Goal: Task Accomplishment & Management: Manage account settings

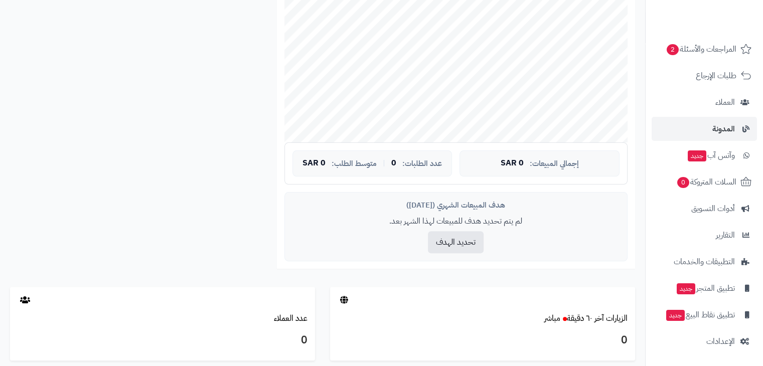
scroll to position [412, 0]
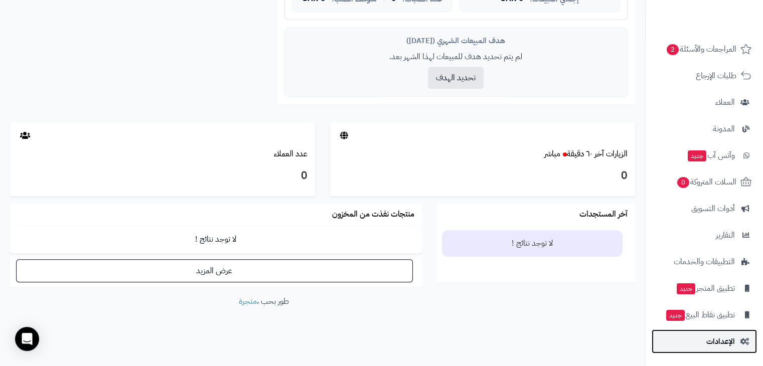
click at [731, 343] on span "الإعدادات" at bounding box center [721, 342] width 29 height 14
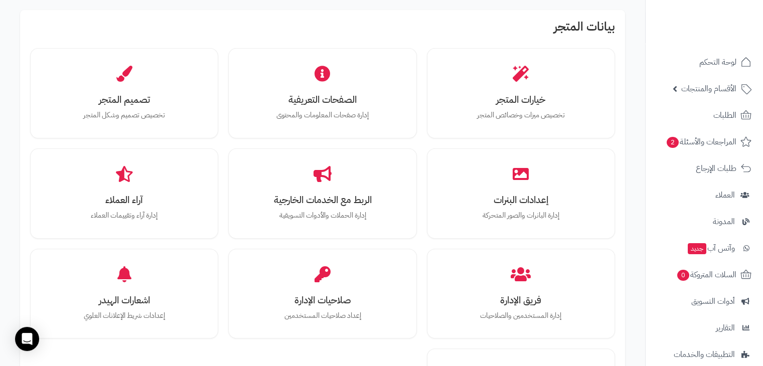
scroll to position [307, 0]
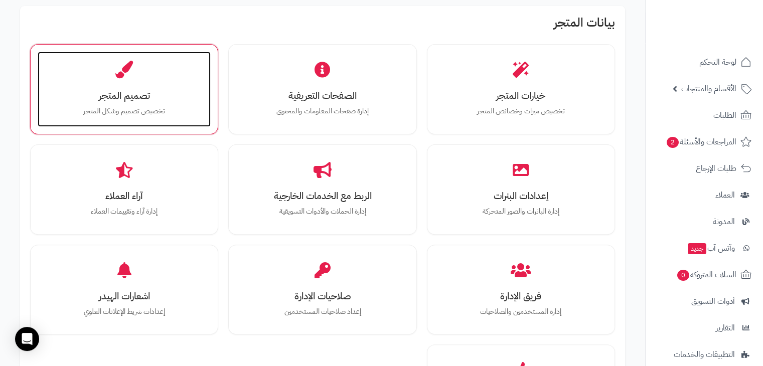
click at [135, 58] on div "تصميم المتجر تخصيص تصميم وشكل المتجر" at bounding box center [124, 89] width 173 height 75
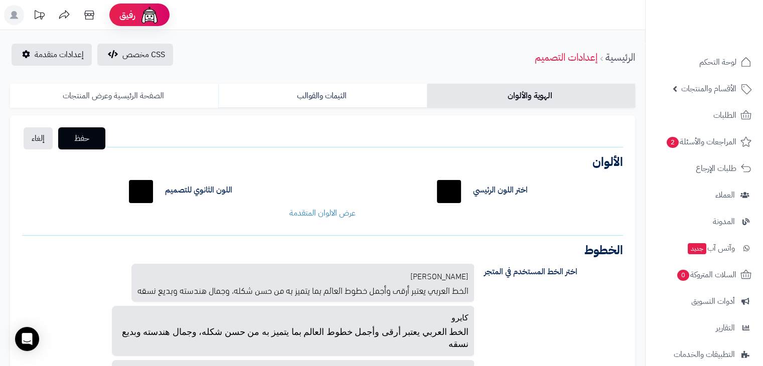
click at [173, 99] on link "الصفحة الرئيسية وعرض المنتجات" at bounding box center [114, 96] width 208 height 24
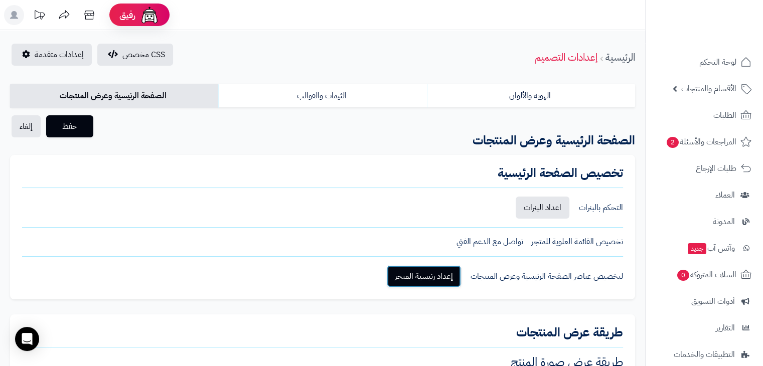
click at [438, 274] on link "إعداد رئيسية المتجر" at bounding box center [424, 277] width 74 height 22
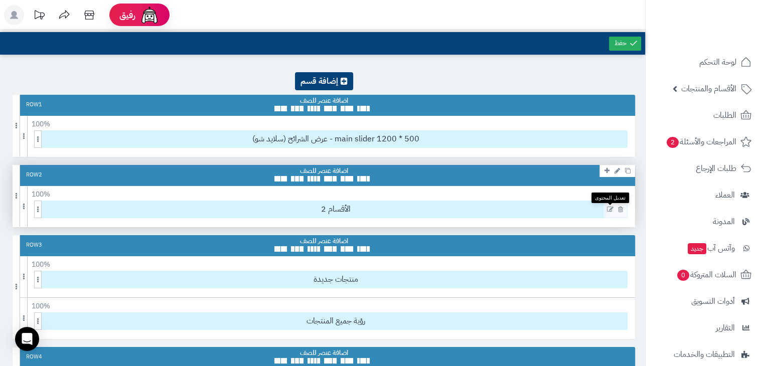
click at [608, 208] on icon at bounding box center [610, 209] width 7 height 7
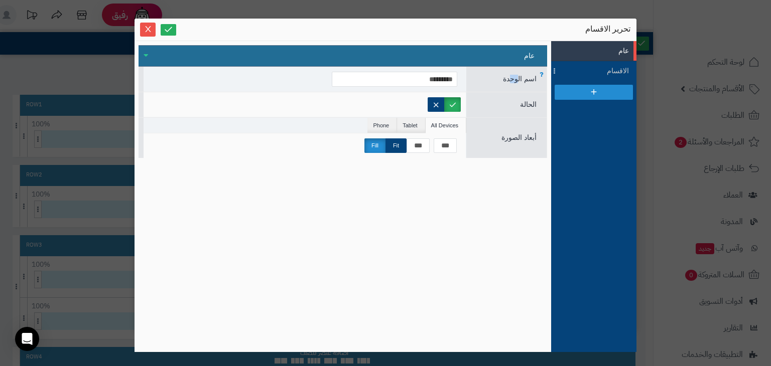
drag, startPoint x: 518, startPoint y: 71, endPoint x: 510, endPoint y: 85, distance: 16.2
click at [510, 85] on div "اسم الوحدة *********" at bounding box center [343, 79] width 409 height 25
click at [522, 103] on span "الحالة" at bounding box center [528, 104] width 17 height 8
click at [514, 146] on div "أبعاد الصورة All Devices Tablet Phone *** *** Fit Fill" at bounding box center [343, 137] width 409 height 41
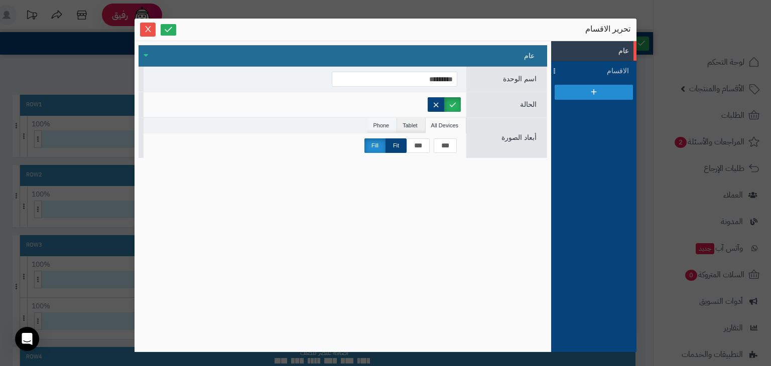
click at [377, 124] on li "Phone" at bounding box center [382, 125] width 30 height 15
click at [444, 127] on li "All Devices" at bounding box center [446, 125] width 41 height 15
click at [145, 32] on icon "Close" at bounding box center [148, 29] width 8 height 8
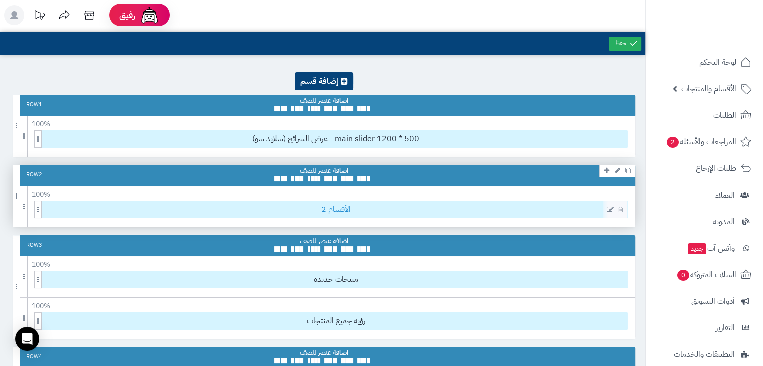
click at [334, 211] on span "الأقسام 2" at bounding box center [336, 209] width 583 height 17
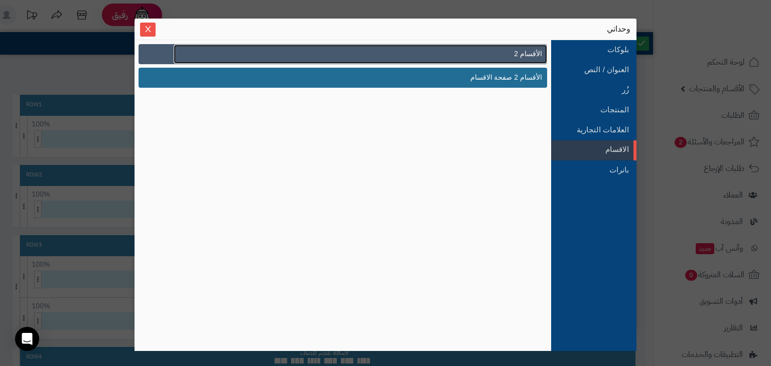
click at [447, 55] on link "الأقسام 2" at bounding box center [360, 54] width 373 height 19
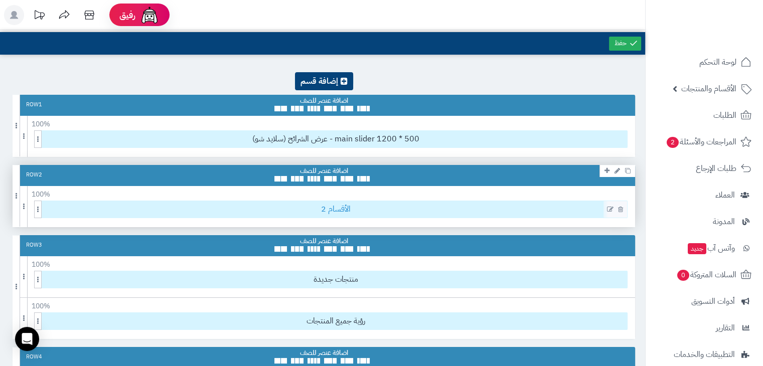
click at [318, 207] on span "الأقسام 2" at bounding box center [336, 209] width 583 height 17
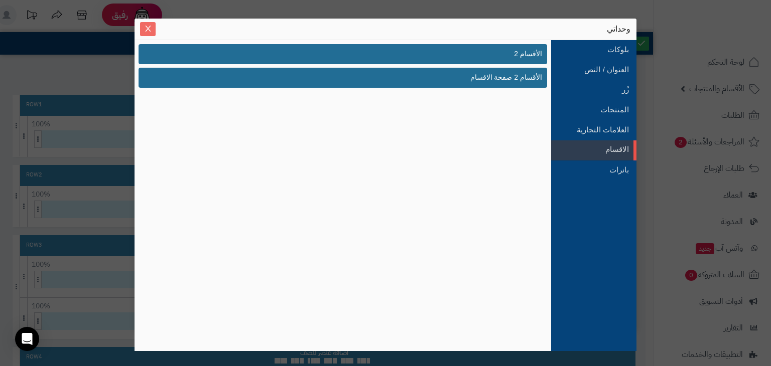
click at [147, 30] on icon "Close" at bounding box center [148, 29] width 6 height 6
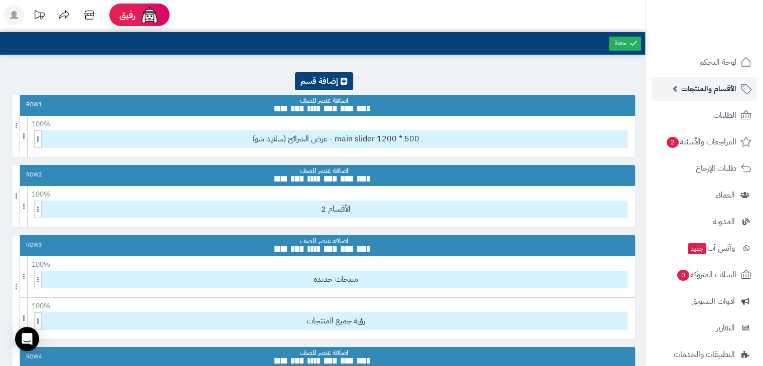
click at [691, 87] on span "الأقسام والمنتجات" at bounding box center [709, 89] width 55 height 14
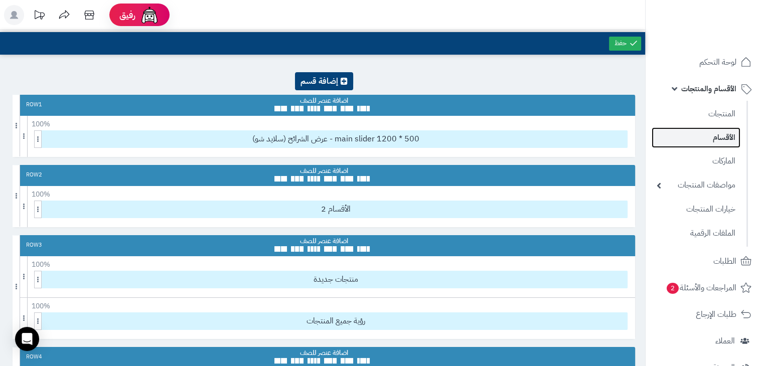
click at [719, 136] on link "الأقسام" at bounding box center [696, 137] width 89 height 21
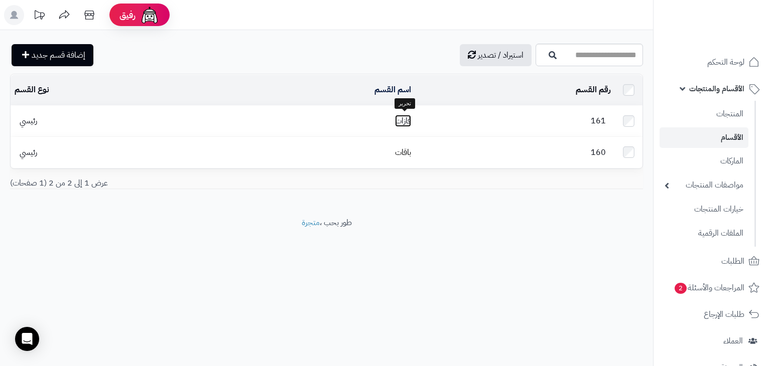
click at [409, 117] on link "فازات" at bounding box center [403, 121] width 16 height 12
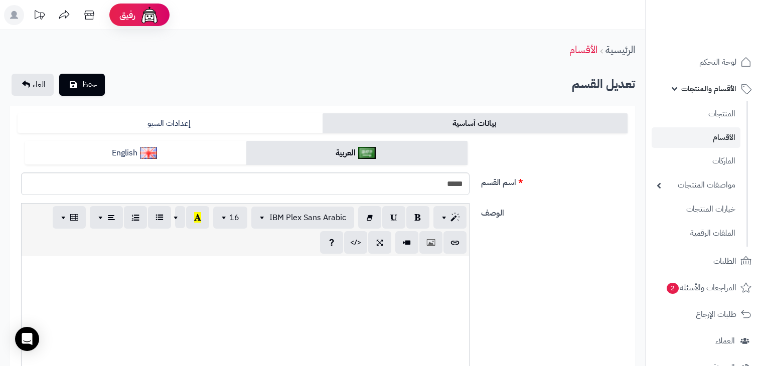
scroll to position [76, 0]
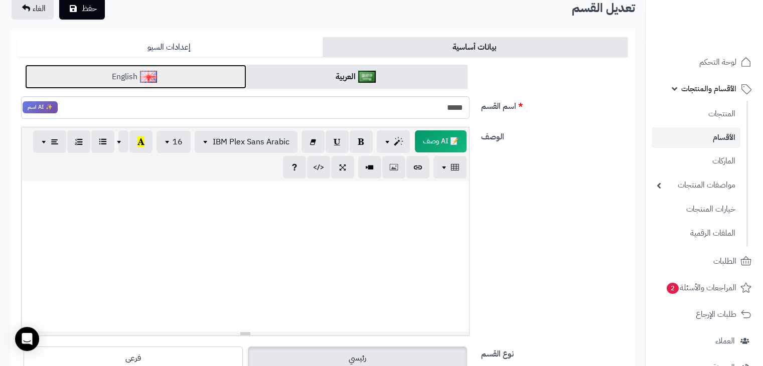
click at [187, 70] on link "English" at bounding box center [135, 77] width 221 height 25
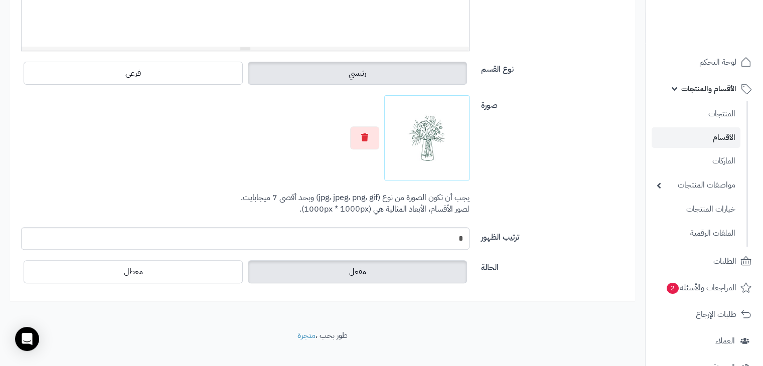
scroll to position [375, 0]
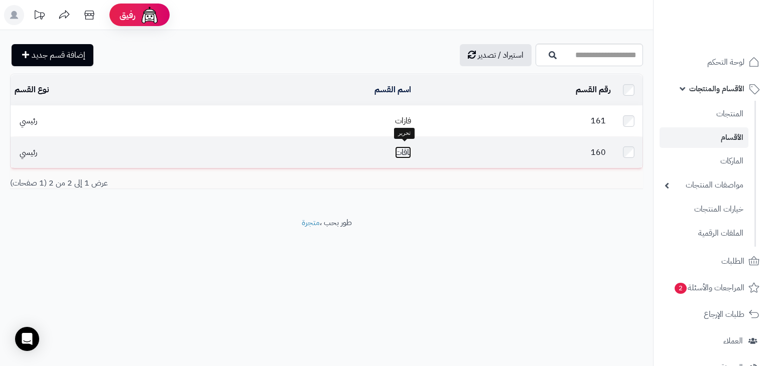
click at [406, 149] on link "باقات" at bounding box center [403, 153] width 16 height 12
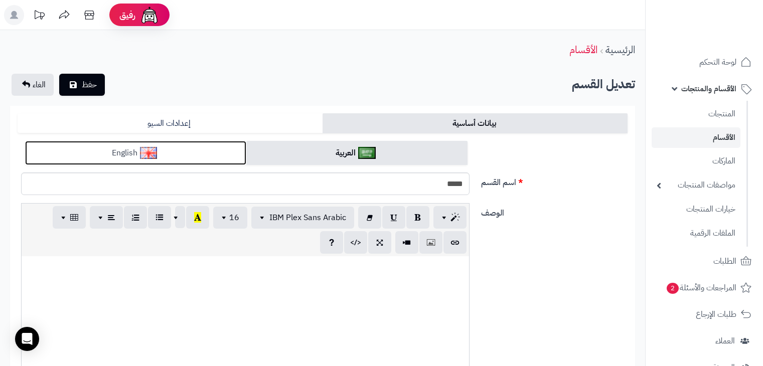
click at [154, 151] on img at bounding box center [149, 153] width 18 height 12
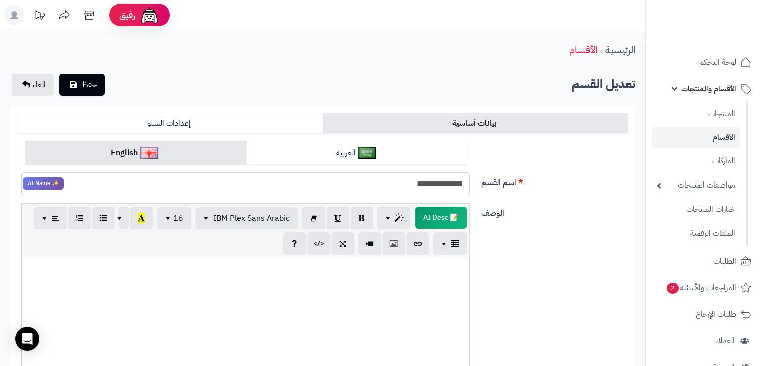
click at [422, 184] on input "**********" at bounding box center [245, 184] width 449 height 23
type input "********"
click at [100, 87] on button "حفظ" at bounding box center [82, 84] width 46 height 22
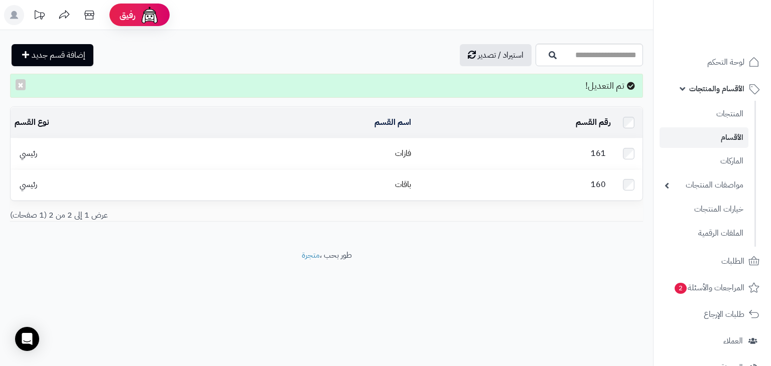
scroll to position [239, 0]
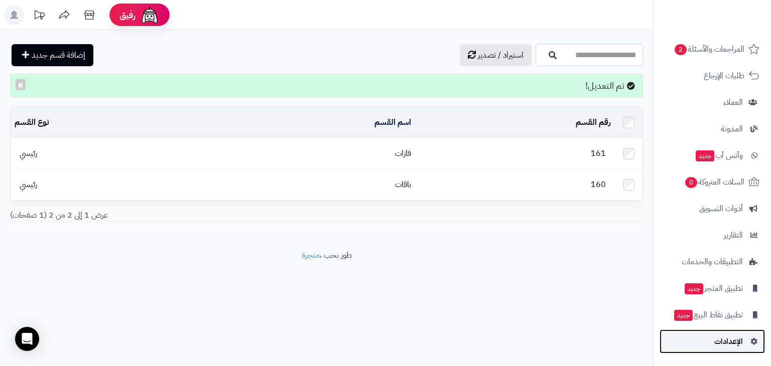
click at [729, 339] on span "الإعدادات" at bounding box center [728, 342] width 29 height 14
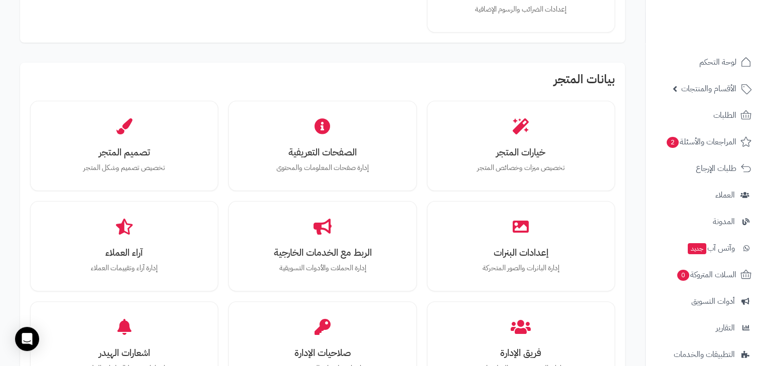
scroll to position [279, 0]
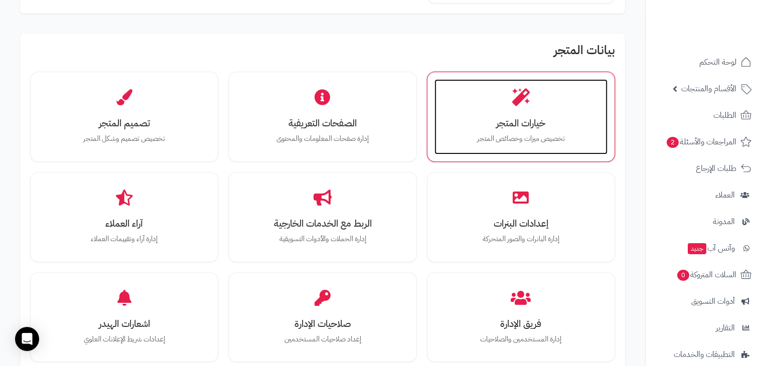
click at [472, 127] on h3 "خيارات المتجر" at bounding box center [521, 123] width 153 height 11
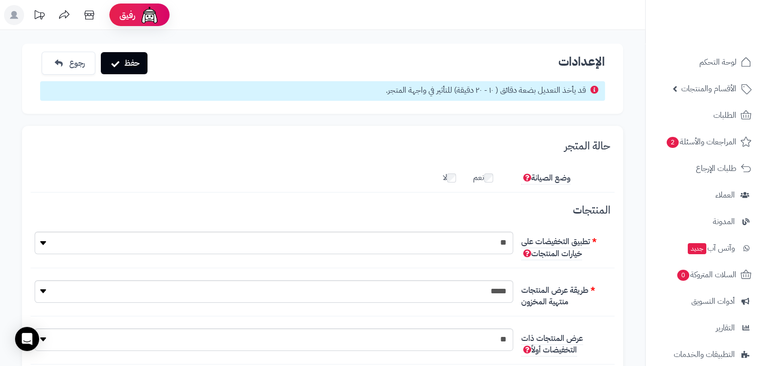
scroll to position [7, 0]
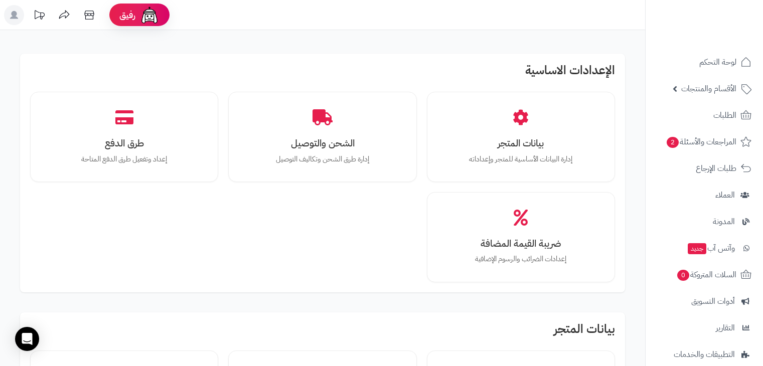
scroll to position [279, 0]
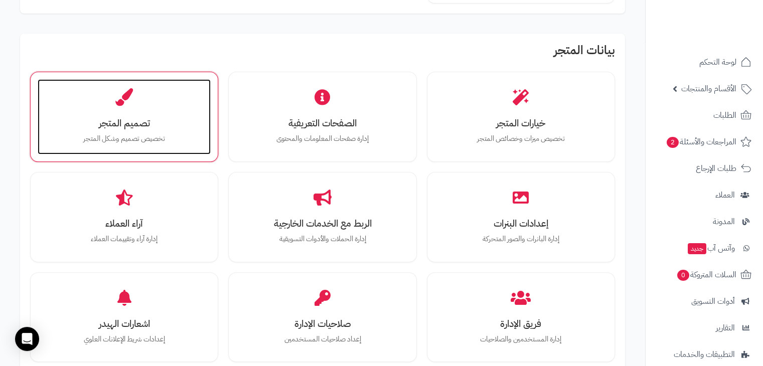
click at [157, 102] on div "تصميم المتجر تخصيص تصميم وشكل المتجر" at bounding box center [124, 116] width 173 height 75
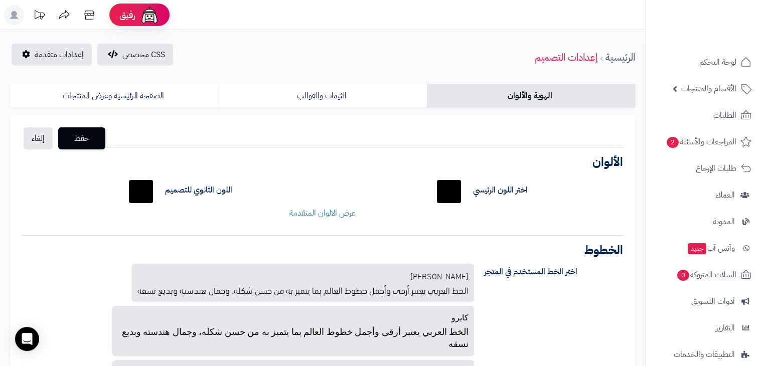
click at [503, 97] on link "الهوية والألوان" at bounding box center [531, 96] width 208 height 24
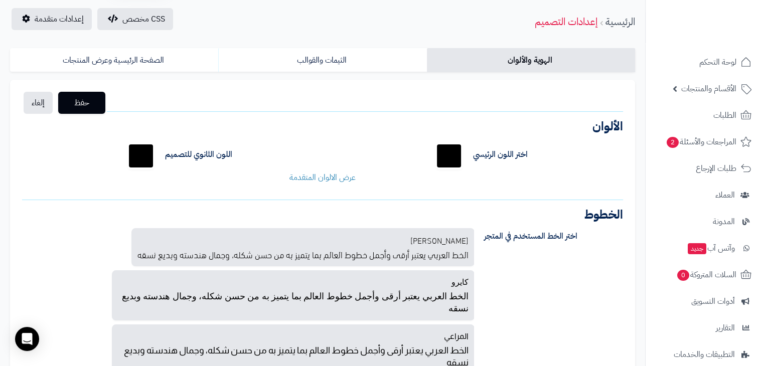
scroll to position [38, 0]
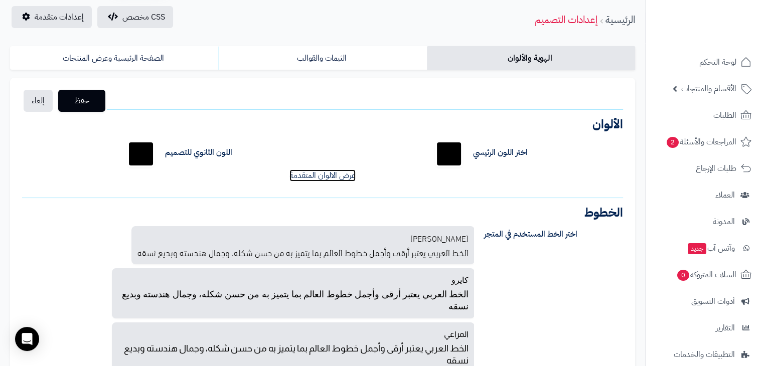
click at [314, 175] on link "عرض الالوان المتقدمة" at bounding box center [323, 176] width 66 height 12
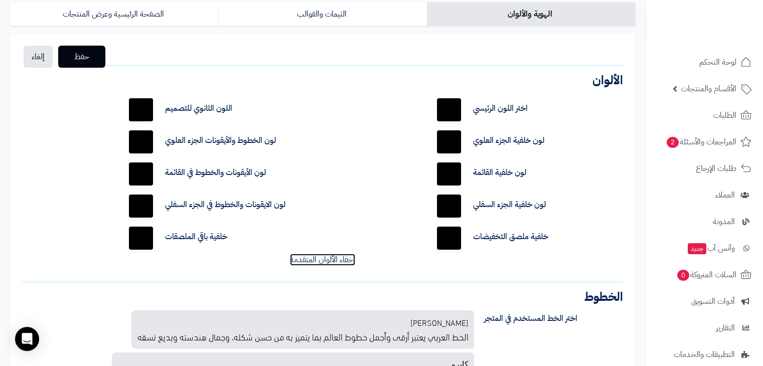
scroll to position [122, 0]
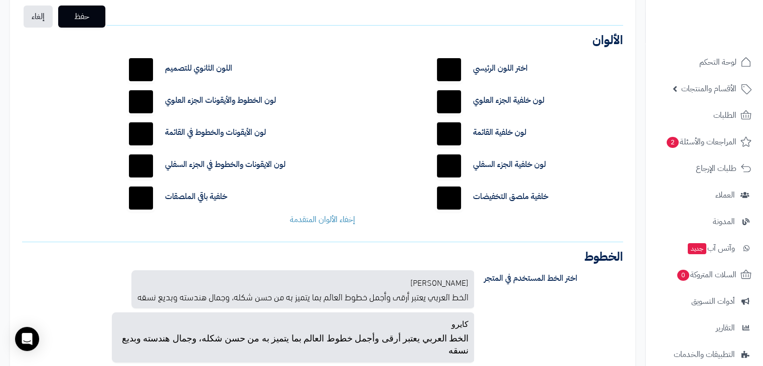
click at [458, 163] on input "*******" at bounding box center [449, 166] width 32 height 32
type input "*******"
click at [577, 214] on div "إخفاء الألوان المتقدمة" at bounding box center [323, 220] width 616 height 12
click at [154, 165] on input "*******" at bounding box center [141, 166] width 32 height 32
type input "*******"
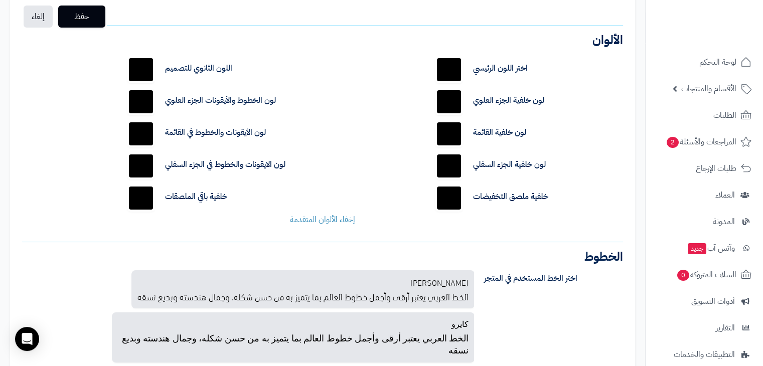
click at [70, 170] on div "اختر اللون الرئيسي ******* اللون الثانوي للتصميم ******* لون خلفية الجزء العلوي…" at bounding box center [323, 139] width 616 height 187
click at [88, 14] on span "حفظ" at bounding box center [81, 16] width 31 height 12
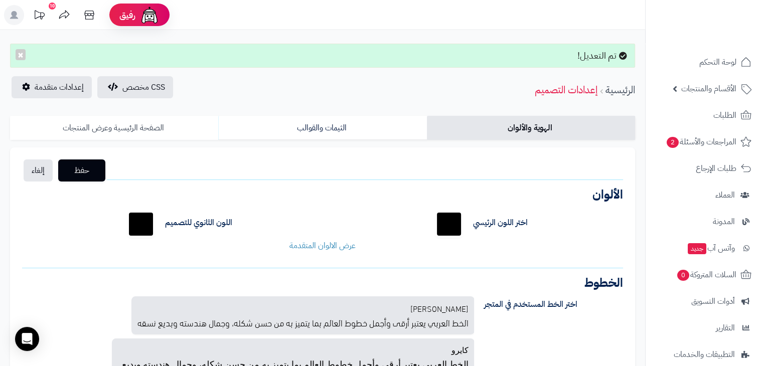
click at [118, 119] on link "الصفحة الرئيسية وعرض المنتجات" at bounding box center [114, 128] width 208 height 24
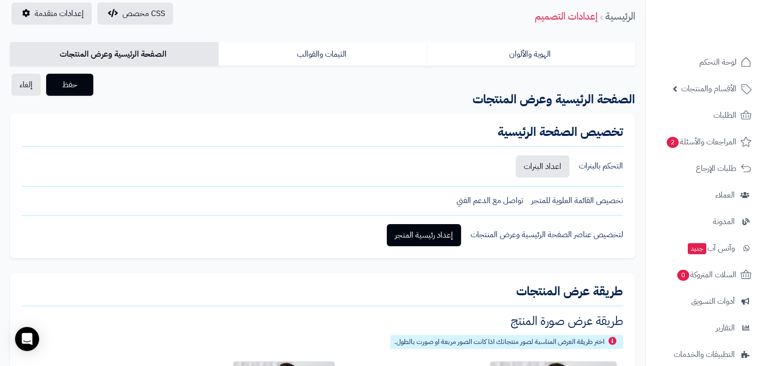
scroll to position [74, 0]
click at [437, 233] on link "إعداد رئيسية المتجر" at bounding box center [424, 235] width 74 height 22
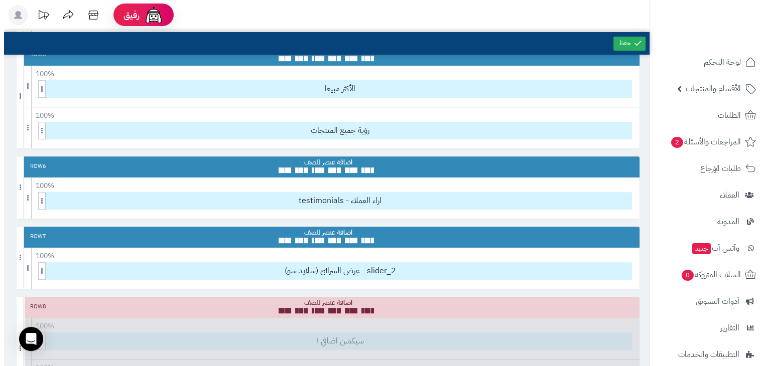
scroll to position [372, 0]
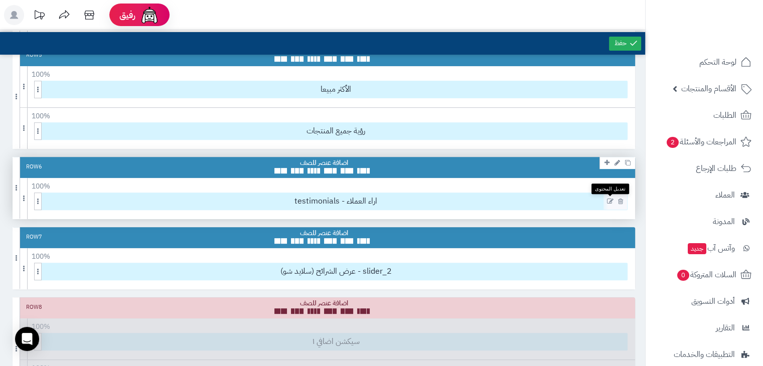
click at [610, 199] on icon at bounding box center [610, 201] width 7 height 7
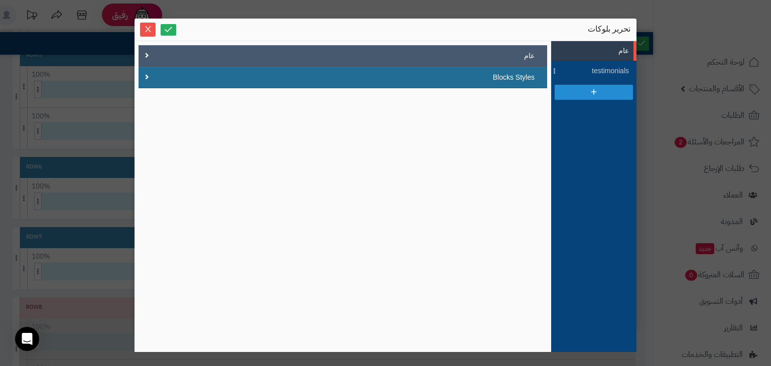
click at [493, 54] on div "عام" at bounding box center [343, 56] width 409 height 22
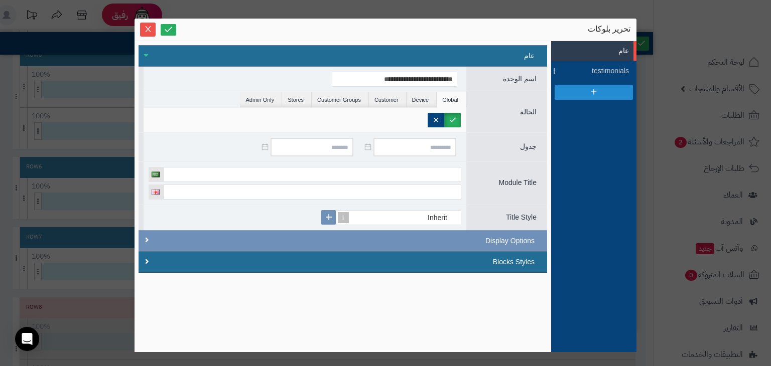
click at [493, 54] on div "عام" at bounding box center [343, 56] width 409 height 22
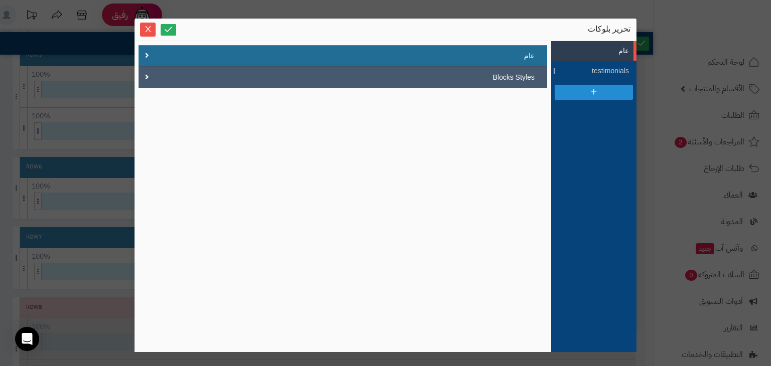
click at [486, 80] on div "Blocks Styles" at bounding box center [342, 77] width 383 height 11
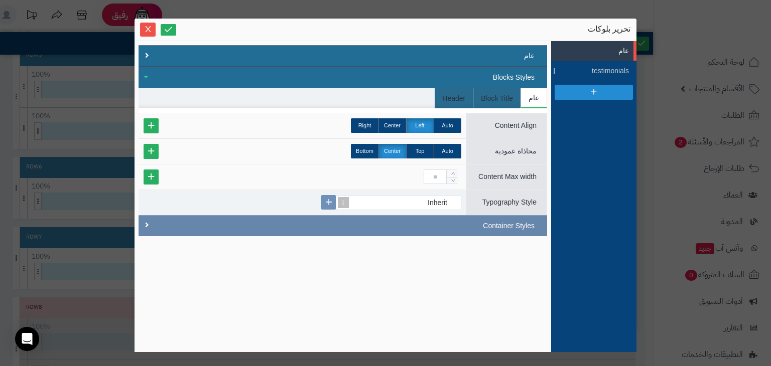
click at [165, 220] on div "Container Styles" at bounding box center [343, 225] width 409 height 21
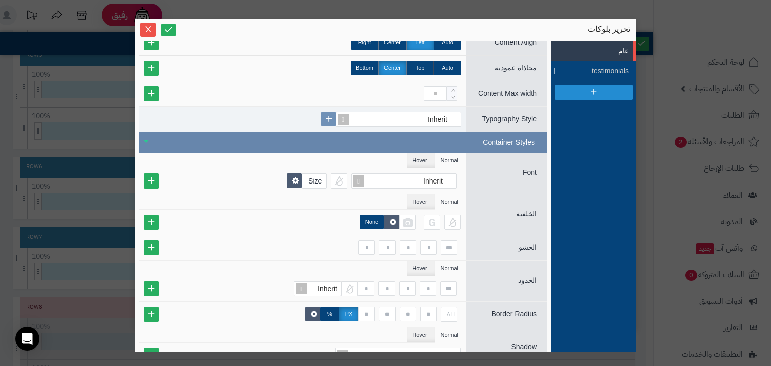
scroll to position [102, 0]
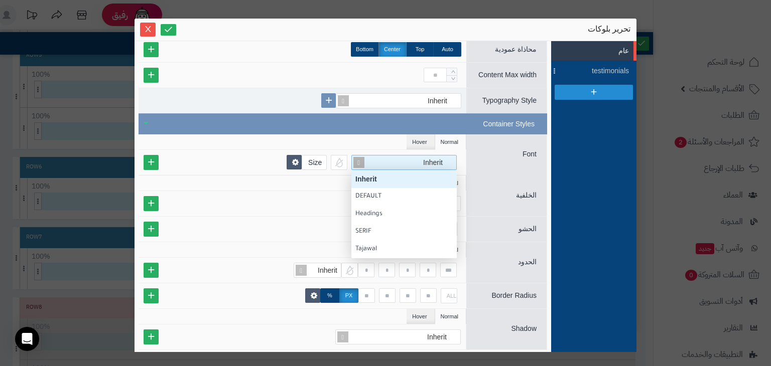
click at [406, 159] on div "Inherit" at bounding box center [408, 163] width 90 height 14
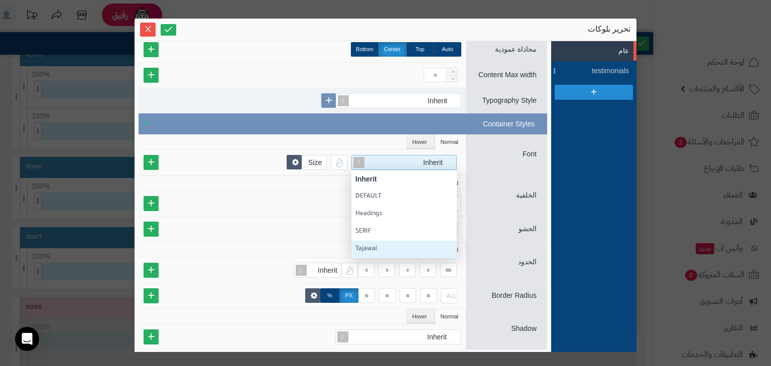
click at [376, 245] on div "Tajawal" at bounding box center [403, 249] width 97 height 11
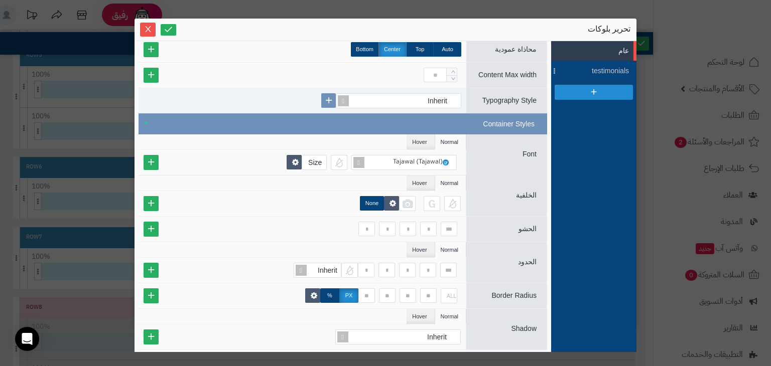
click at [310, 183] on ul "Normal Hover" at bounding box center [303, 184] width 328 height 16
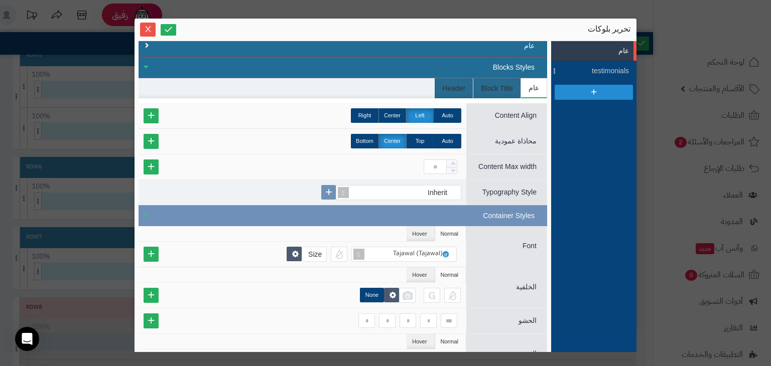
scroll to position [0, 0]
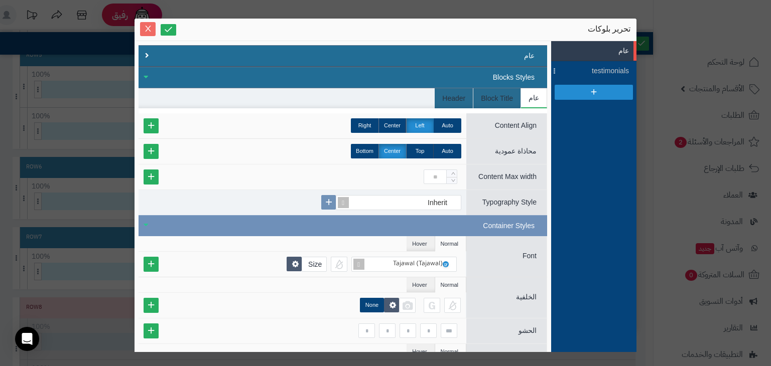
click at [144, 27] on icon "Close" at bounding box center [148, 29] width 8 height 8
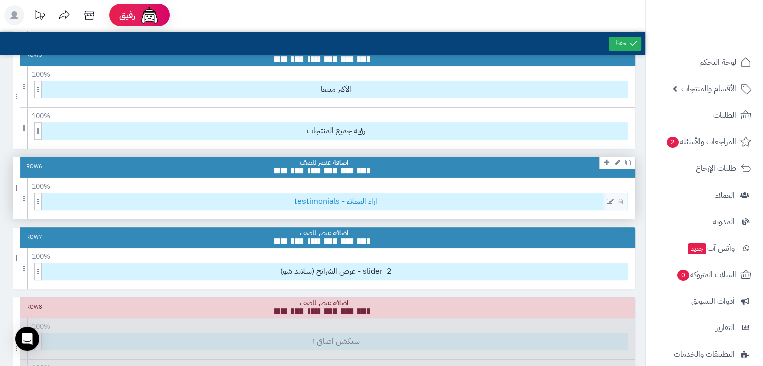
click at [319, 201] on span "testimonials - اراء العملاء" at bounding box center [336, 201] width 583 height 17
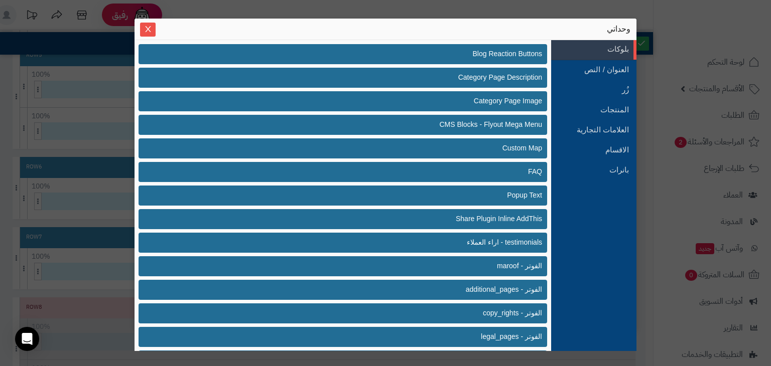
click at [156, 26] on div "وحداتي" at bounding box center [386, 29] width 490 height 11
click at [155, 26] on span "Close" at bounding box center [148, 29] width 16 height 9
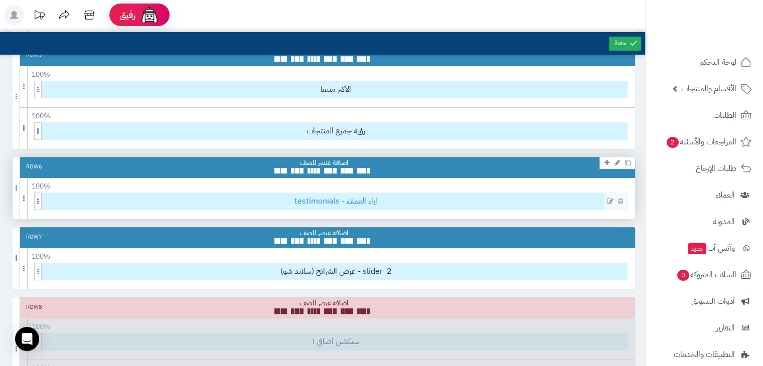
click at [356, 195] on span "testimonials - اراء العملاء" at bounding box center [336, 201] width 583 height 17
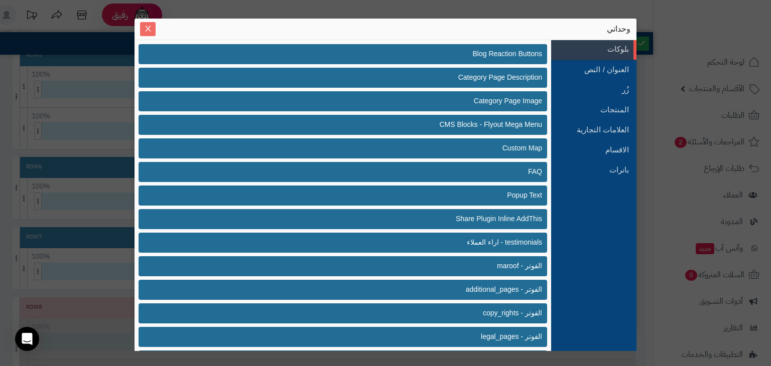
click at [147, 29] on icon "Close" at bounding box center [148, 29] width 8 height 8
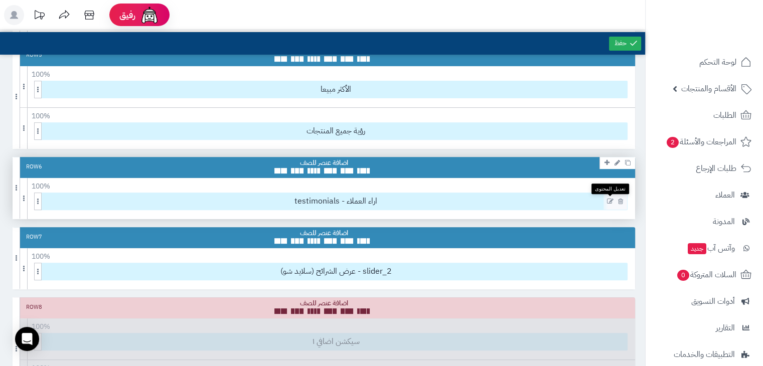
click at [610, 198] on link at bounding box center [611, 202] width 8 height 8
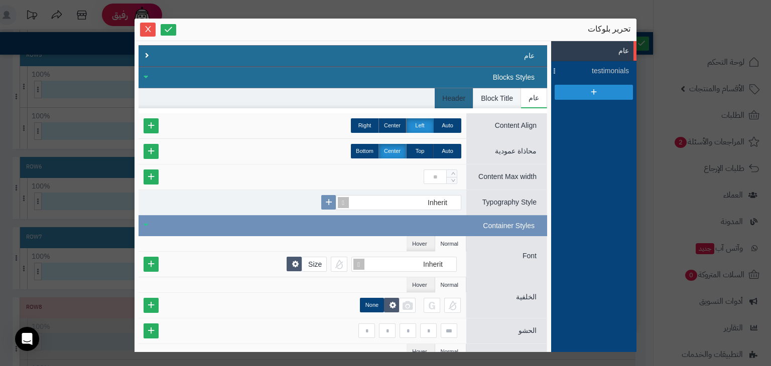
click at [500, 90] on li "Block Title" at bounding box center [497, 98] width 48 height 20
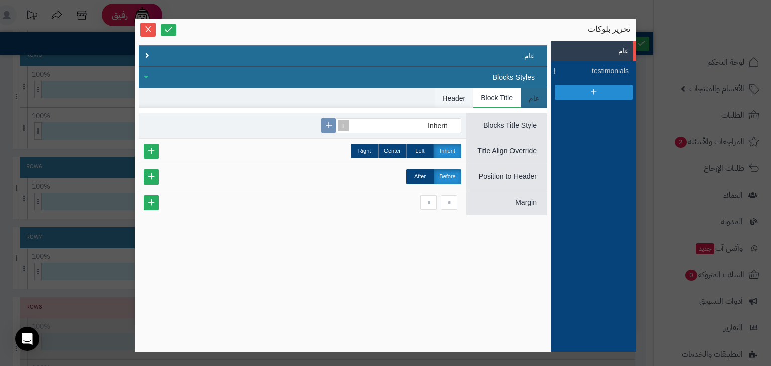
click at [463, 94] on li "Header" at bounding box center [454, 98] width 39 height 20
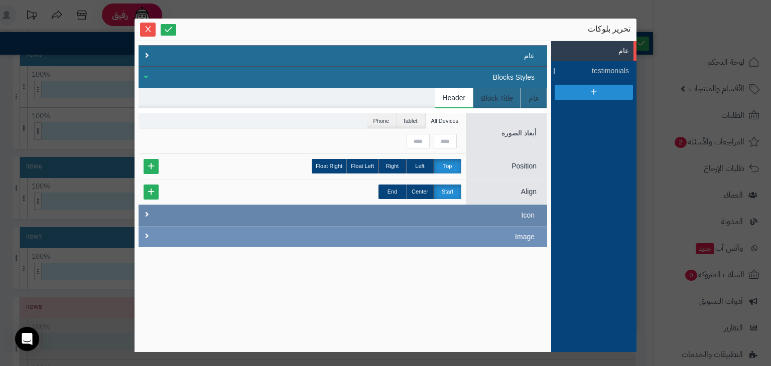
click at [492, 207] on div "Icon" at bounding box center [343, 216] width 409 height 22
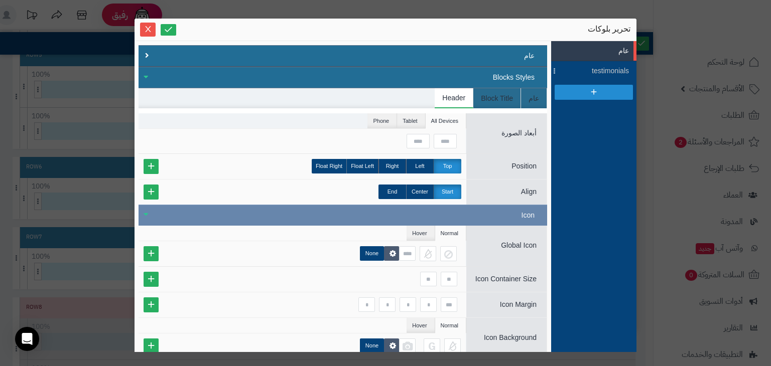
click at [492, 207] on div "Icon" at bounding box center [343, 215] width 409 height 21
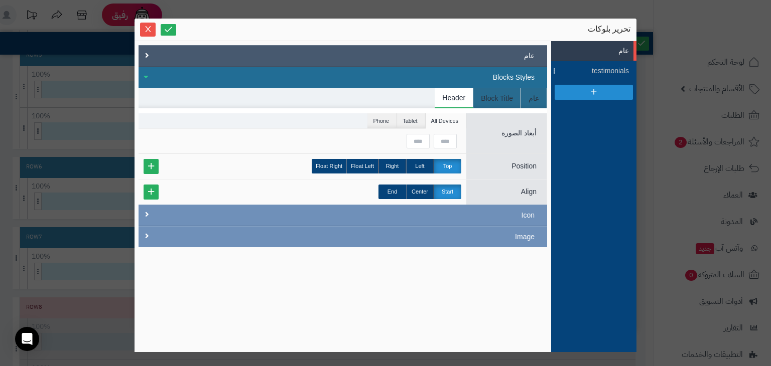
click at [505, 52] on div "عام" at bounding box center [343, 56] width 409 height 22
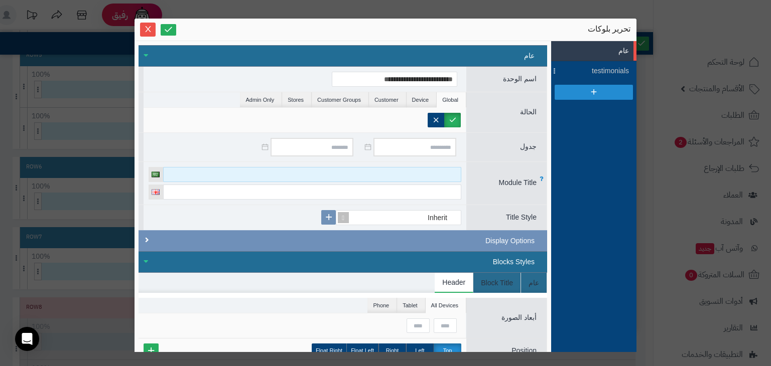
click at [368, 167] on input at bounding box center [312, 174] width 298 height 15
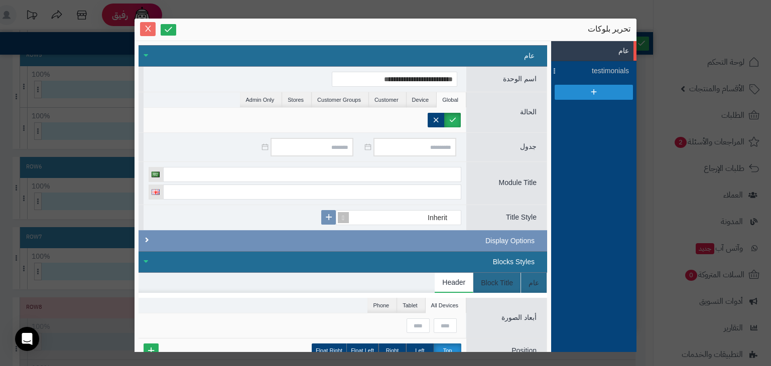
click at [151, 33] on icon "Close" at bounding box center [148, 29] width 8 height 8
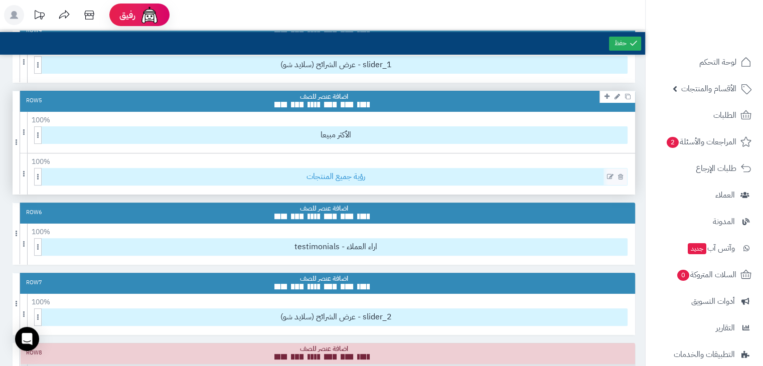
scroll to position [298, 0]
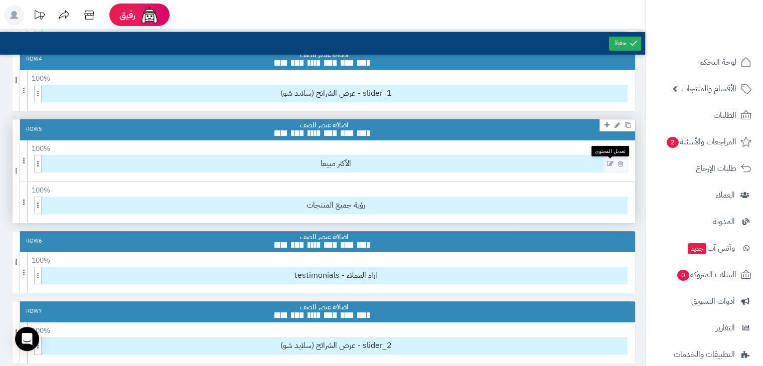
click at [607, 163] on icon at bounding box center [610, 164] width 7 height 7
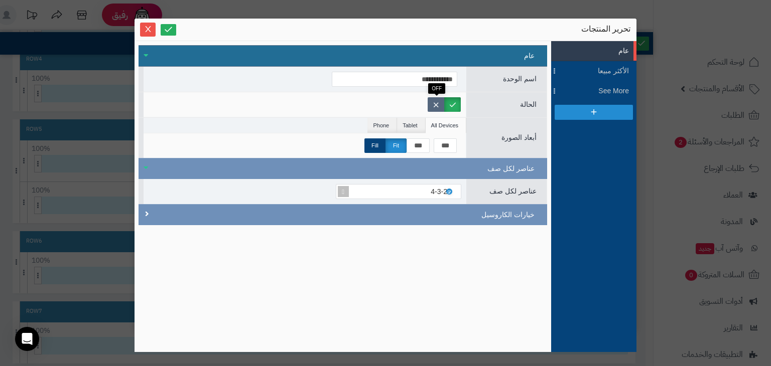
click at [437, 97] on label at bounding box center [436, 104] width 17 height 15
click at [173, 31] on icon at bounding box center [169, 30] width 10 height 10
click at [151, 29] on icon "Close" at bounding box center [148, 29] width 8 height 8
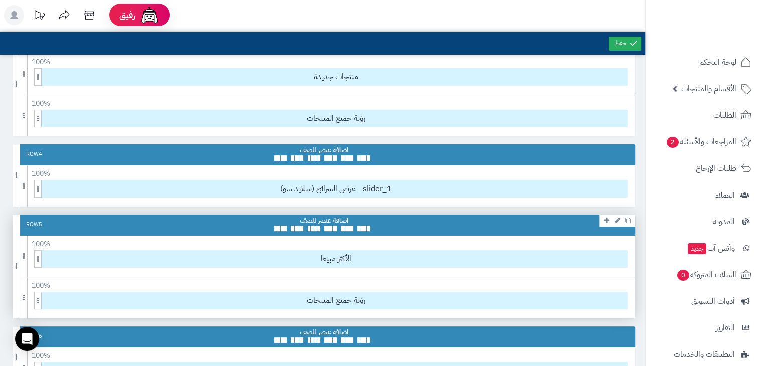
scroll to position [182, 0]
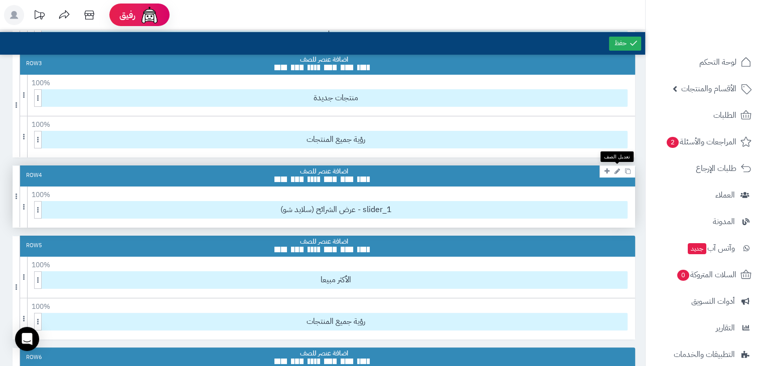
click at [615, 171] on icon at bounding box center [618, 171] width 6 height 7
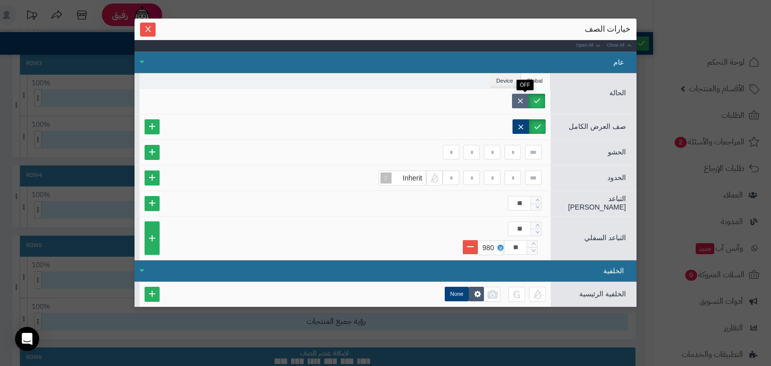
click at [519, 98] on label at bounding box center [520, 101] width 17 height 15
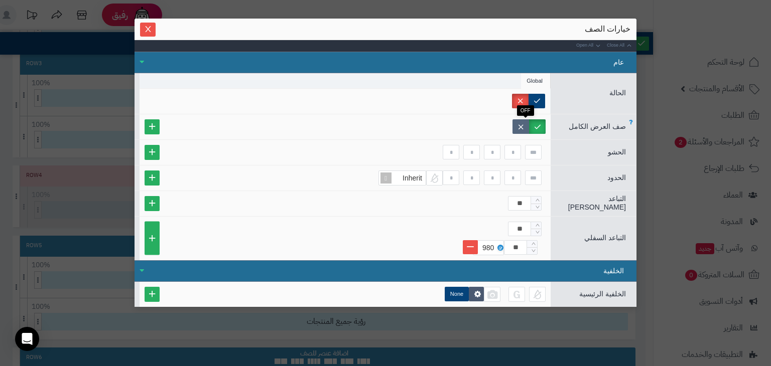
click at [527, 125] on label at bounding box center [520, 126] width 17 height 15
click at [149, 34] on button "Close" at bounding box center [148, 29] width 16 height 14
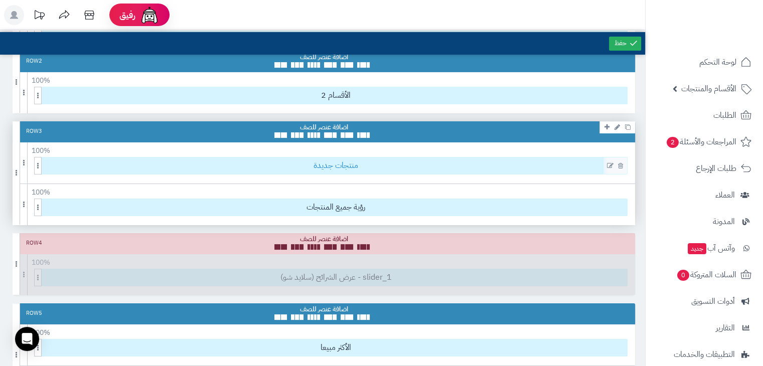
scroll to position [115, 0]
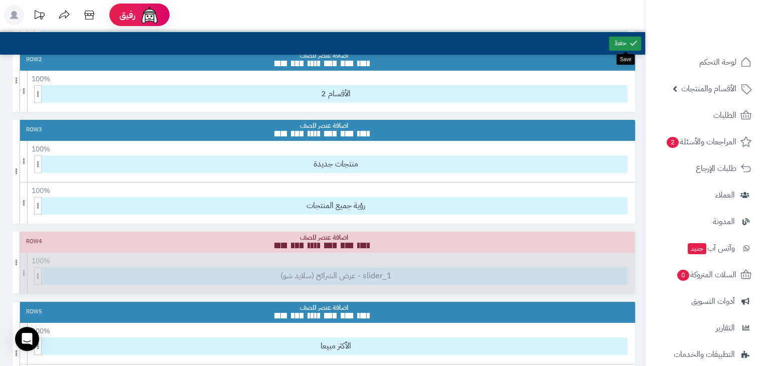
click at [640, 43] on link at bounding box center [625, 44] width 32 height 14
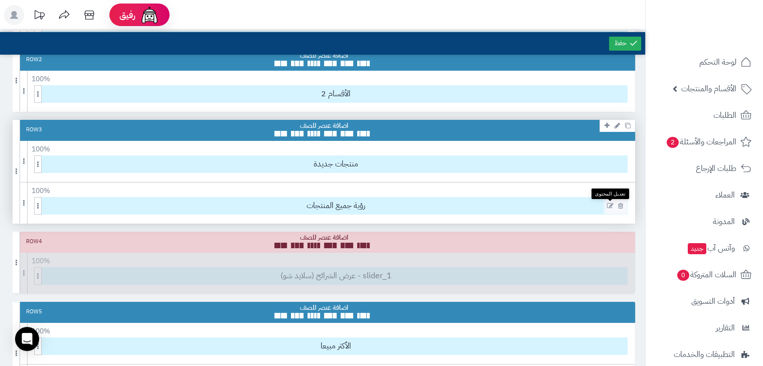
click at [609, 206] on icon at bounding box center [610, 206] width 7 height 7
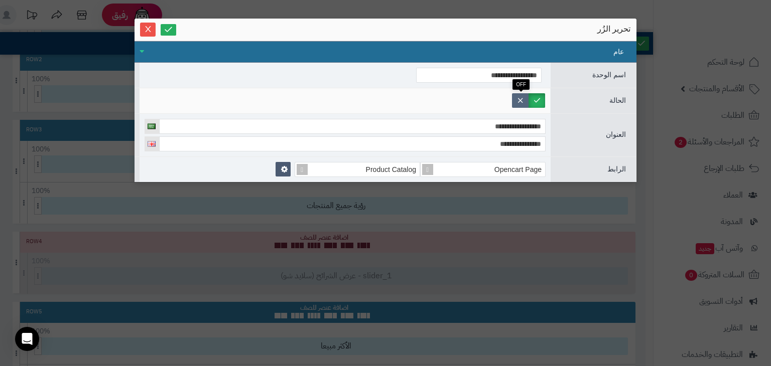
click at [519, 102] on label at bounding box center [520, 100] width 17 height 15
click at [173, 31] on icon at bounding box center [169, 30] width 10 height 10
click at [145, 31] on icon "Close" at bounding box center [148, 29] width 8 height 8
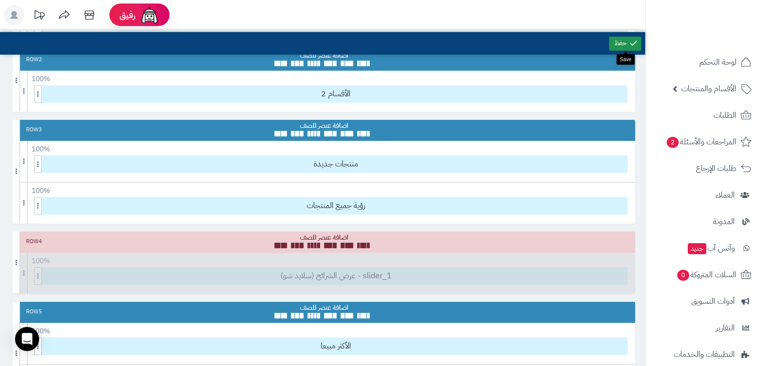
click at [617, 49] on link at bounding box center [625, 44] width 32 height 14
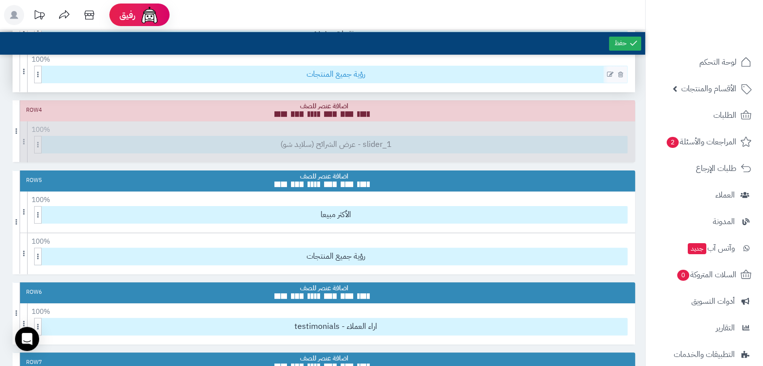
scroll to position [258, 0]
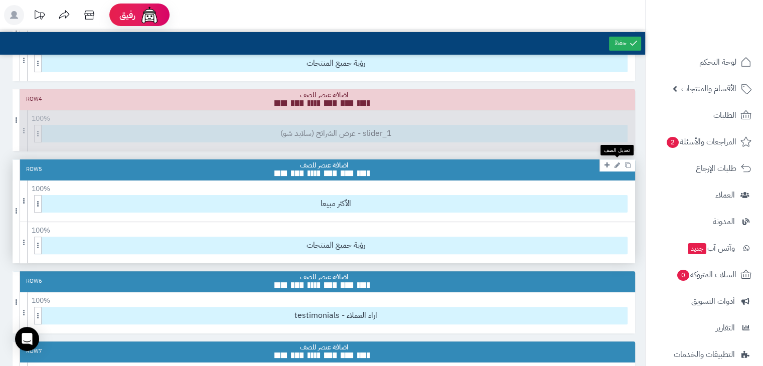
click at [619, 164] on icon at bounding box center [618, 165] width 6 height 7
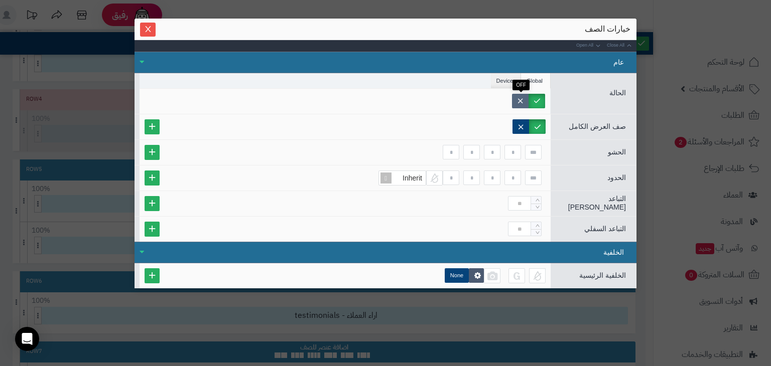
click at [515, 96] on label at bounding box center [520, 101] width 17 height 15
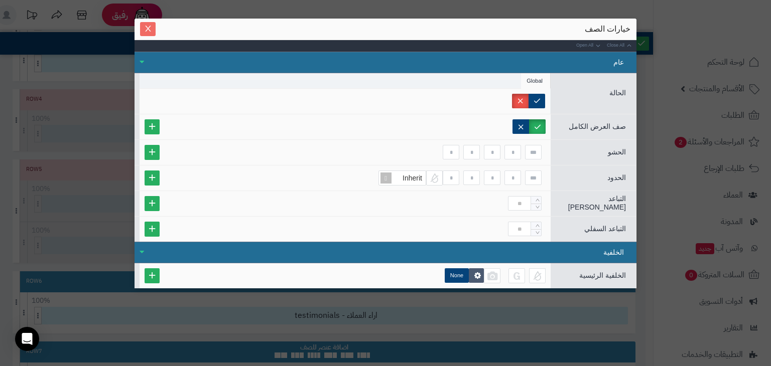
click at [141, 34] on button "Close" at bounding box center [148, 29] width 16 height 14
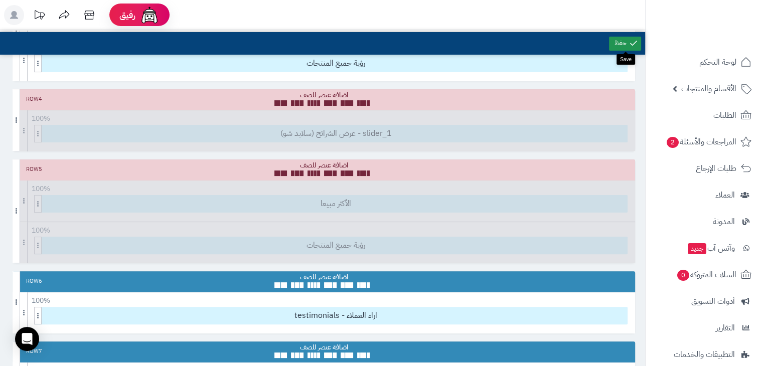
click at [617, 39] on link at bounding box center [625, 44] width 32 height 14
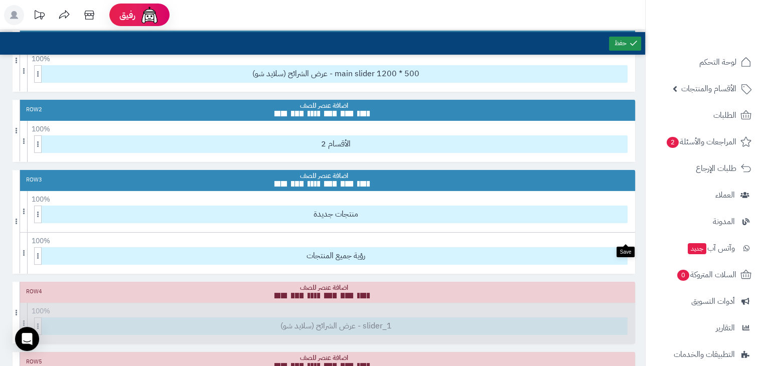
scroll to position [0, 0]
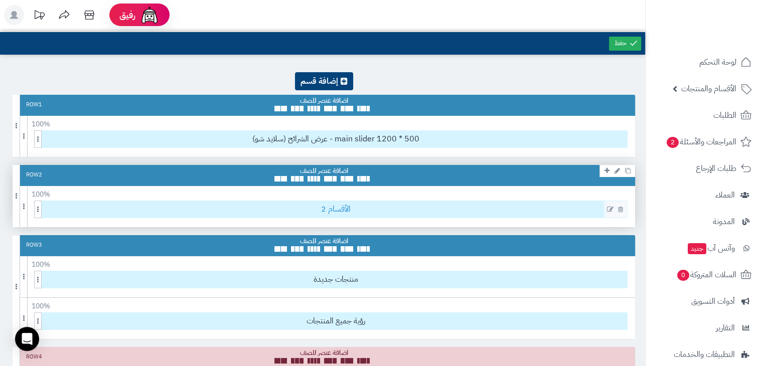
click at [337, 209] on span "الأقسام 2" at bounding box center [336, 209] width 583 height 17
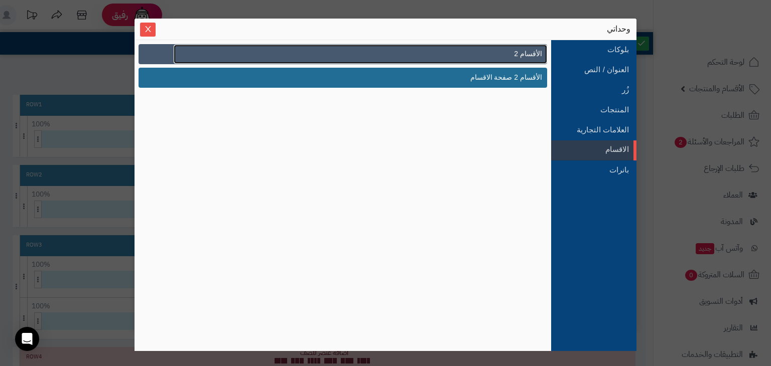
click at [448, 61] on link "الأقسام 2" at bounding box center [360, 54] width 373 height 19
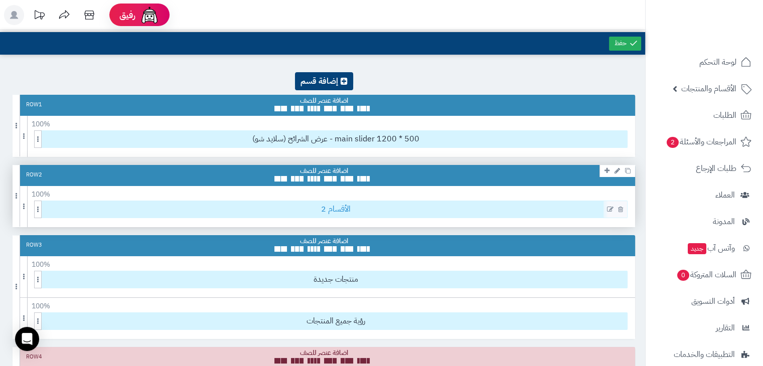
click at [335, 207] on span "الأقسام 2" at bounding box center [336, 209] width 583 height 17
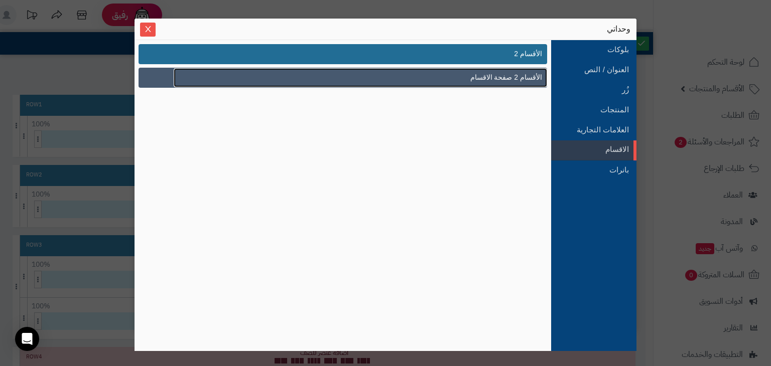
click at [481, 75] on span "الأقسام 2 صفحة الاقسام" at bounding box center [506, 77] width 72 height 11
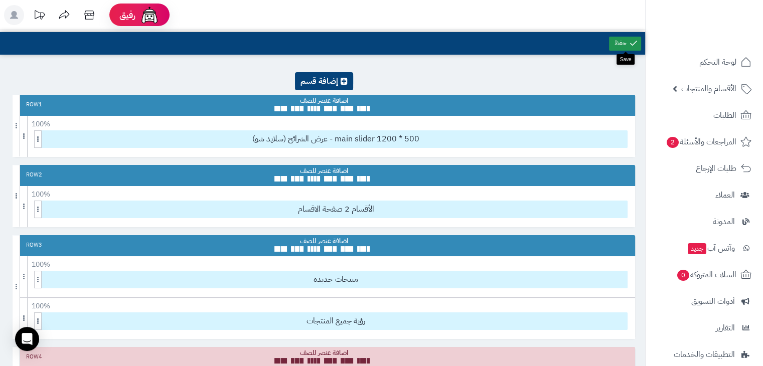
click at [634, 46] on icon at bounding box center [633, 43] width 9 height 9
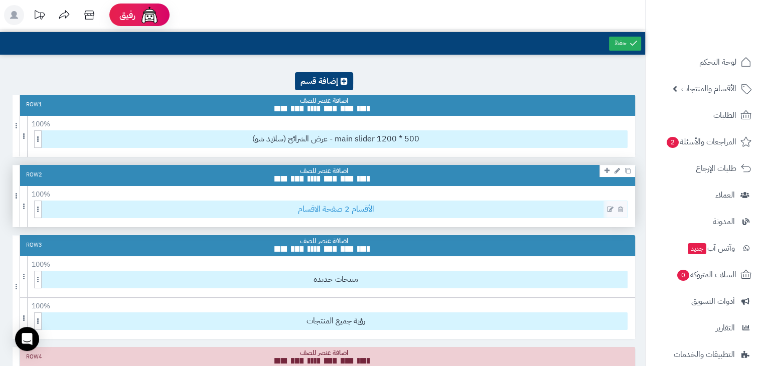
click at [357, 211] on span "الأقسام 2 صفحة الاقسام" at bounding box center [336, 209] width 583 height 17
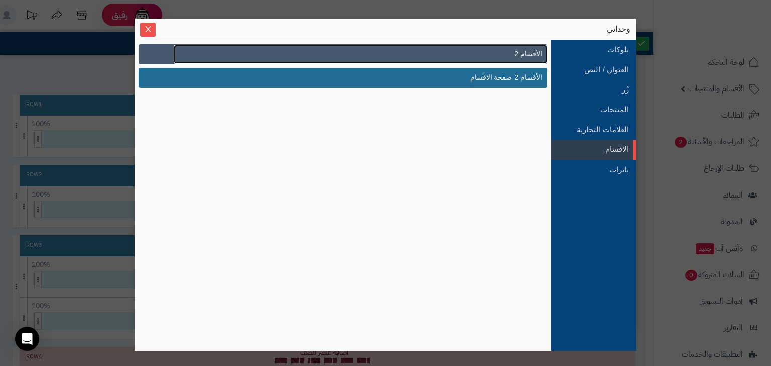
click at [483, 54] on link "الأقسام 2" at bounding box center [360, 54] width 373 height 19
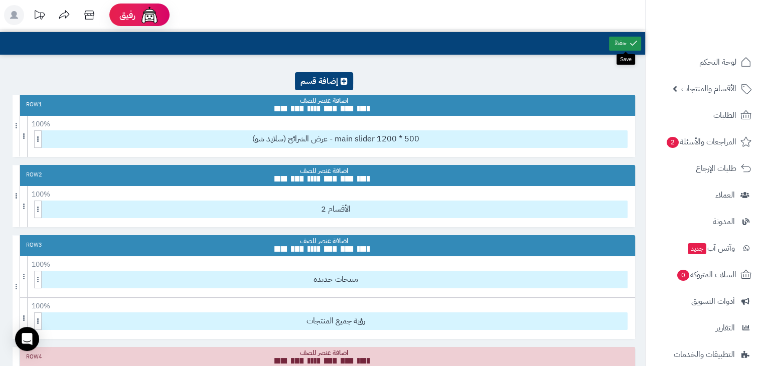
click at [625, 44] on link at bounding box center [625, 44] width 32 height 14
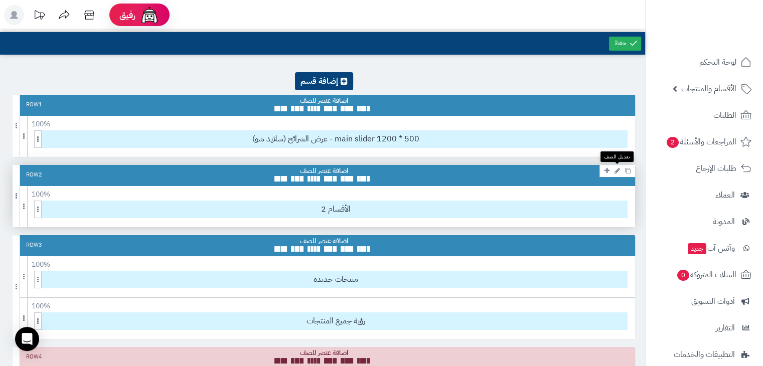
click at [618, 171] on icon at bounding box center [618, 171] width 6 height 7
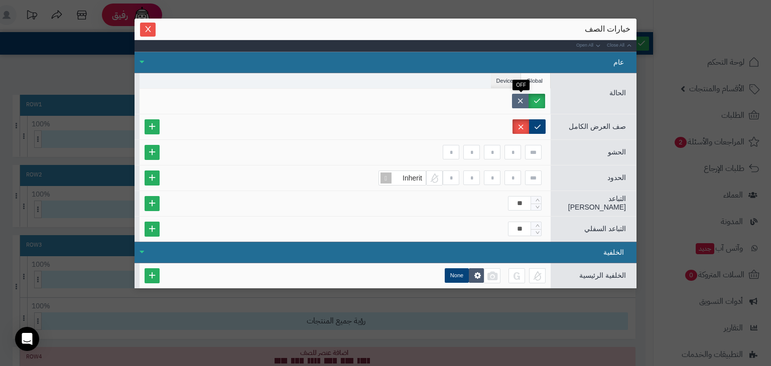
click at [522, 102] on label at bounding box center [520, 101] width 17 height 15
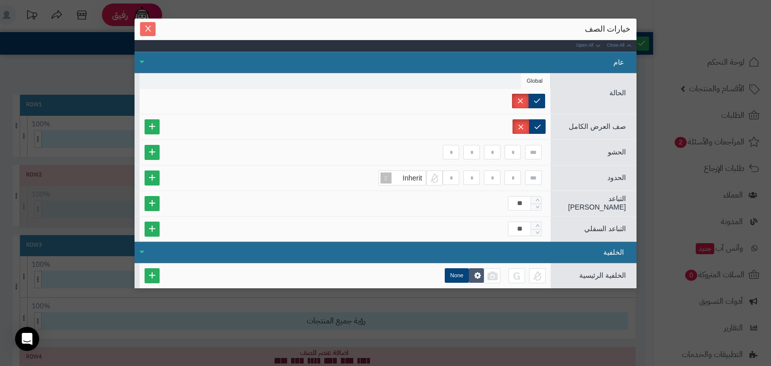
click at [144, 31] on icon "Close" at bounding box center [148, 29] width 8 height 8
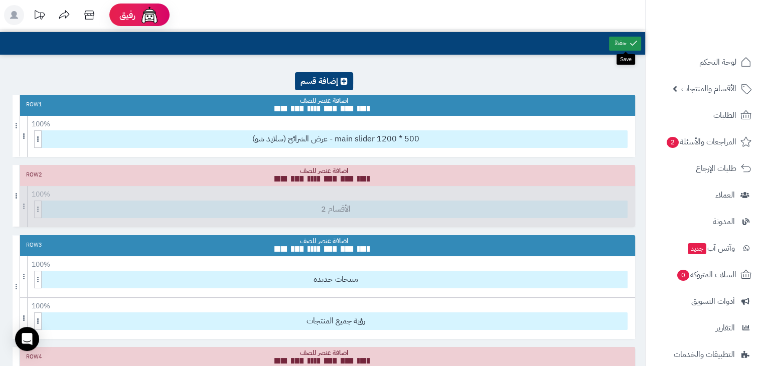
click at [615, 42] on link at bounding box center [625, 44] width 32 height 14
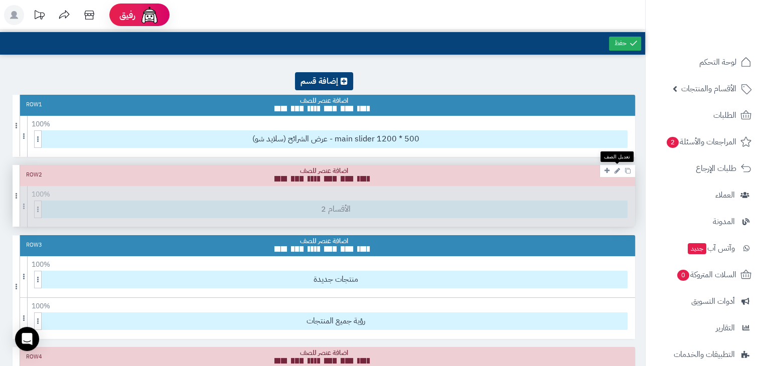
click at [618, 169] on icon at bounding box center [618, 171] width 6 height 7
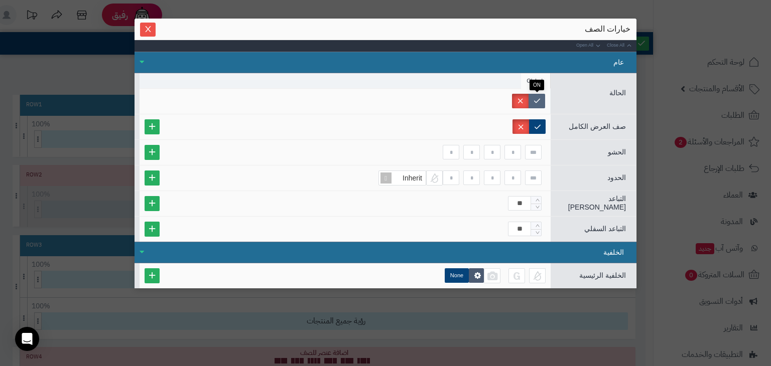
click at [535, 97] on label at bounding box center [537, 101] width 17 height 15
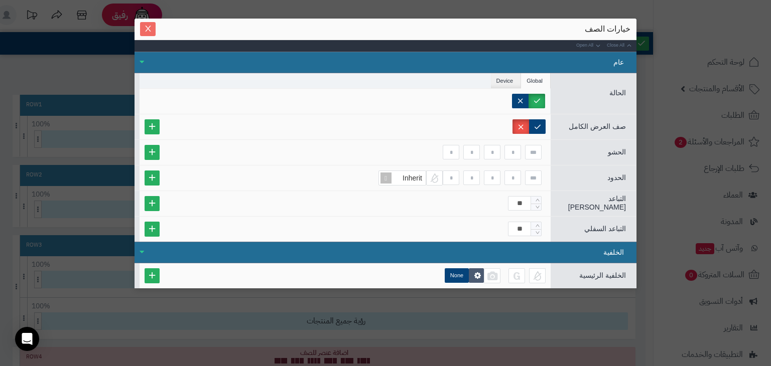
click at [149, 30] on icon "Close" at bounding box center [148, 29] width 8 height 8
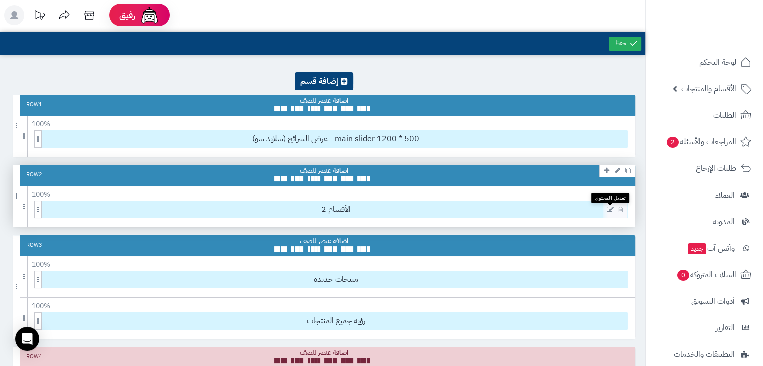
click at [609, 208] on icon at bounding box center [610, 209] width 7 height 7
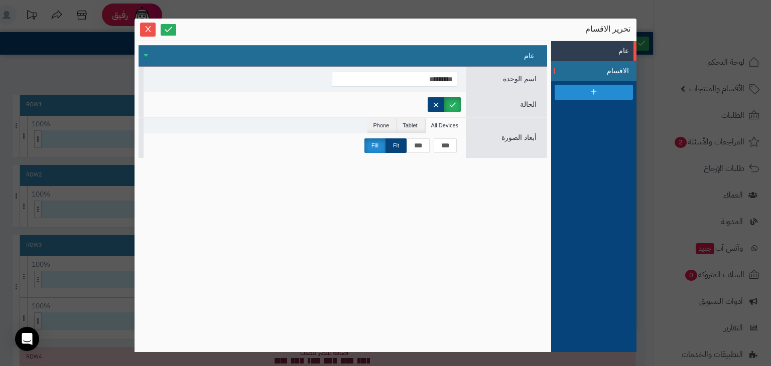
click at [593, 72] on span "الاقسام" at bounding box center [606, 71] width 45 height 11
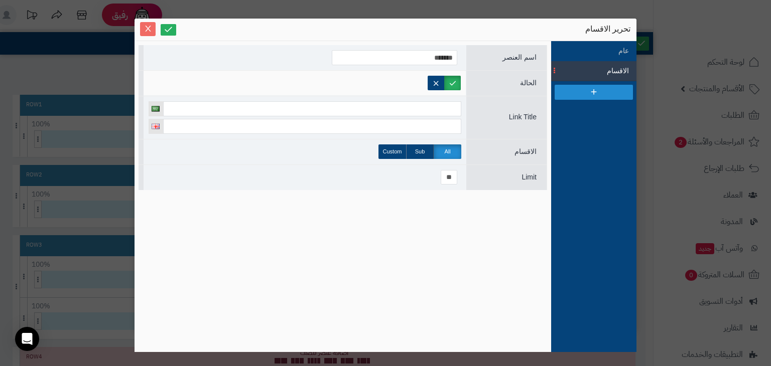
click at [145, 30] on icon "Close" at bounding box center [148, 29] width 8 height 8
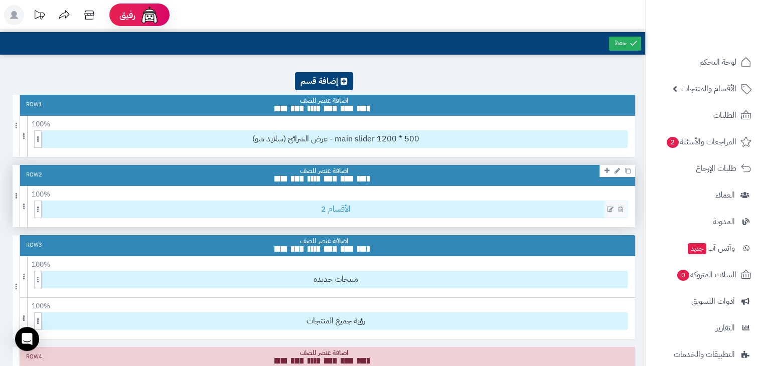
click at [330, 205] on span "الأقسام 2" at bounding box center [336, 209] width 583 height 17
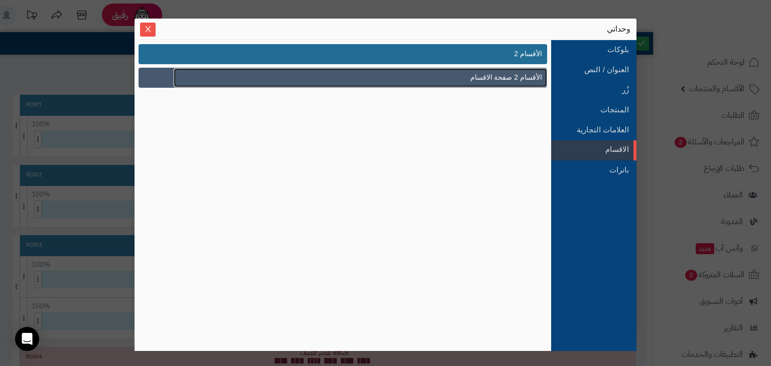
click at [419, 79] on link "الأقسام 2 صفحة الاقسام" at bounding box center [360, 77] width 373 height 19
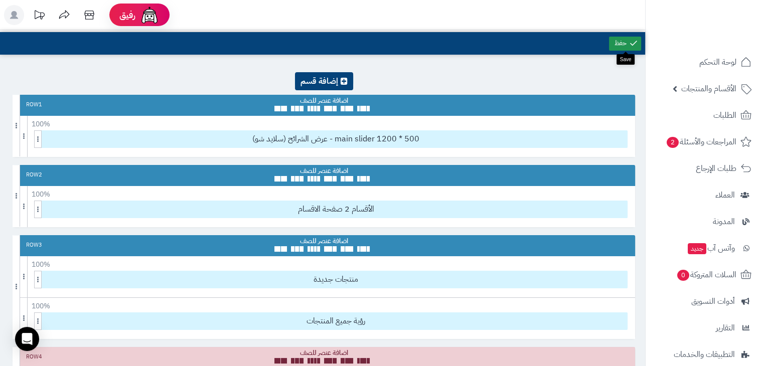
click at [628, 44] on link at bounding box center [625, 44] width 32 height 14
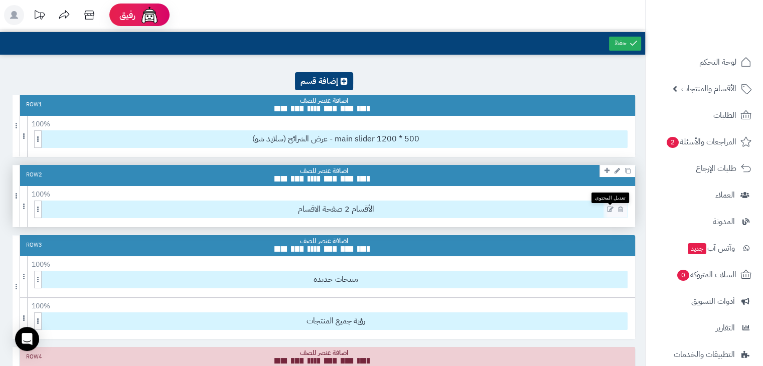
click at [609, 209] on icon at bounding box center [610, 209] width 7 height 7
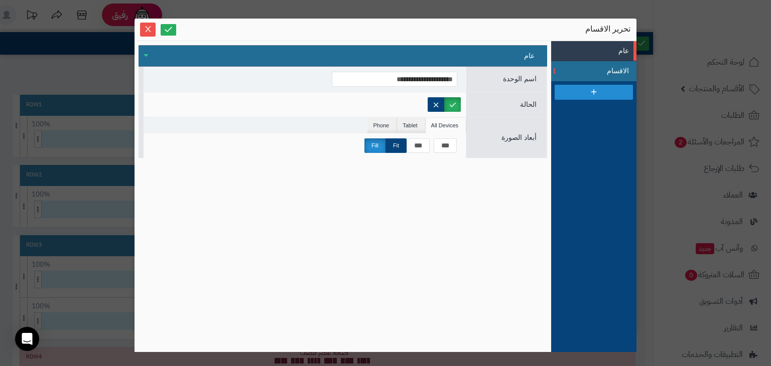
click at [609, 74] on span "الاقسام" at bounding box center [606, 71] width 45 height 11
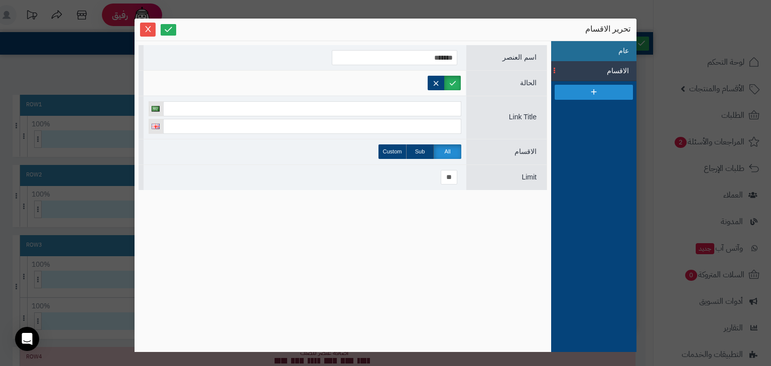
click at [602, 50] on li "عام" at bounding box center [593, 51] width 85 height 20
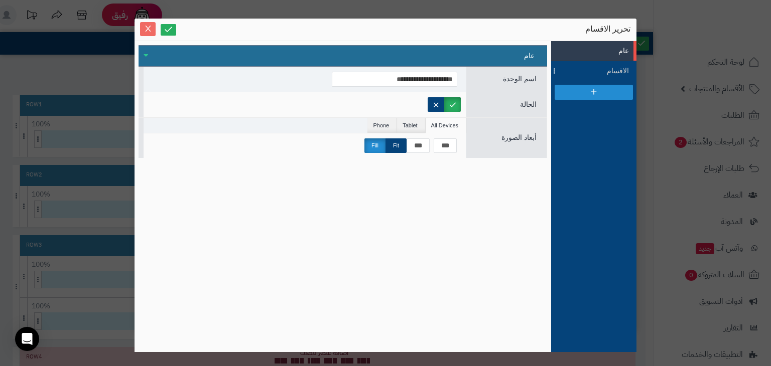
click at [153, 33] on span "Close" at bounding box center [148, 29] width 16 height 9
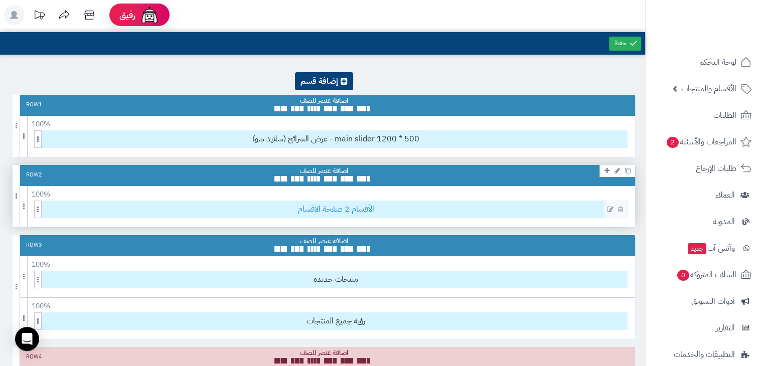
click at [324, 205] on span "الأقسام 2 صفحة الاقسام" at bounding box center [336, 209] width 583 height 17
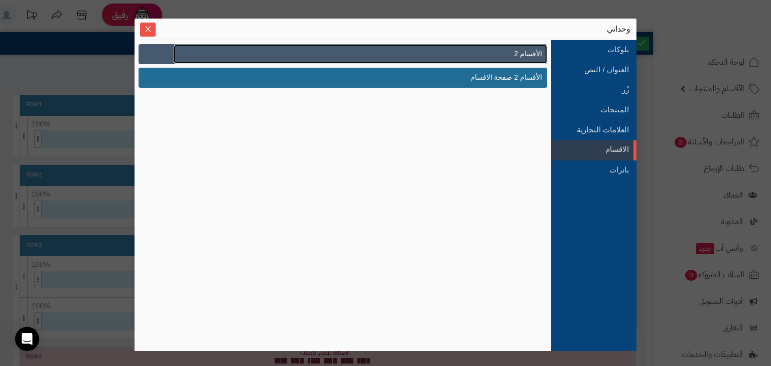
click at [401, 55] on link "الأقسام 2" at bounding box center [360, 54] width 373 height 19
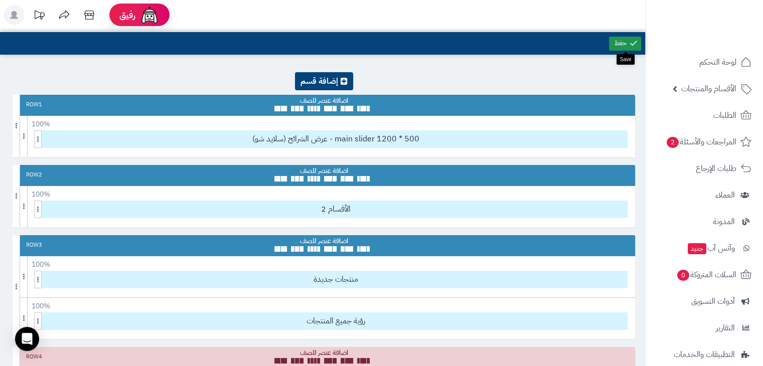
click at [626, 38] on link at bounding box center [625, 44] width 32 height 14
drag, startPoint x: 727, startPoint y: 92, endPoint x: 713, endPoint y: 82, distance: 17.7
click at [713, 82] on span "الأقسام والمنتجات" at bounding box center [709, 89] width 55 height 14
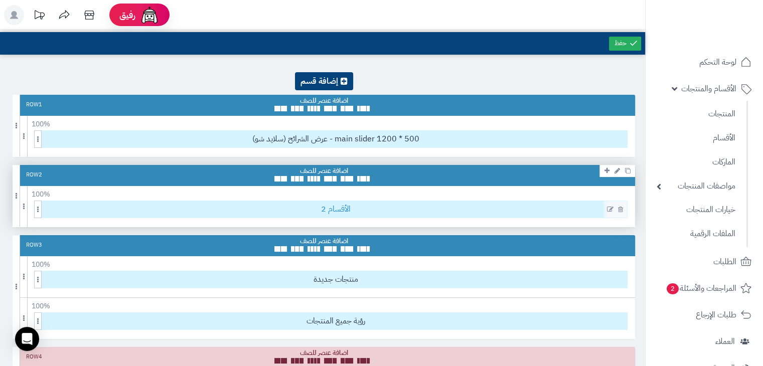
click at [338, 205] on span "الأقسام 2" at bounding box center [336, 209] width 583 height 17
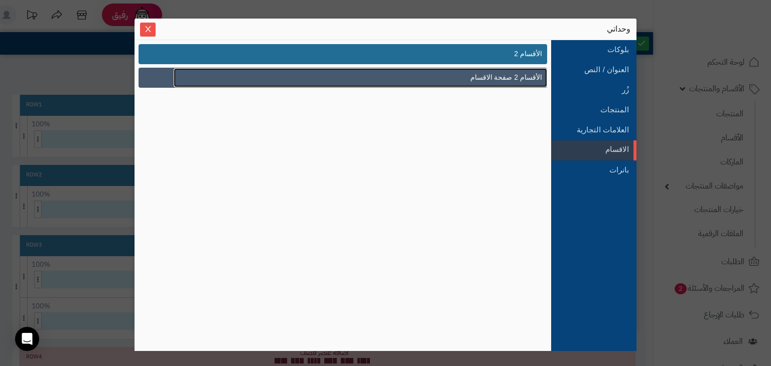
click at [436, 79] on link "الأقسام 2 صفحة الاقسام" at bounding box center [360, 77] width 373 height 19
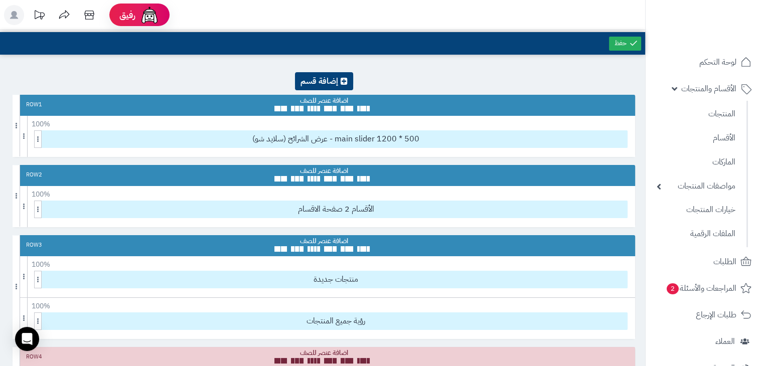
click at [636, 36] on div at bounding box center [625, 43] width 36 height 23
click at [626, 42] on link at bounding box center [625, 44] width 32 height 14
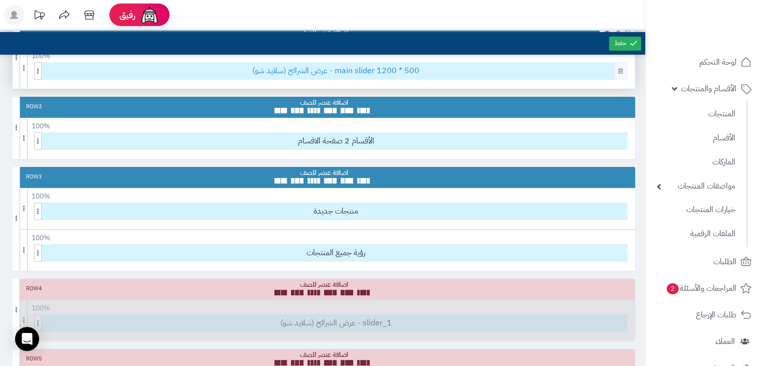
scroll to position [112, 0]
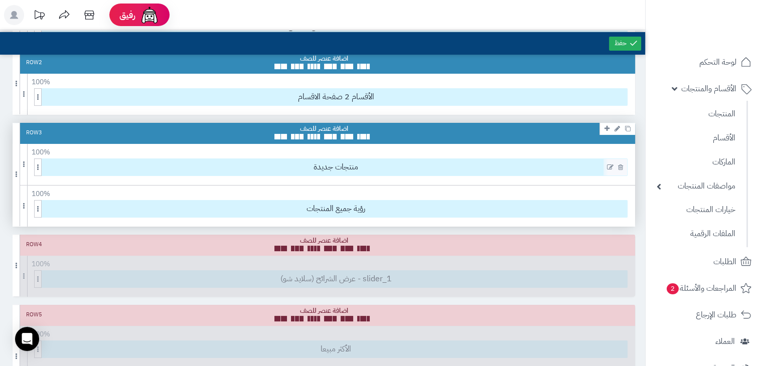
click at [608, 167] on icon at bounding box center [610, 167] width 7 height 7
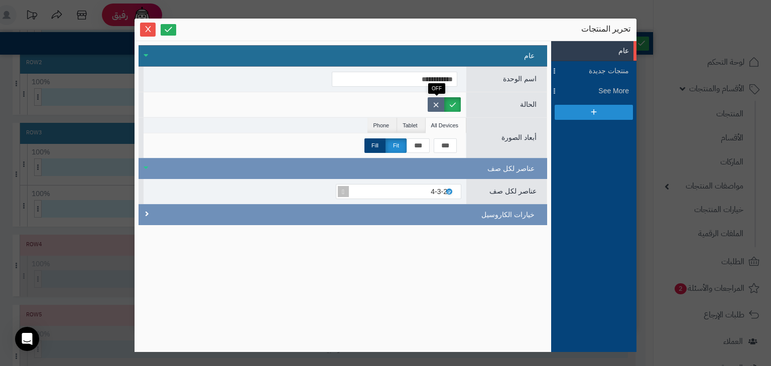
click at [438, 100] on label at bounding box center [436, 104] width 17 height 15
click at [175, 29] on link at bounding box center [169, 30] width 16 height 12
click at [151, 29] on icon "Close" at bounding box center [148, 29] width 8 height 8
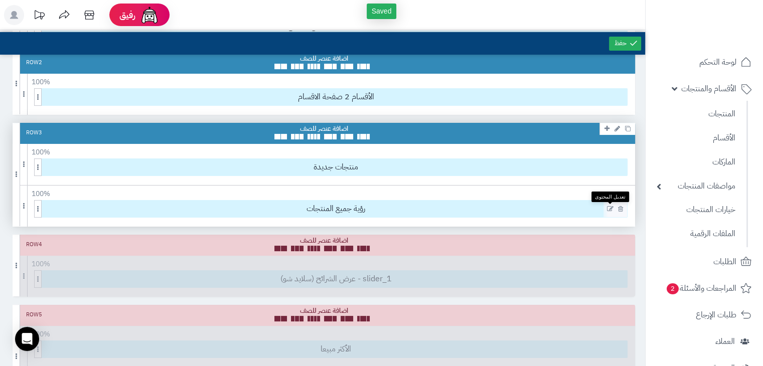
click at [607, 209] on icon at bounding box center [610, 209] width 7 height 7
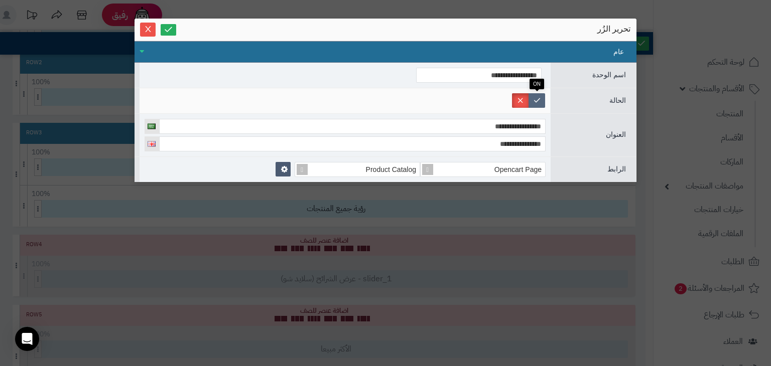
click at [533, 94] on label at bounding box center [537, 100] width 17 height 15
click at [172, 29] on icon at bounding box center [169, 30] width 10 height 10
click at [148, 27] on icon "Close" at bounding box center [148, 29] width 8 height 8
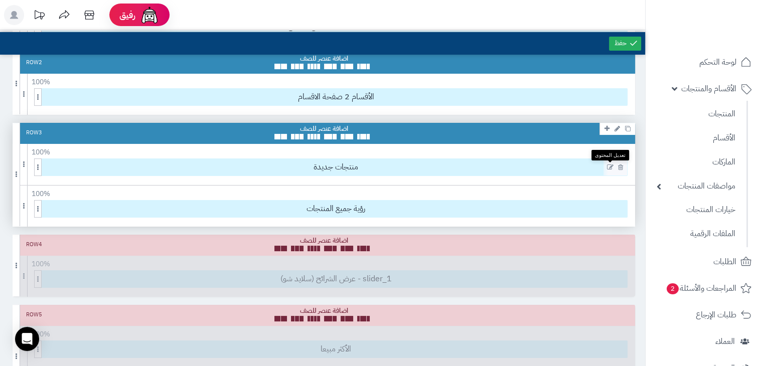
click at [611, 166] on icon at bounding box center [610, 167] width 7 height 7
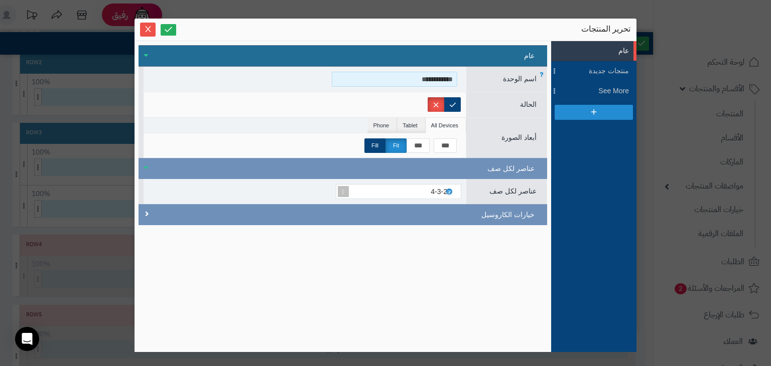
click at [428, 76] on input "**********" at bounding box center [394, 79] width 125 height 15
type input "*"
type input "********"
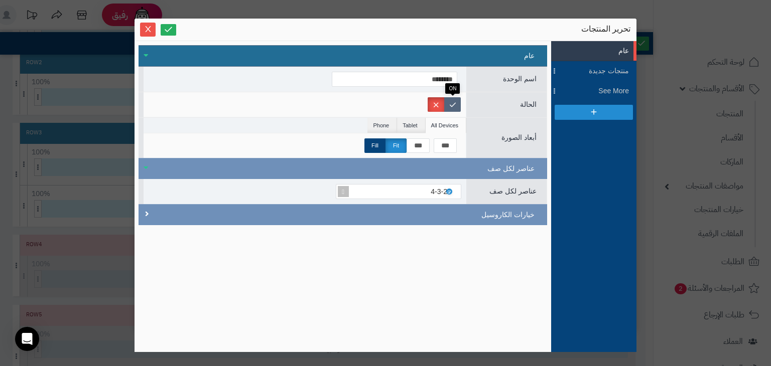
click at [458, 97] on label at bounding box center [452, 104] width 17 height 15
click at [172, 27] on icon at bounding box center [169, 30] width 10 height 10
click at [153, 28] on span "Close" at bounding box center [148, 29] width 16 height 9
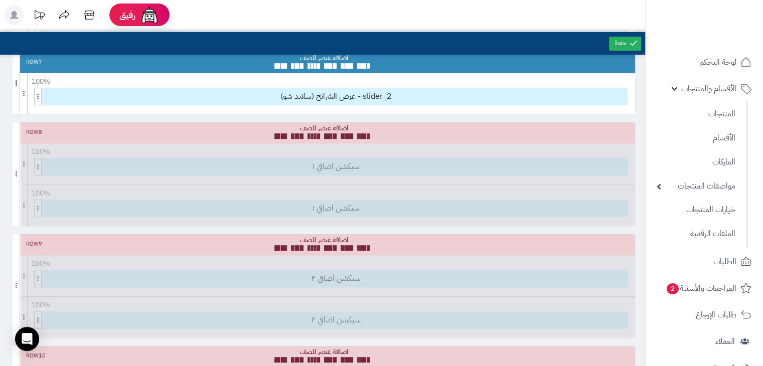
scroll to position [542, 0]
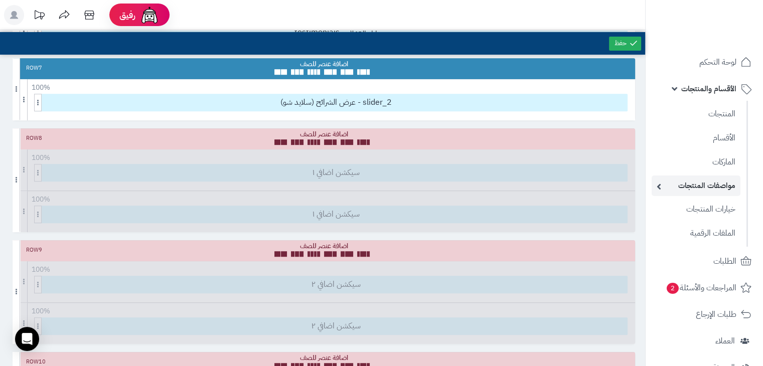
click at [710, 185] on link "مواصفات المنتجات" at bounding box center [696, 186] width 89 height 21
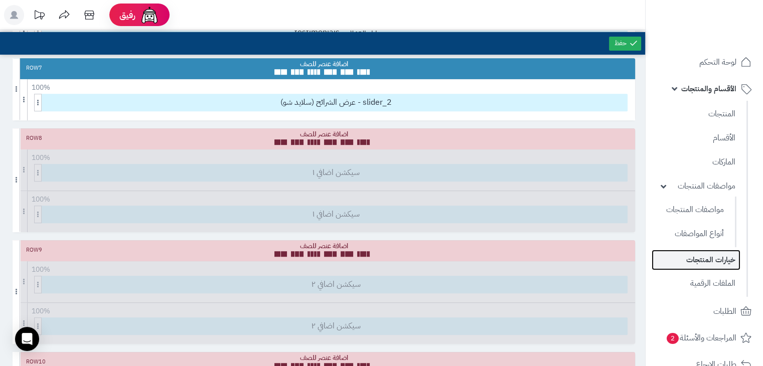
click at [705, 266] on link "خيارات المنتجات" at bounding box center [696, 260] width 89 height 21
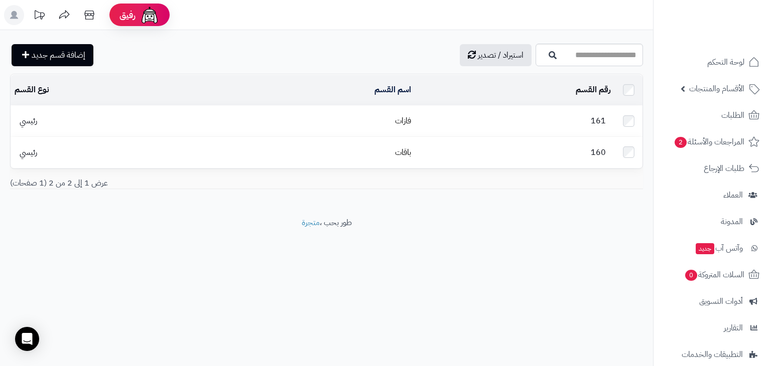
click at [440, 123] on td "161" at bounding box center [515, 121] width 200 height 31
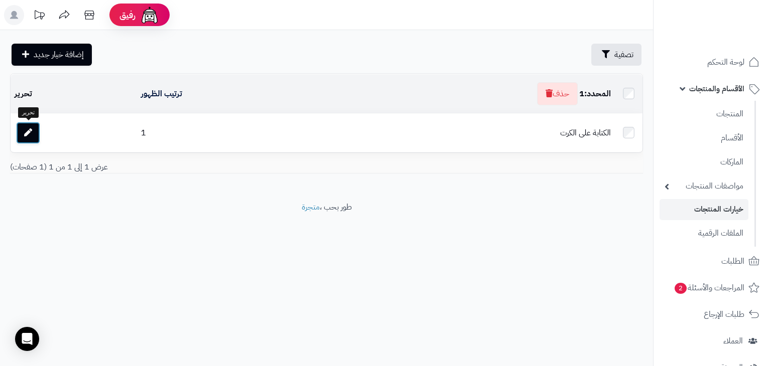
click at [33, 134] on link at bounding box center [28, 133] width 24 height 22
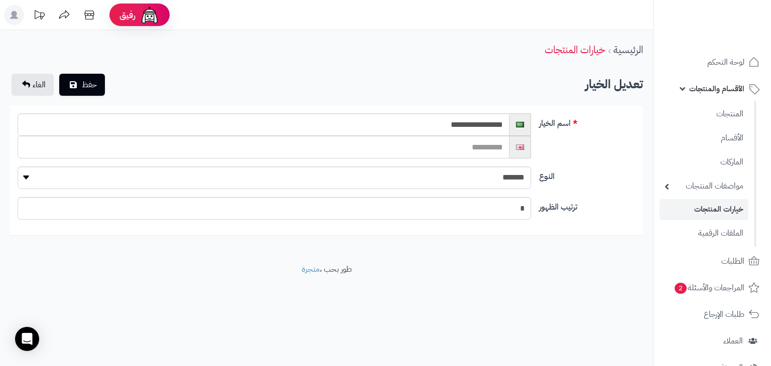
click at [308, 149] on input "text" at bounding box center [264, 147] width 492 height 23
type input "*"
type input "**********"
click at [83, 77] on button "حفظ" at bounding box center [82, 84] width 46 height 22
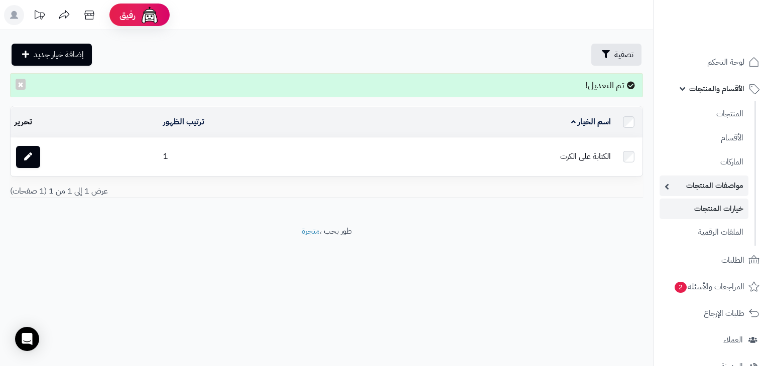
click at [699, 188] on link "مواصفات المنتجات" at bounding box center [704, 186] width 89 height 21
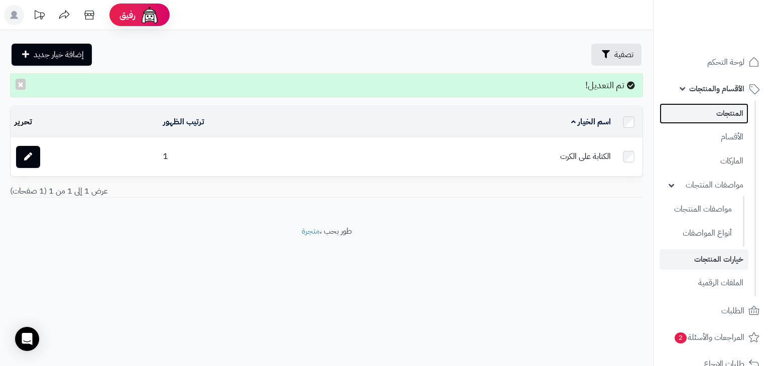
click at [731, 115] on link "المنتجات" at bounding box center [704, 113] width 89 height 21
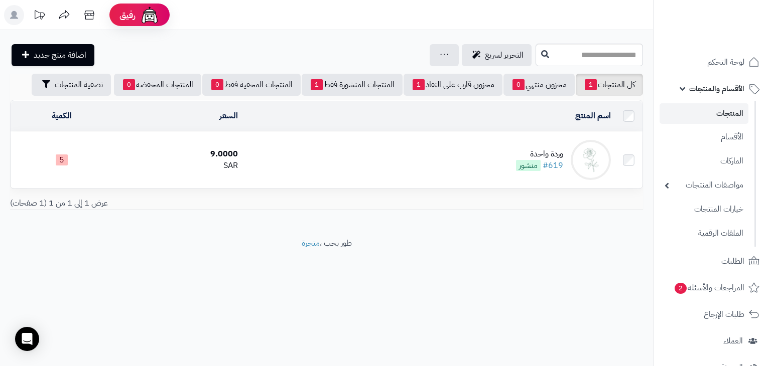
click at [381, 149] on td "وردة واحدة #619 منشور" at bounding box center [428, 160] width 373 height 56
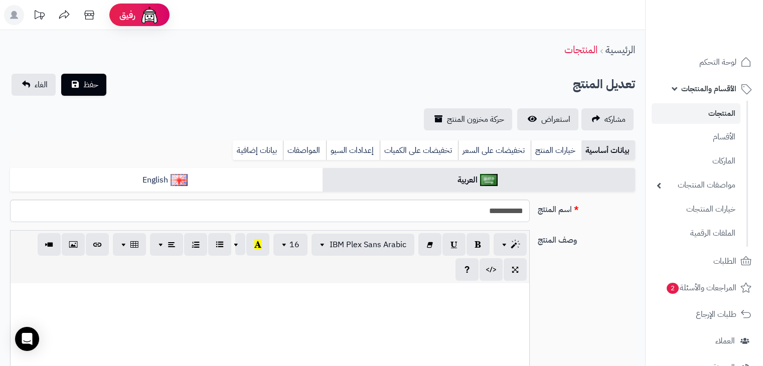
select select
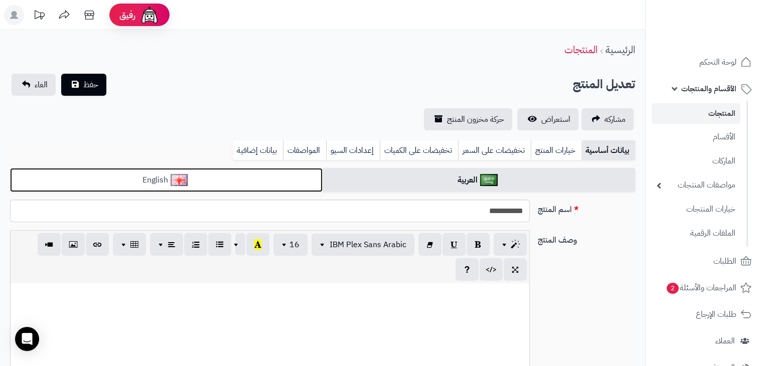
click at [224, 180] on link "English" at bounding box center [166, 180] width 313 height 25
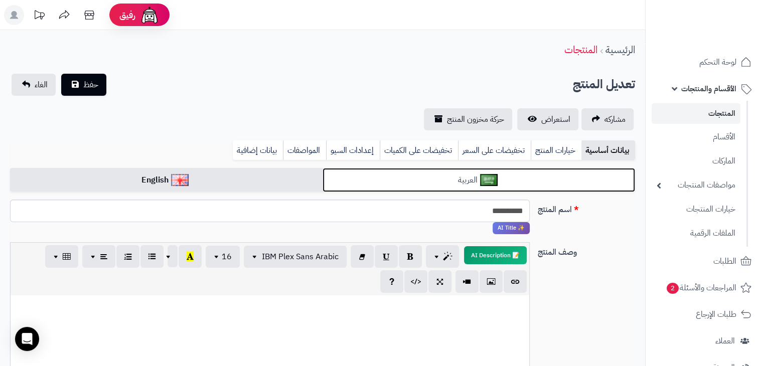
click at [373, 181] on link "العربية" at bounding box center [479, 180] width 313 height 25
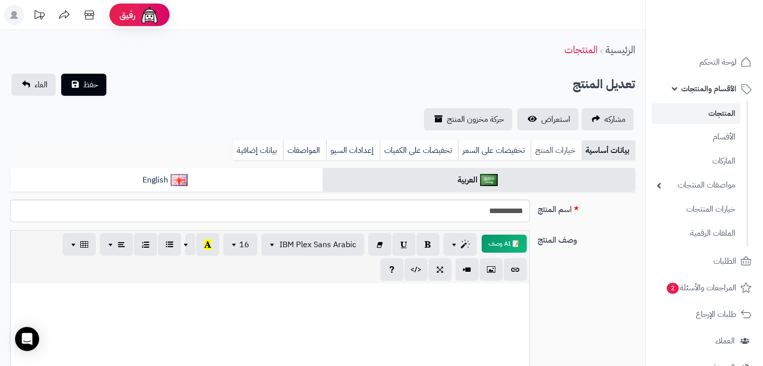
click at [555, 154] on link "خيارات المنتج" at bounding box center [556, 151] width 51 height 20
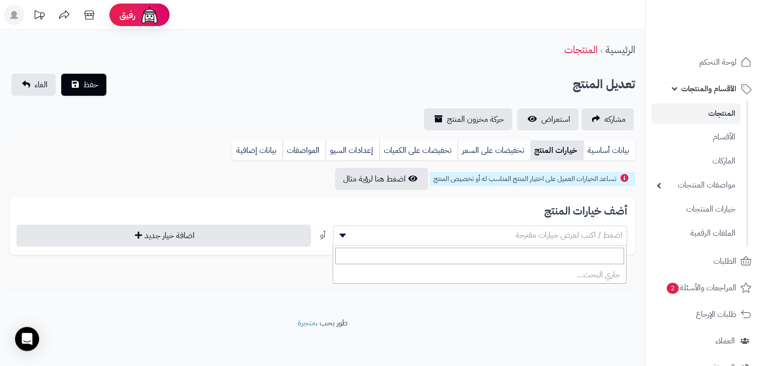
click at [488, 233] on span "اضغط / اكتب لعرض خيارات مقترحة" at bounding box center [481, 235] width 294 height 15
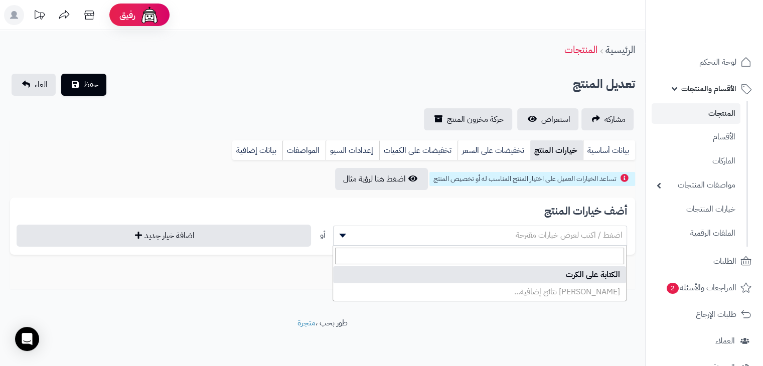
select select "**"
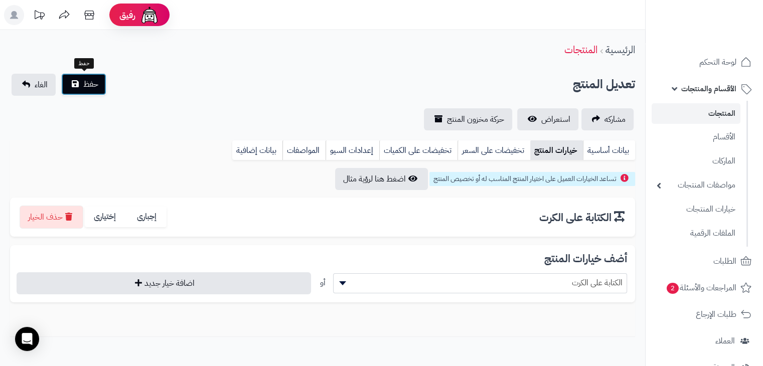
click at [98, 89] on button "حفظ" at bounding box center [83, 84] width 45 height 22
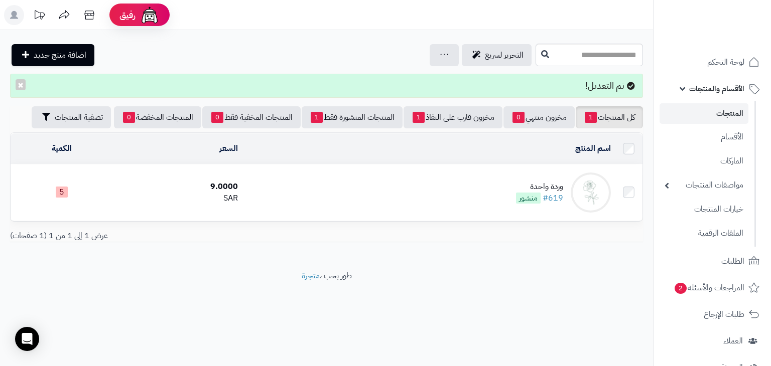
click at [560, 185] on div "وردة واحدة" at bounding box center [539, 187] width 47 height 12
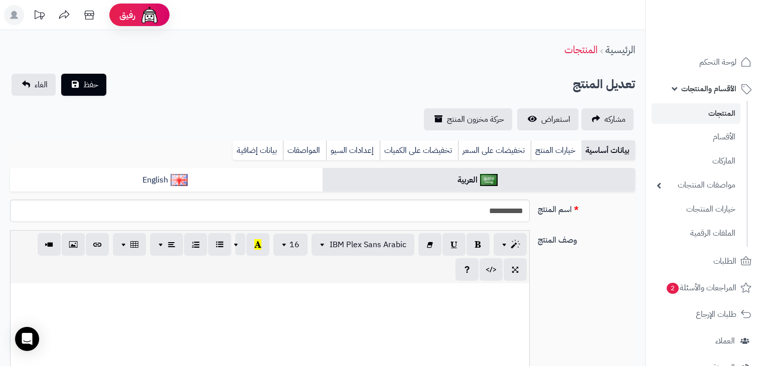
select select
drag, startPoint x: 0, startPoint y: 0, endPoint x: 419, endPoint y: 150, distance: 445.2
click at [503, 153] on link "تخفيضات على السعر" at bounding box center [494, 151] width 73 height 20
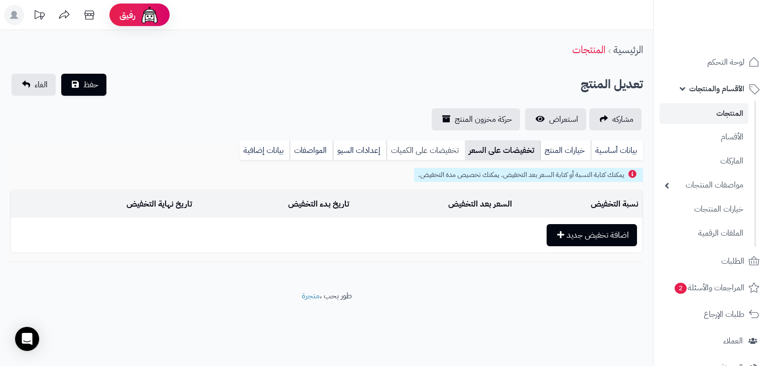
click at [419, 150] on link "تخفيضات على الكميات" at bounding box center [425, 151] width 78 height 20
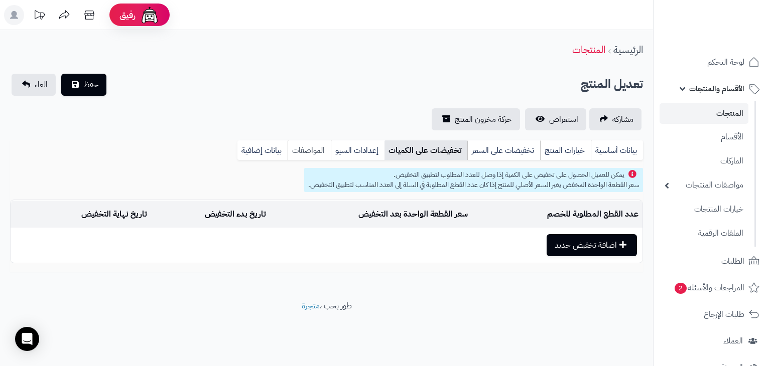
click at [320, 152] on link "المواصفات" at bounding box center [309, 151] width 43 height 20
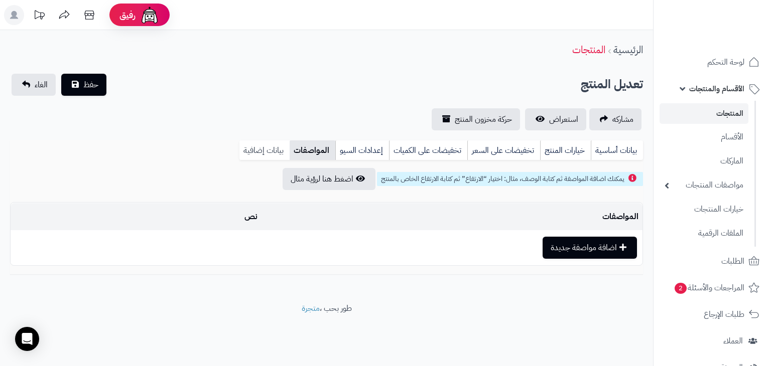
click at [261, 155] on link "بيانات إضافية" at bounding box center [264, 151] width 50 height 20
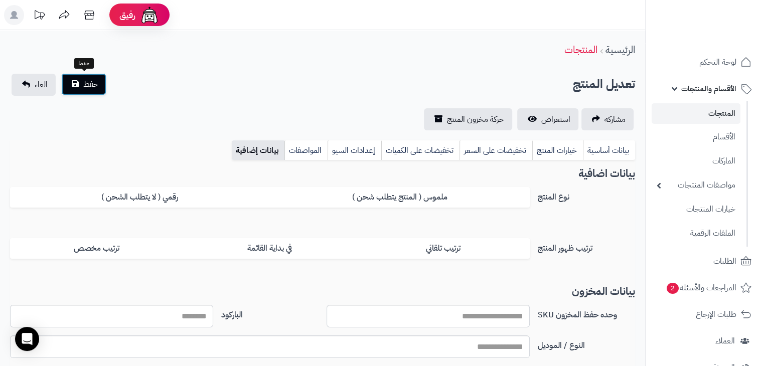
click at [75, 86] on button "حفظ" at bounding box center [83, 84] width 45 height 22
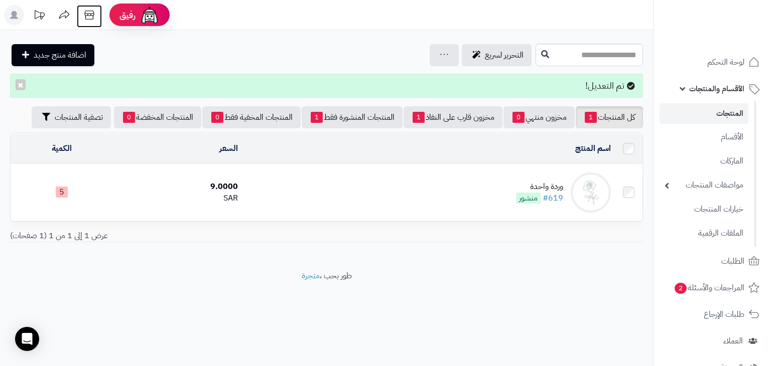
click at [93, 13] on icon at bounding box center [89, 15] width 10 height 9
click at [674, 181] on link "مواصفات المنتجات" at bounding box center [704, 185] width 89 height 21
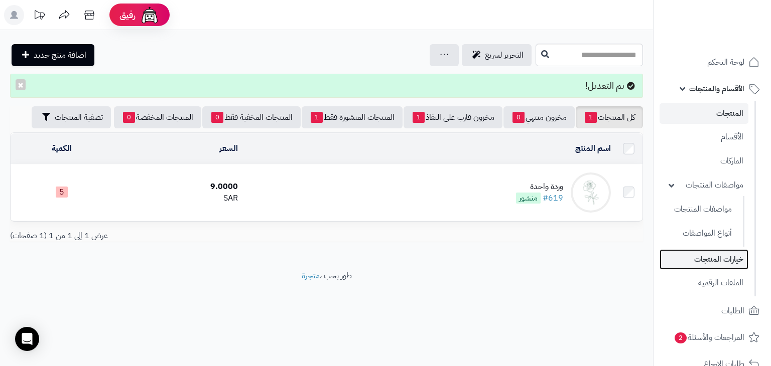
click at [703, 257] on link "خيارات المنتجات" at bounding box center [704, 259] width 89 height 21
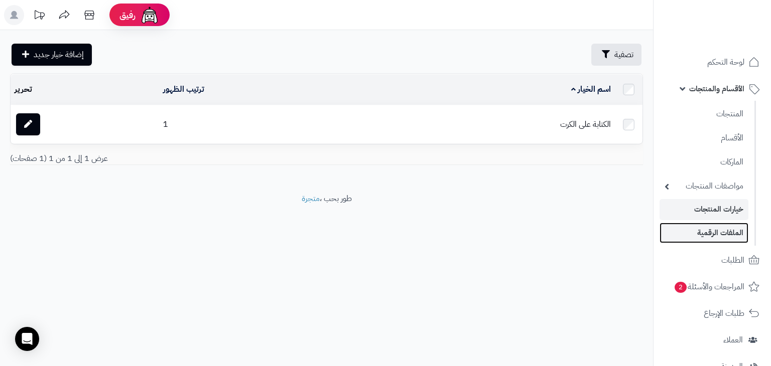
click at [708, 234] on link "الملفات الرقمية" at bounding box center [704, 233] width 89 height 21
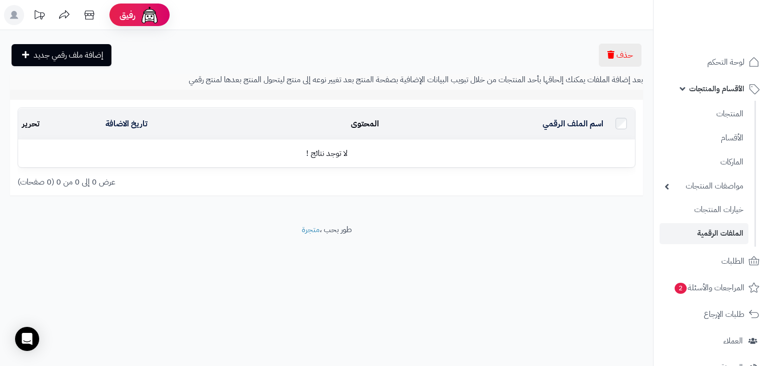
click at [680, 84] on link "الأقسام والمنتجات" at bounding box center [712, 89] width 105 height 24
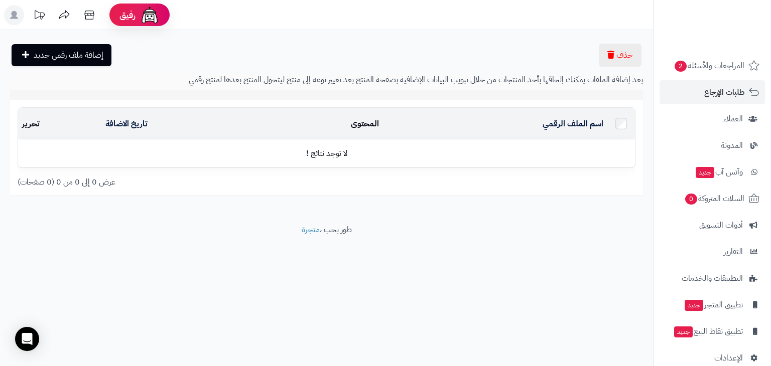
scroll to position [93, 0]
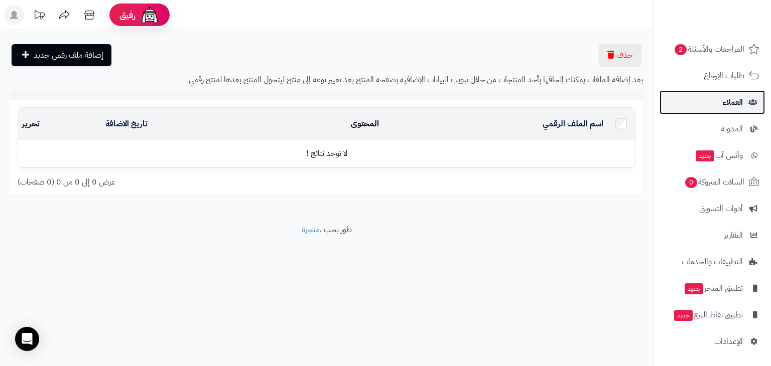
click at [727, 103] on span "العملاء" at bounding box center [733, 102] width 20 height 14
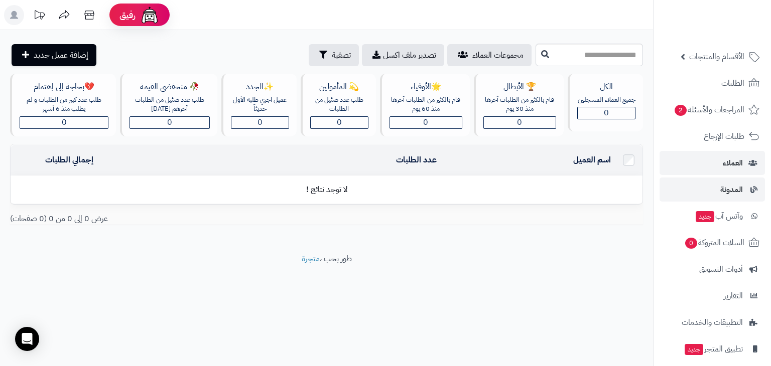
scroll to position [71, 0]
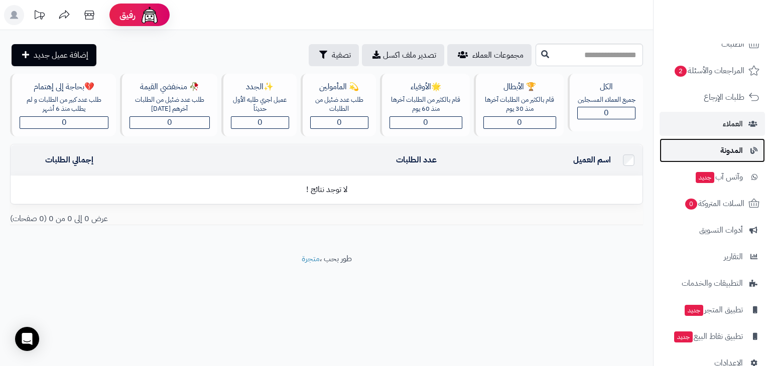
click at [746, 156] on link "المدونة" at bounding box center [712, 151] width 105 height 24
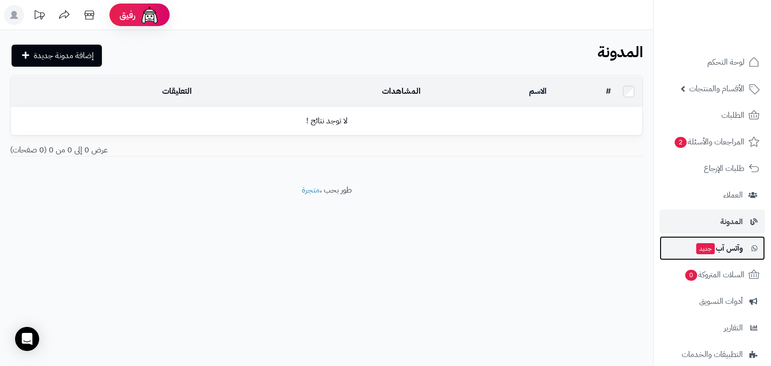
click at [724, 247] on span "وآتس آب جديد" at bounding box center [719, 248] width 48 height 14
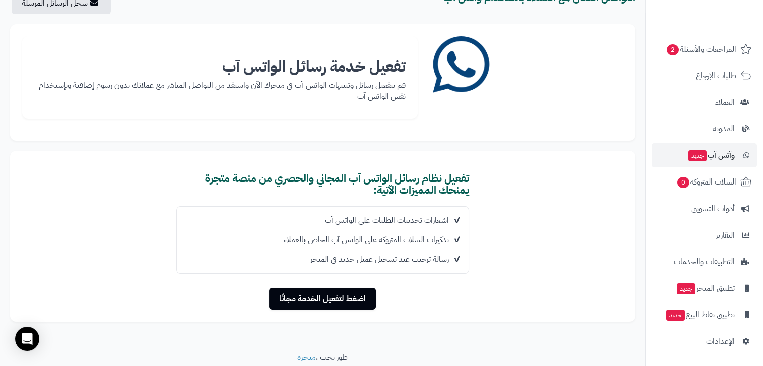
scroll to position [56, 0]
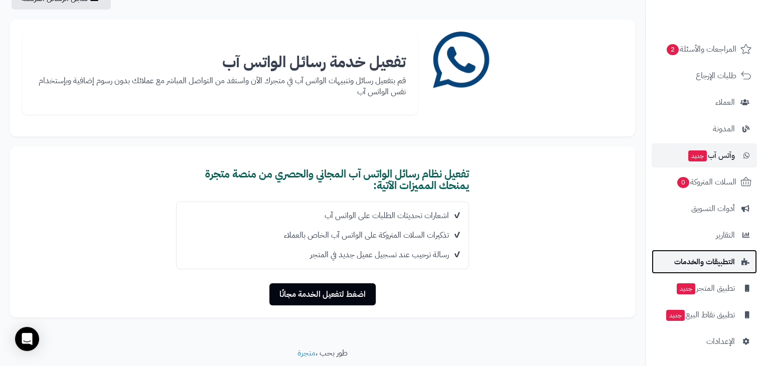
click at [705, 268] on span "التطبيقات والخدمات" at bounding box center [705, 262] width 61 height 14
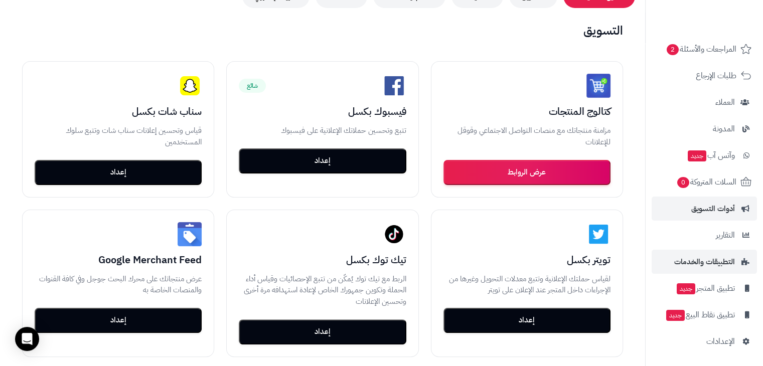
scroll to position [165, 0]
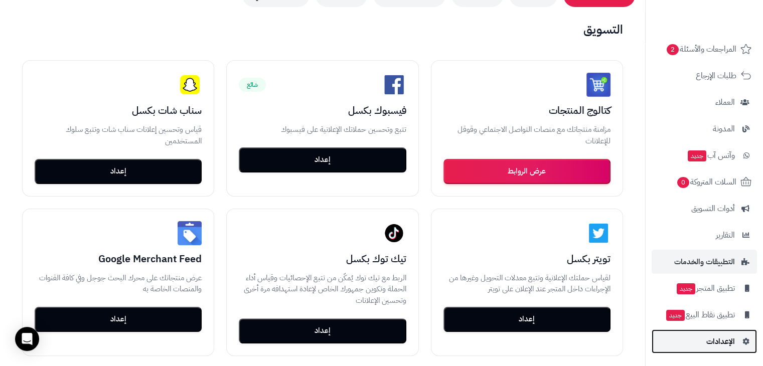
click at [708, 337] on span "الإعدادات" at bounding box center [721, 342] width 29 height 14
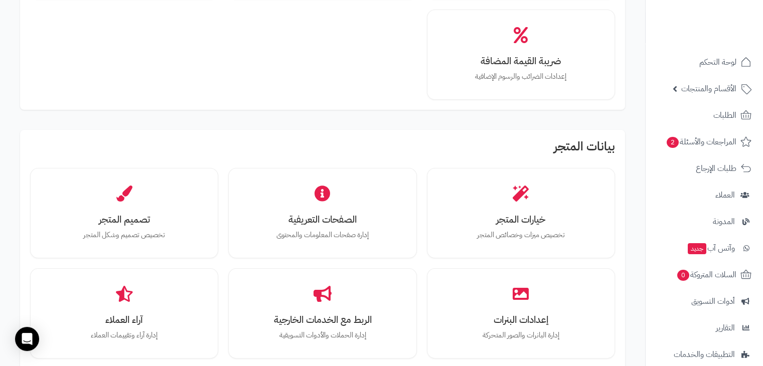
scroll to position [254, 0]
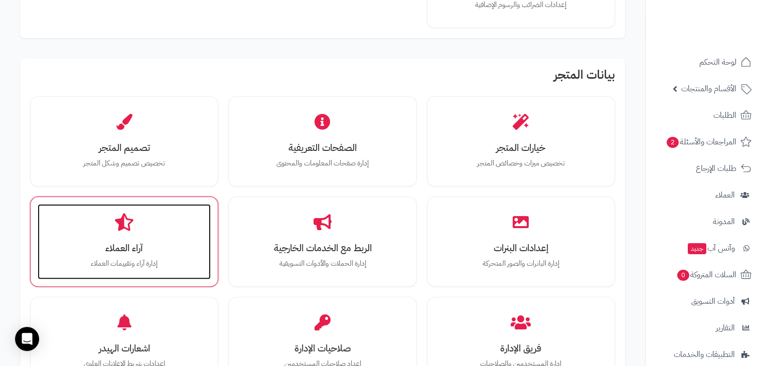
click at [144, 246] on h3 "آراء العملاء" at bounding box center [124, 248] width 153 height 11
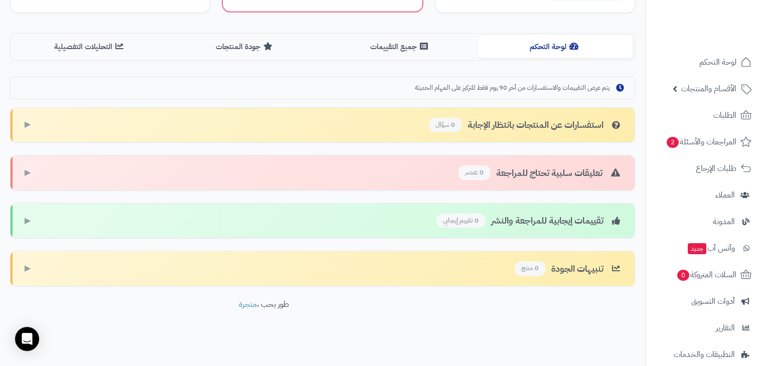
scroll to position [159, 0]
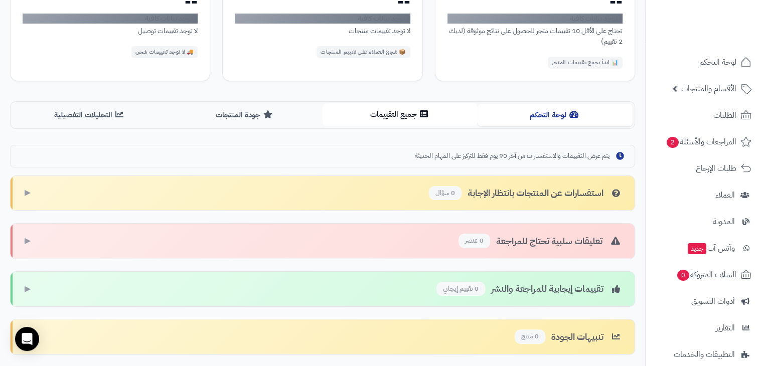
click at [370, 123] on button "جميع التقييمات" at bounding box center [400, 114] width 155 height 23
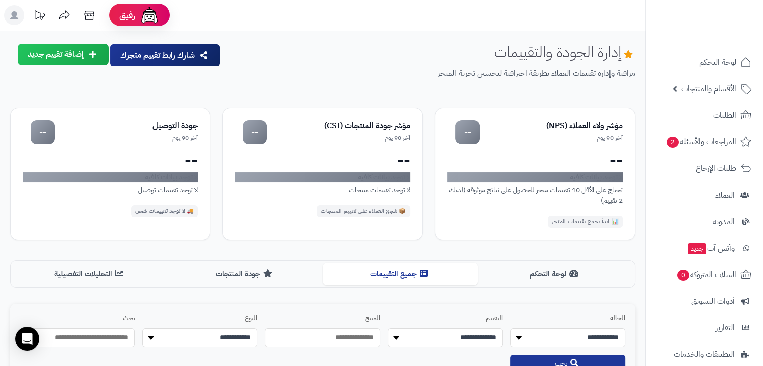
scroll to position [249, 0]
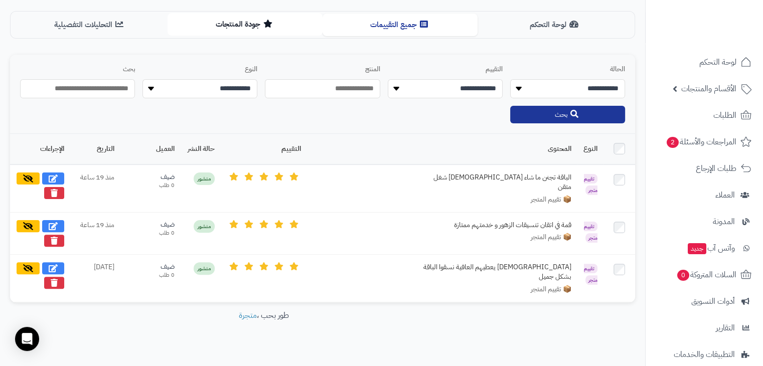
click at [252, 23] on button "جودة المنتجات" at bounding box center [245, 24] width 155 height 23
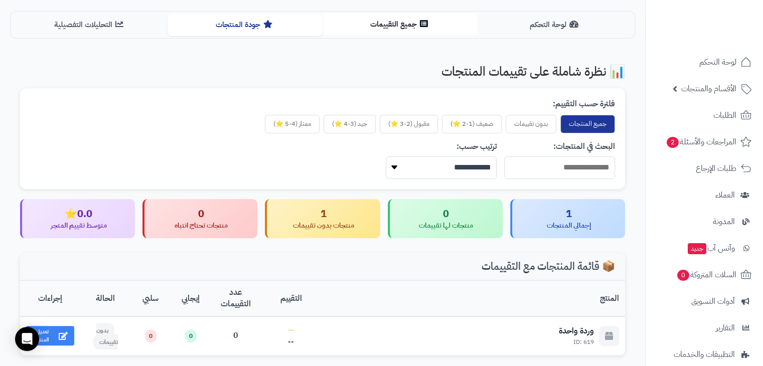
click at [385, 30] on button "جميع التقييمات" at bounding box center [400, 24] width 155 height 23
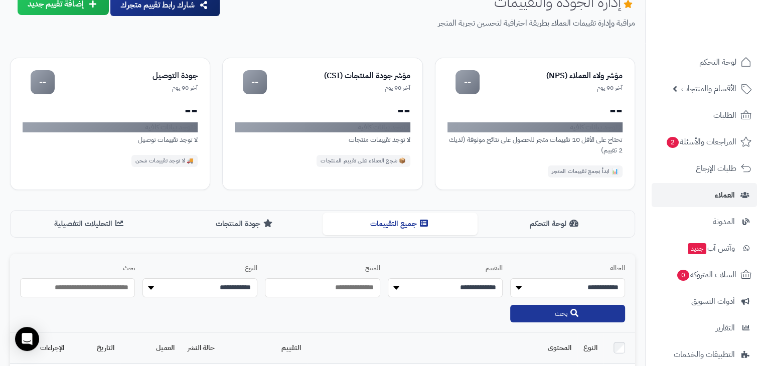
scroll to position [0, 0]
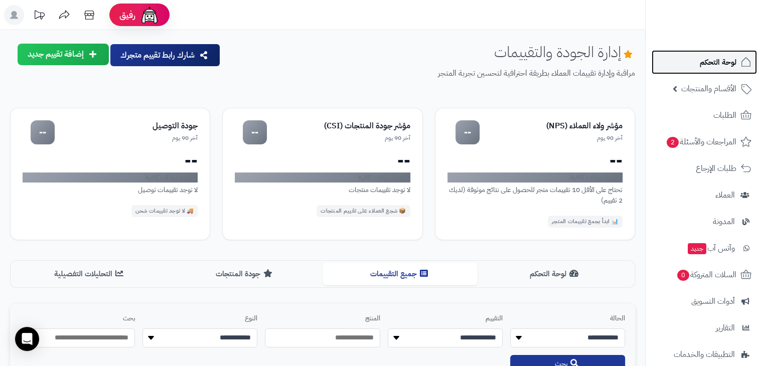
click at [722, 71] on link "لوحة التحكم" at bounding box center [704, 62] width 105 height 24
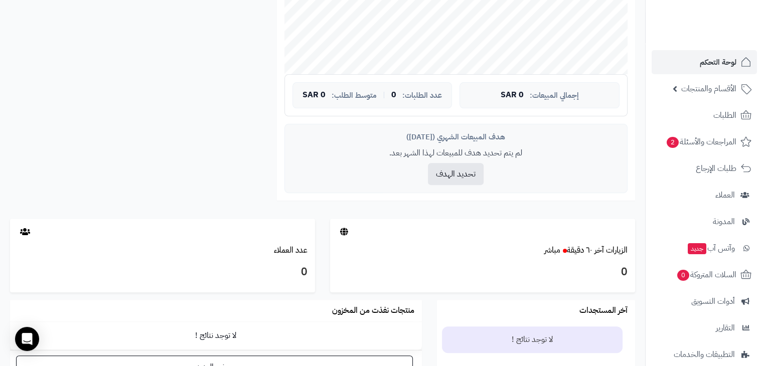
scroll to position [412, 0]
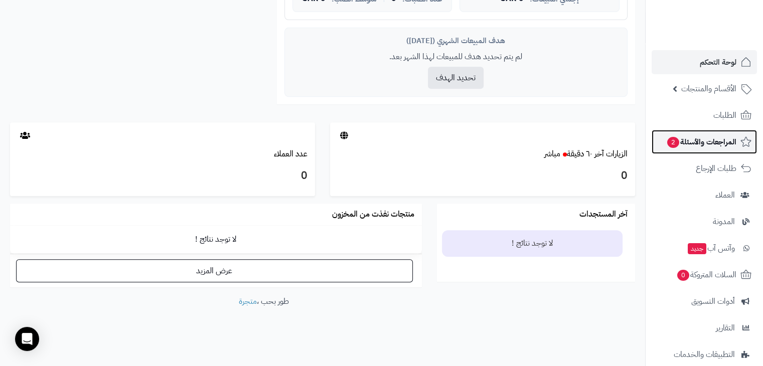
click at [717, 145] on span "المراجعات والأسئلة 2" at bounding box center [702, 142] width 70 height 14
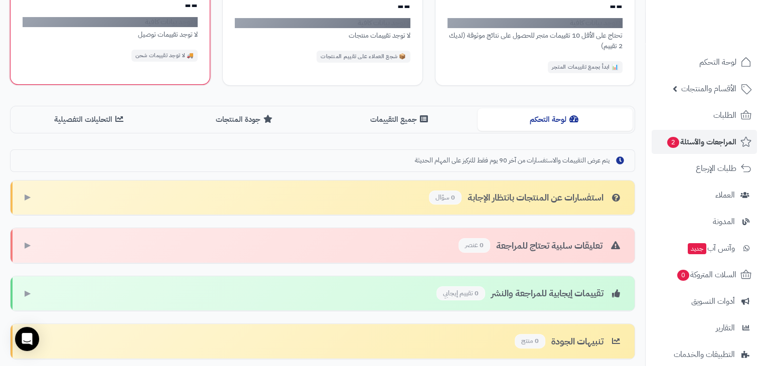
scroll to position [191, 0]
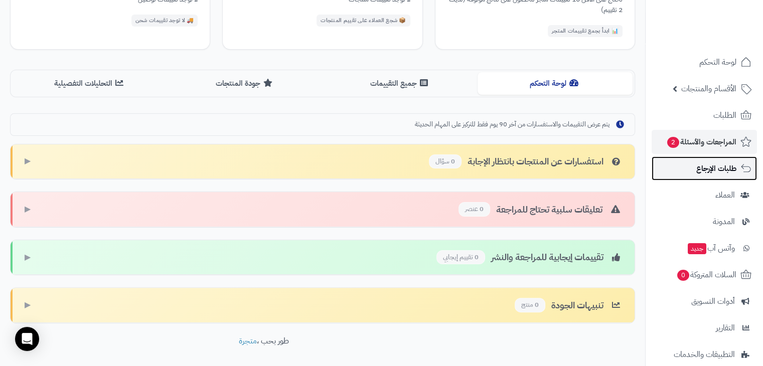
click at [711, 167] on span "طلبات الإرجاع" at bounding box center [717, 169] width 40 height 14
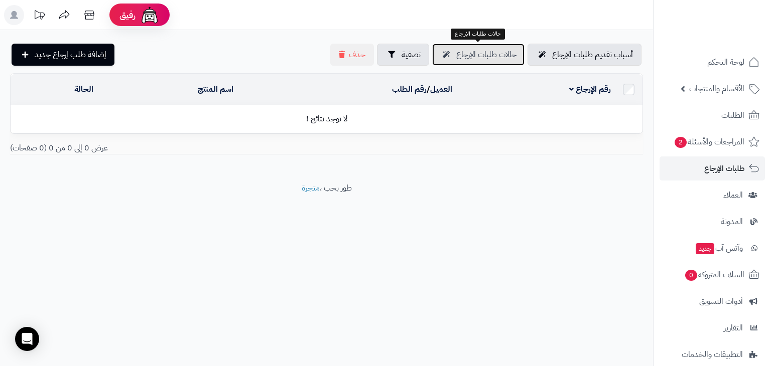
click at [485, 53] on span "حالات طلبات الإرجاع" at bounding box center [486, 55] width 60 height 12
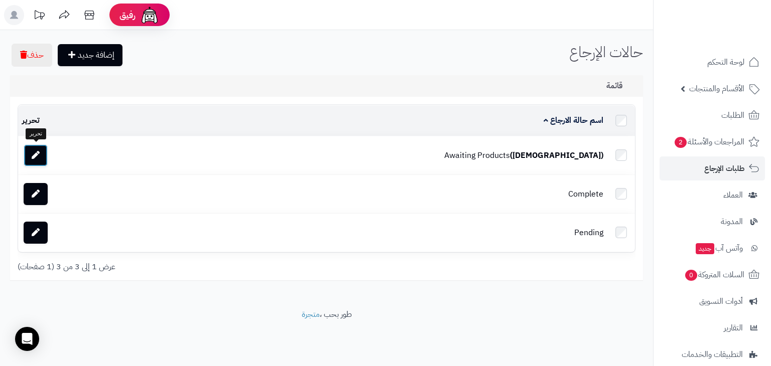
click at [45, 155] on link at bounding box center [36, 156] width 24 height 22
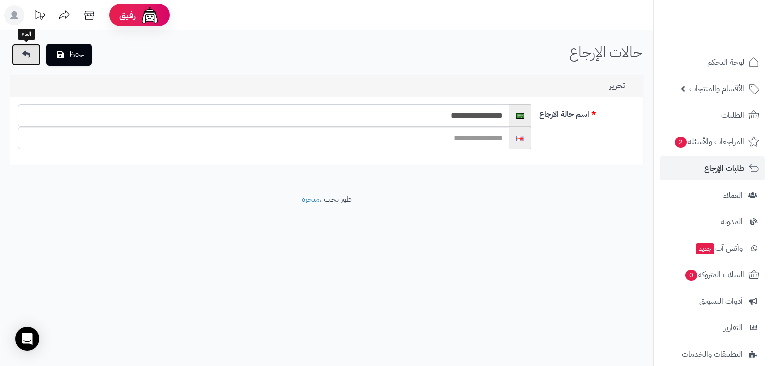
click at [29, 53] on icon at bounding box center [26, 54] width 8 height 8
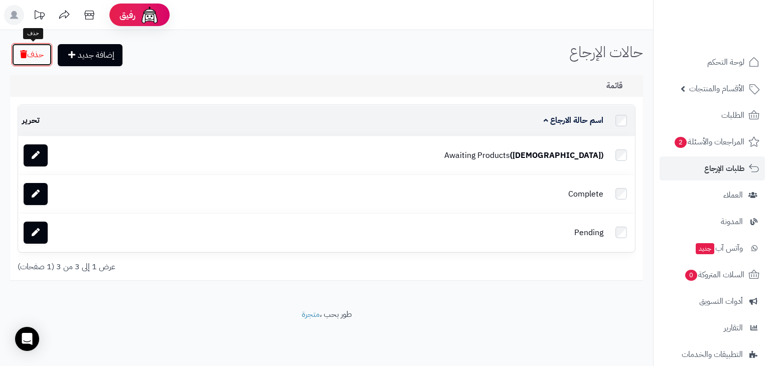
click at [30, 58] on button "حذف" at bounding box center [32, 54] width 41 height 23
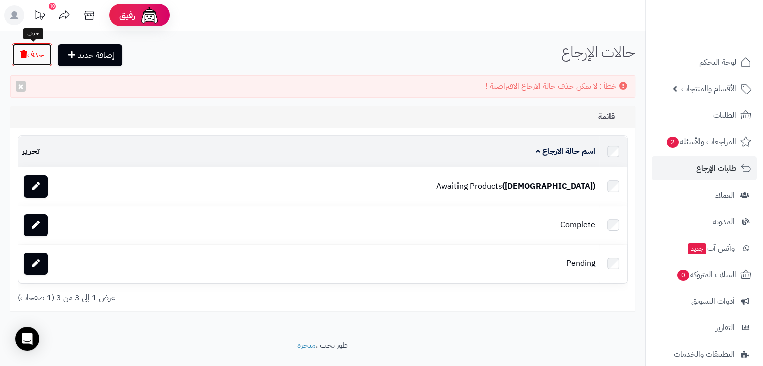
click at [40, 53] on button "حذف" at bounding box center [32, 54] width 41 height 23
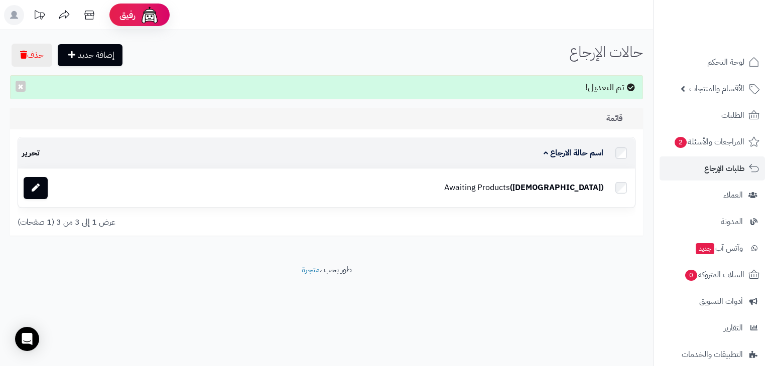
click at [591, 187] on td "Awaiting Products (الافتراضي)" at bounding box center [363, 188] width 487 height 38
click at [550, 183] on td "Awaiting Products (الافتراضي)" at bounding box center [363, 188] width 487 height 38
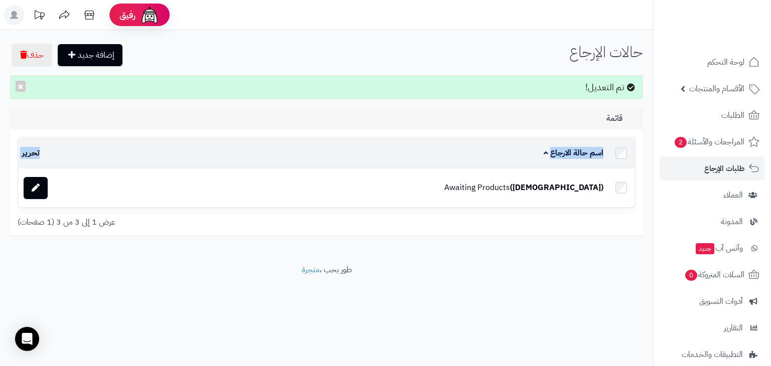
click at [550, 183] on td "Awaiting Products (الافتراضي)" at bounding box center [363, 188] width 487 height 38
click at [25, 181] on link at bounding box center [36, 188] width 24 height 22
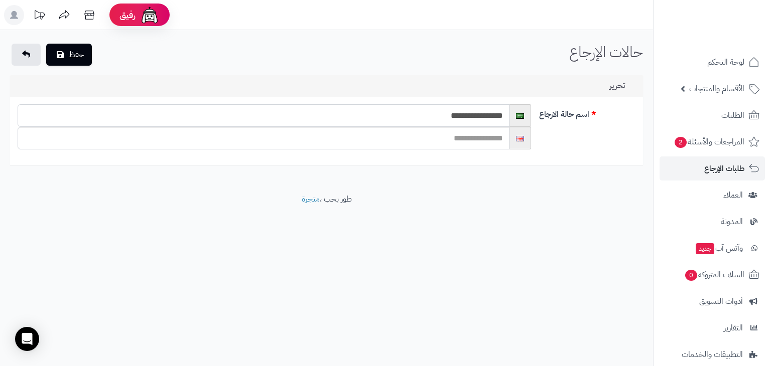
click at [437, 121] on input "**********" at bounding box center [264, 115] width 492 height 23
click at [438, 137] on input "text" at bounding box center [264, 138] width 492 height 23
type input "****"
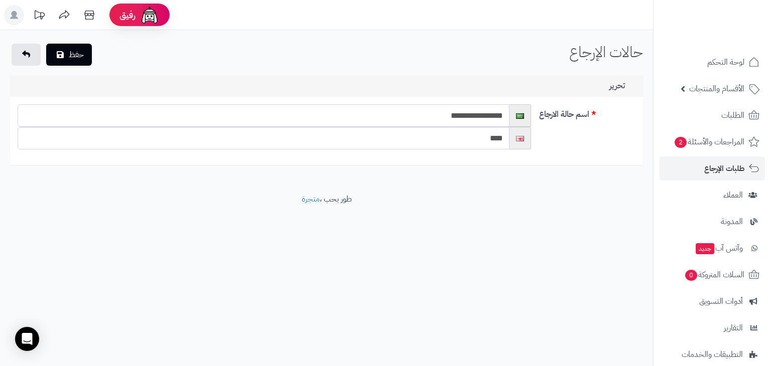
click at [462, 111] on input "**********" at bounding box center [264, 115] width 492 height 23
type input "*******"
click at [63, 59] on button "حفظ" at bounding box center [69, 54] width 46 height 22
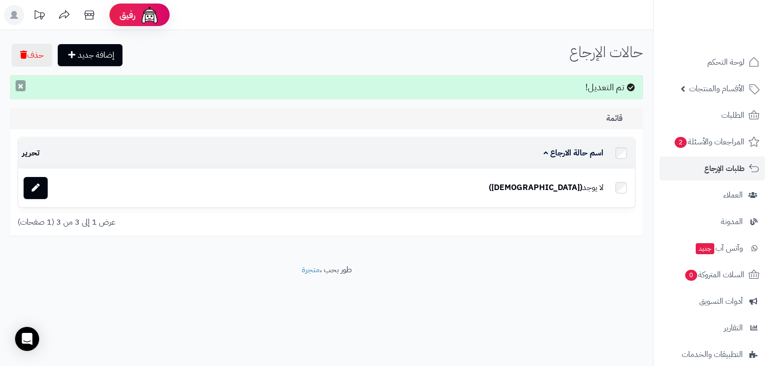
click at [20, 87] on button "×" at bounding box center [21, 85] width 10 height 11
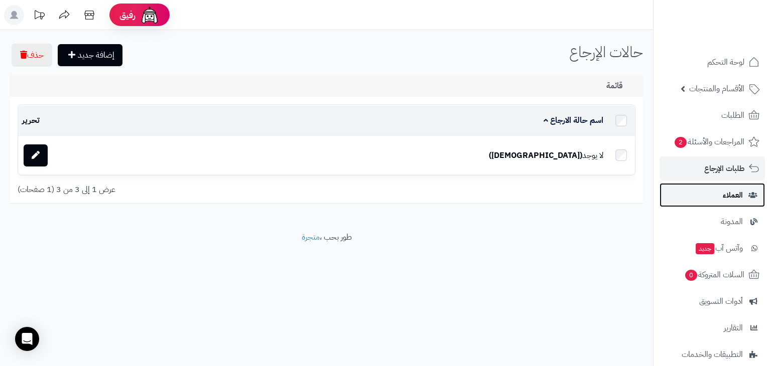
click at [741, 190] on span "العملاء" at bounding box center [733, 195] width 20 height 14
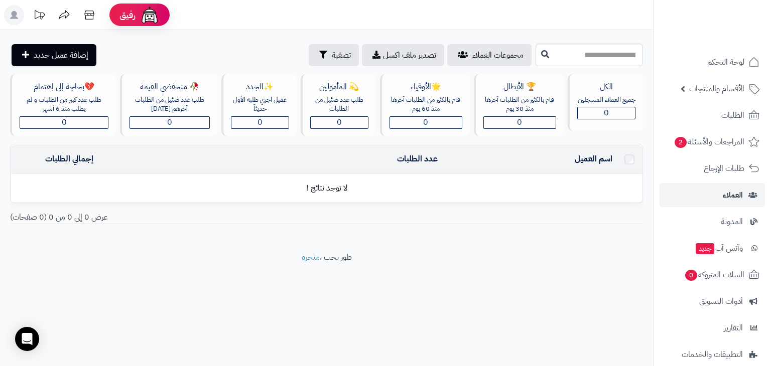
scroll to position [93, 0]
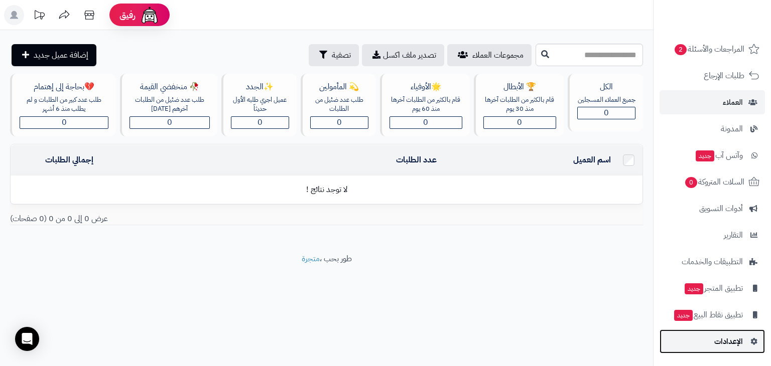
click at [727, 343] on span "الإعدادات" at bounding box center [728, 342] width 29 height 14
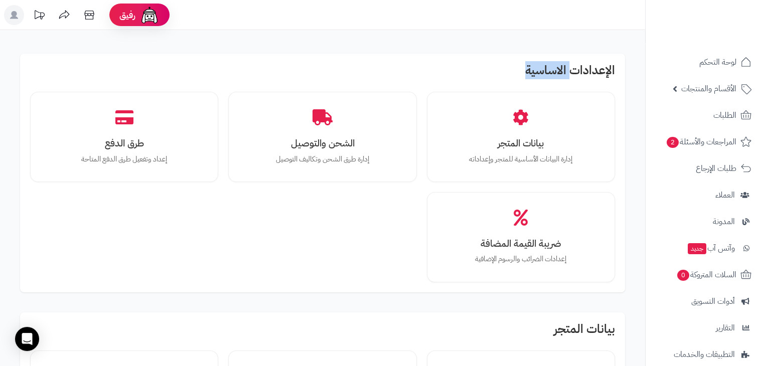
drag, startPoint x: 528, startPoint y: 71, endPoint x: 571, endPoint y: 74, distance: 43.3
click at [571, 74] on h2 "الإعدادات الاساسية" at bounding box center [322, 73] width 585 height 18
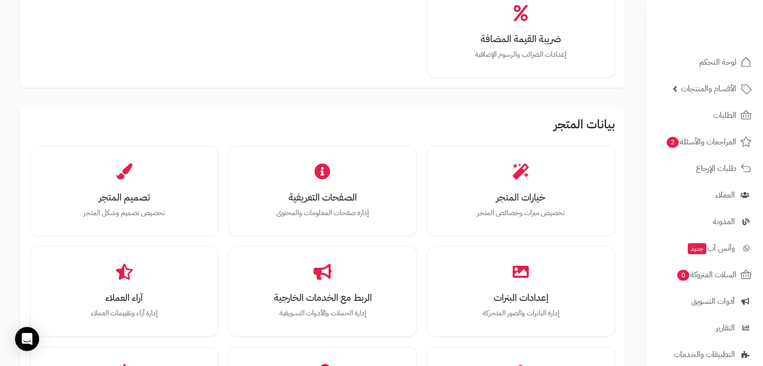
scroll to position [261, 0]
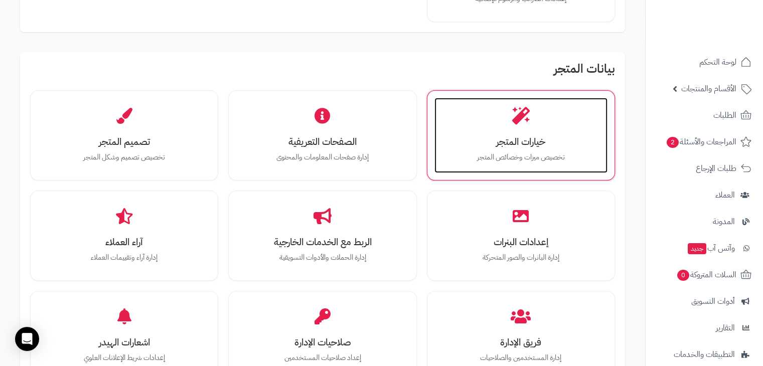
click at [553, 147] on div "خيارات المتجر تخصيص ميزات وخصائص المتجر" at bounding box center [521, 135] width 173 height 75
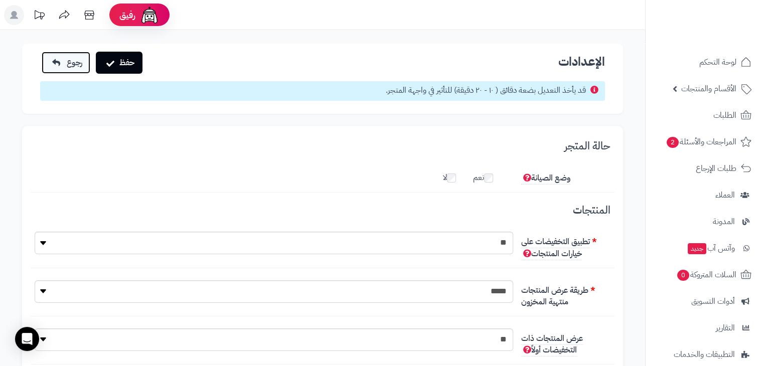
click at [49, 64] on link "رجوع" at bounding box center [66, 63] width 49 height 22
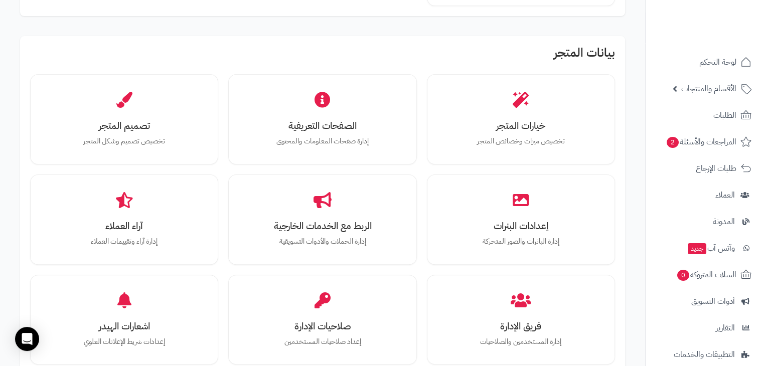
scroll to position [299, 0]
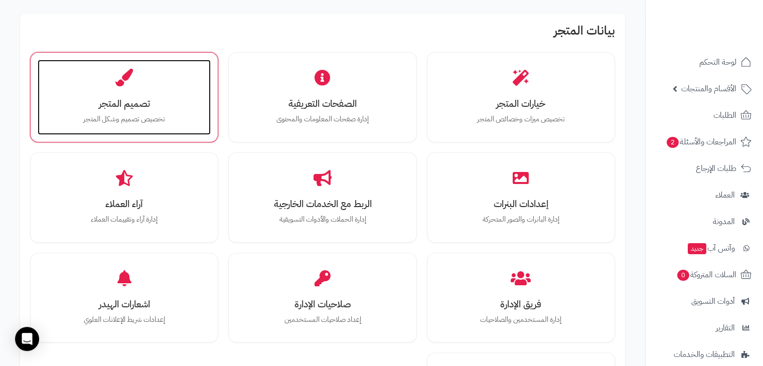
click at [190, 108] on div "تصميم المتجر تخصيص تصميم وشكل المتجر" at bounding box center [124, 97] width 173 height 75
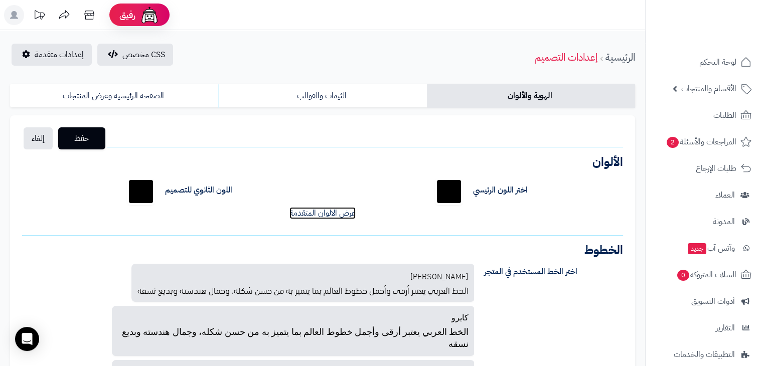
click at [297, 216] on link "عرض الالوان المتقدمة" at bounding box center [323, 213] width 66 height 12
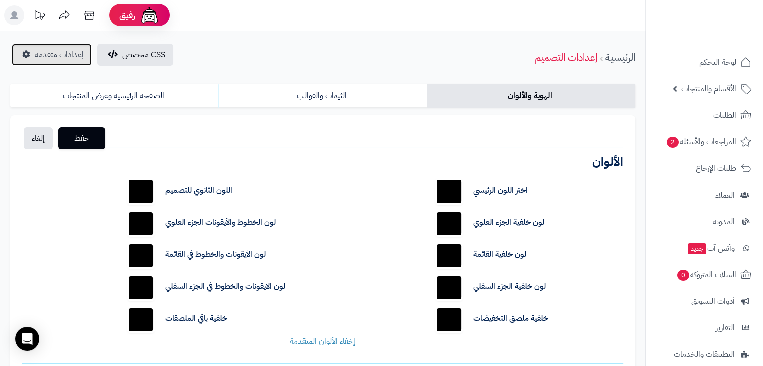
click at [48, 57] on span "إعدادات متقدمة" at bounding box center [59, 55] width 49 height 12
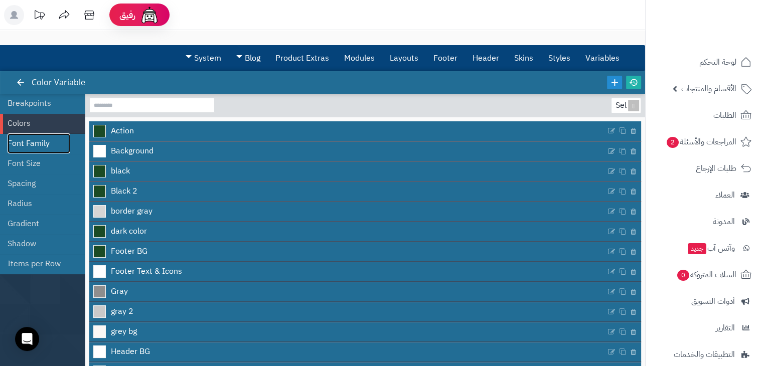
click at [51, 142] on link "Font Family" at bounding box center [39, 144] width 63 height 20
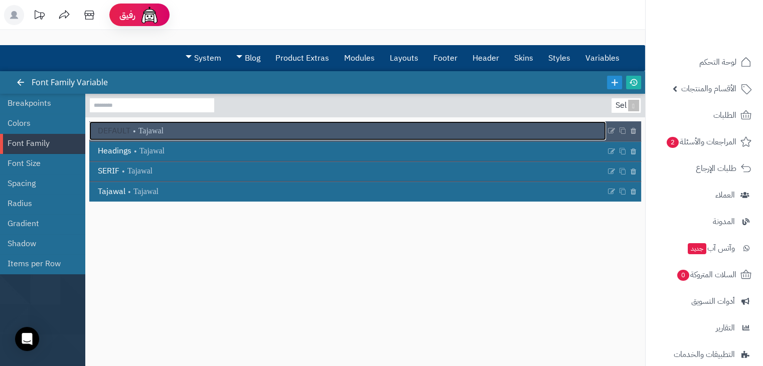
click at [125, 127] on span "DEFAULT" at bounding box center [114, 131] width 33 height 12
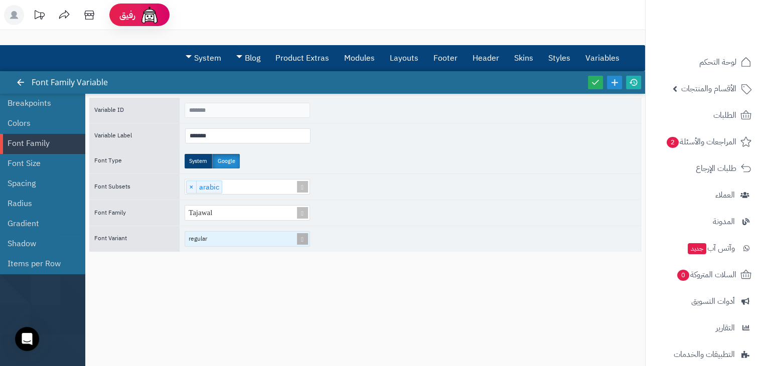
click at [233, 243] on div "regular" at bounding box center [243, 239] width 116 height 15
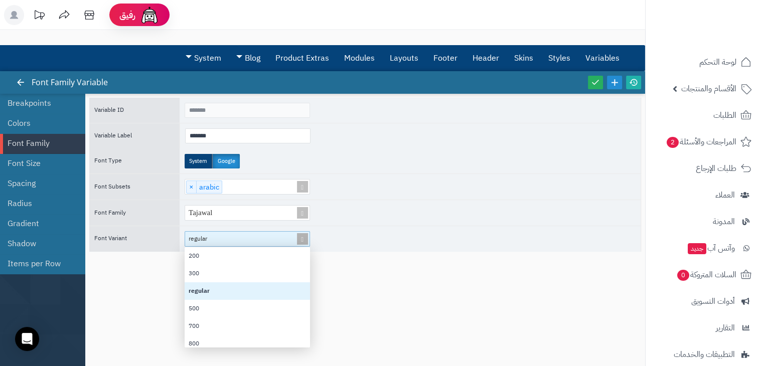
scroll to position [92, 117]
click at [233, 243] on div "regular" at bounding box center [243, 239] width 116 height 15
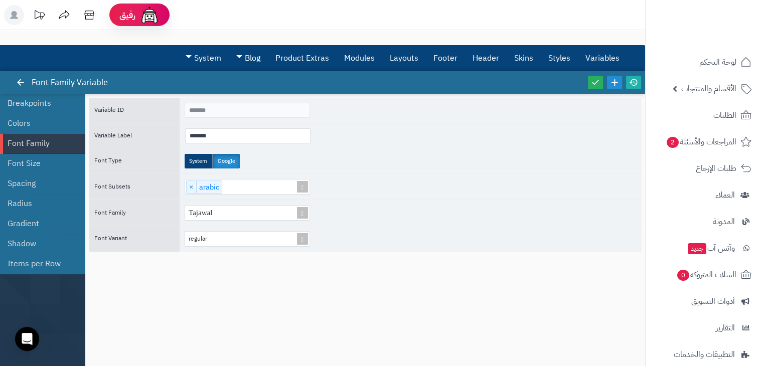
click at [141, 273] on div "Variable ID ******* Variable Label ******* Font Type System Google Font Subsets…" at bounding box center [365, 225] width 552 height 254
click at [227, 134] on input "*******" at bounding box center [247, 135] width 125 height 15
click at [40, 159] on link "Font Size" at bounding box center [39, 164] width 63 height 20
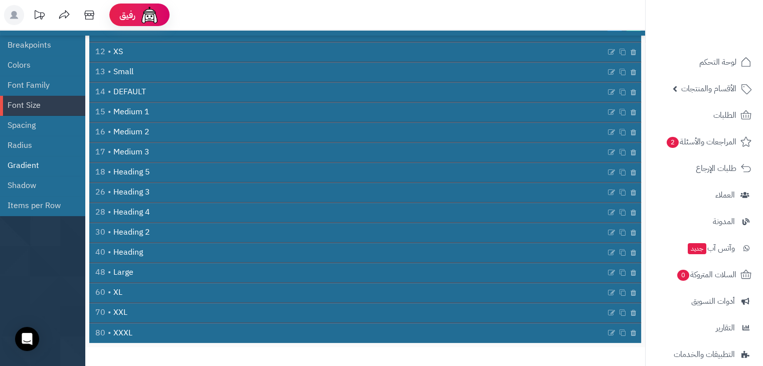
scroll to position [72, 0]
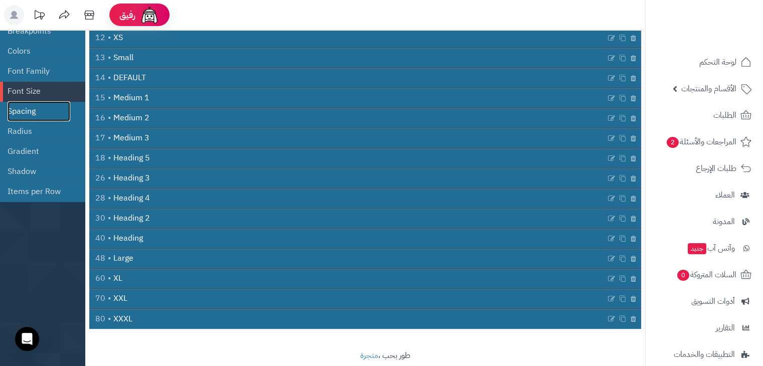
click at [46, 112] on link "Spacing" at bounding box center [39, 111] width 63 height 20
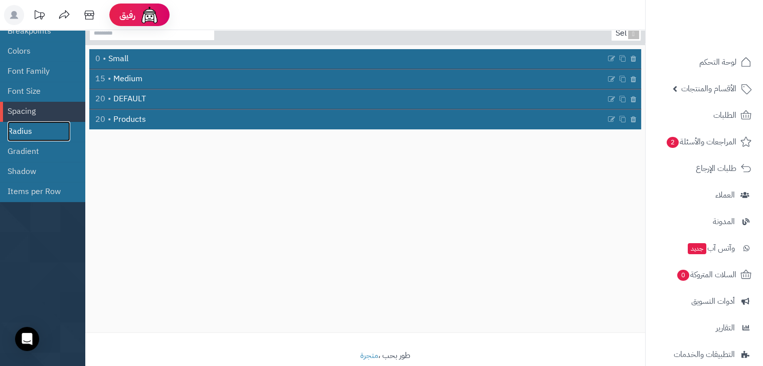
click at [37, 132] on link "Radius" at bounding box center [39, 131] width 63 height 20
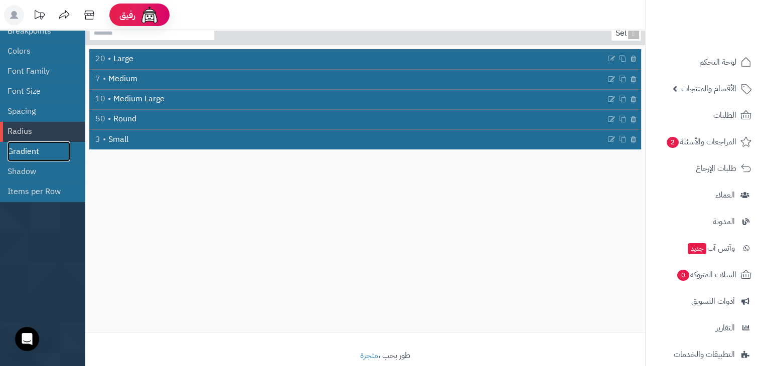
click at [31, 147] on link "Gradient" at bounding box center [39, 152] width 63 height 20
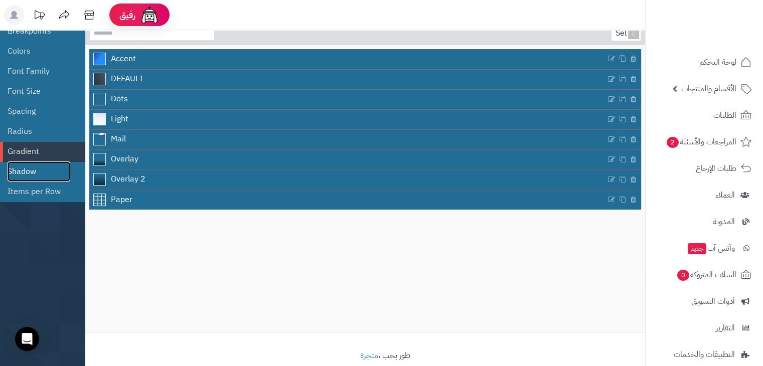
click at [31, 171] on link "Shadow" at bounding box center [39, 172] width 63 height 20
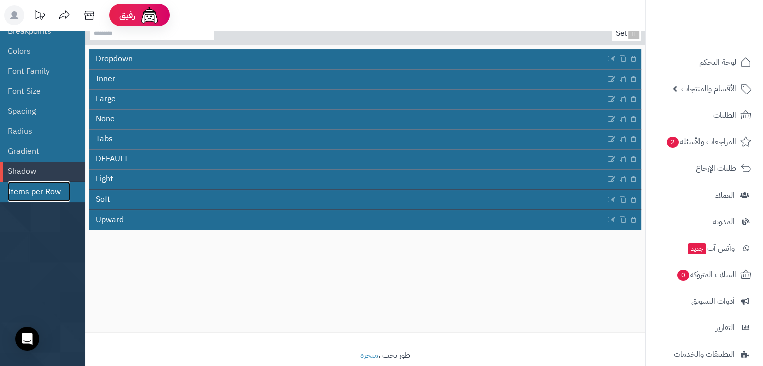
click at [28, 189] on link "Items per Row" at bounding box center [39, 192] width 63 height 20
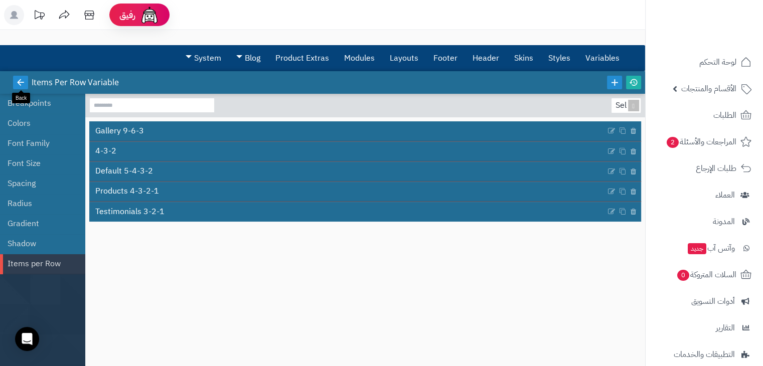
click at [14, 83] on link at bounding box center [20, 83] width 15 height 14
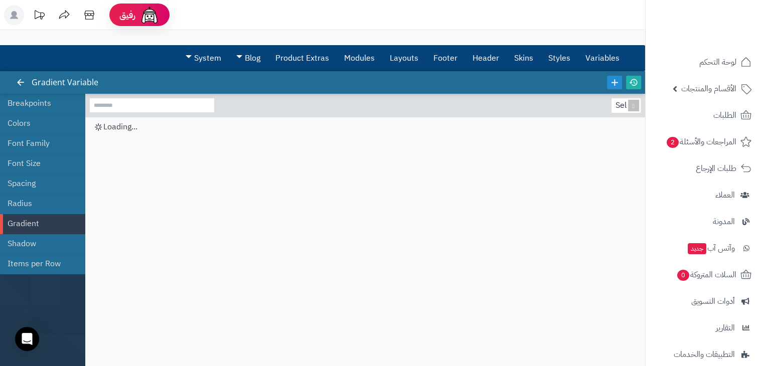
scroll to position [72, 0]
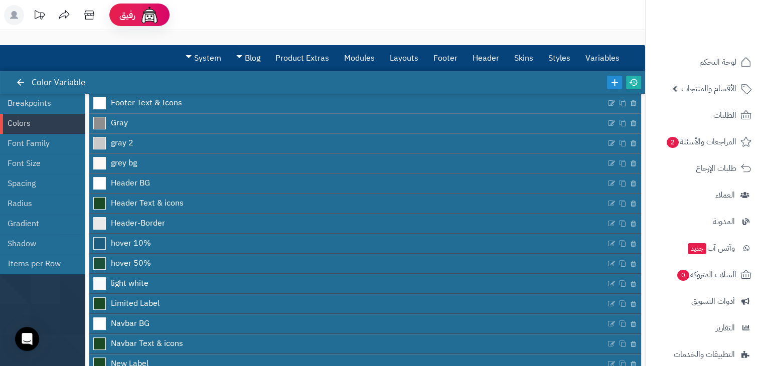
scroll to position [242, 0]
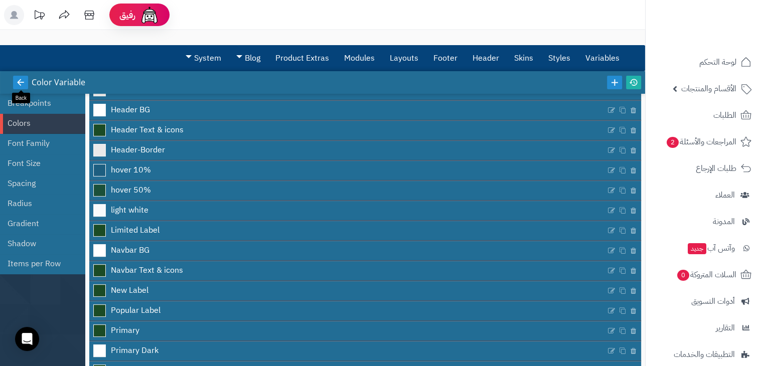
click at [16, 79] on icon at bounding box center [20, 82] width 9 height 9
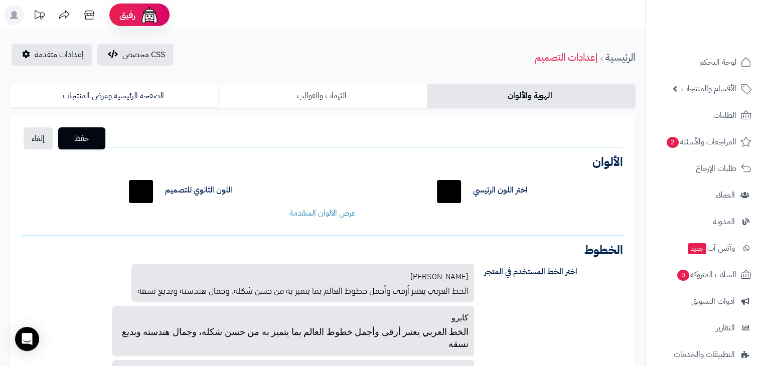
click at [331, 105] on link "الثيمات والقوالب" at bounding box center [322, 96] width 208 height 24
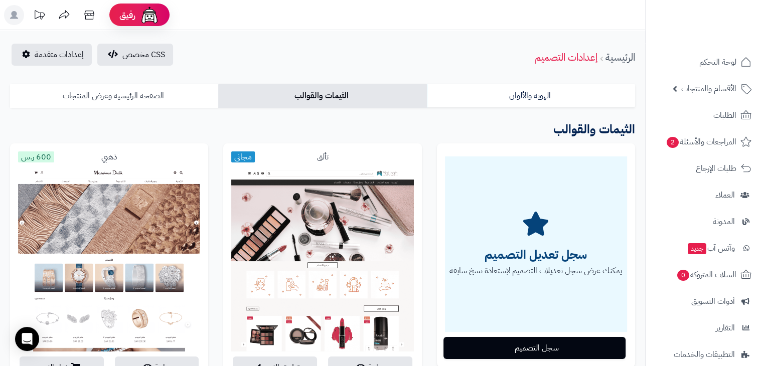
click at [168, 103] on link "الصفحة الرئيسية وعرض المنتجات" at bounding box center [114, 96] width 208 height 24
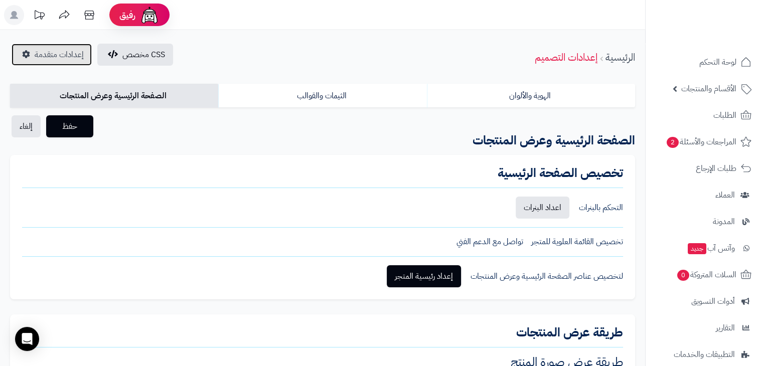
click at [61, 55] on span "إعدادات متقدمة" at bounding box center [59, 55] width 49 height 12
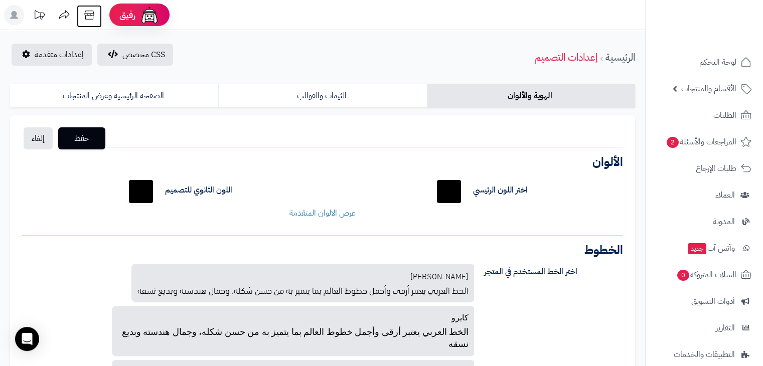
click at [90, 15] on icon at bounding box center [89, 15] width 20 height 20
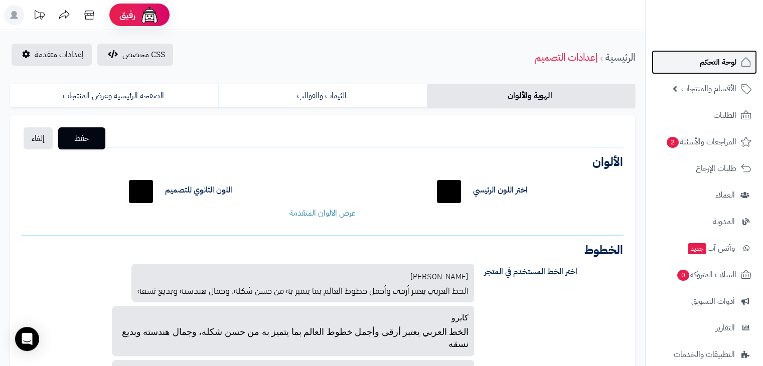
click at [723, 65] on span "لوحة التحكم" at bounding box center [718, 62] width 37 height 14
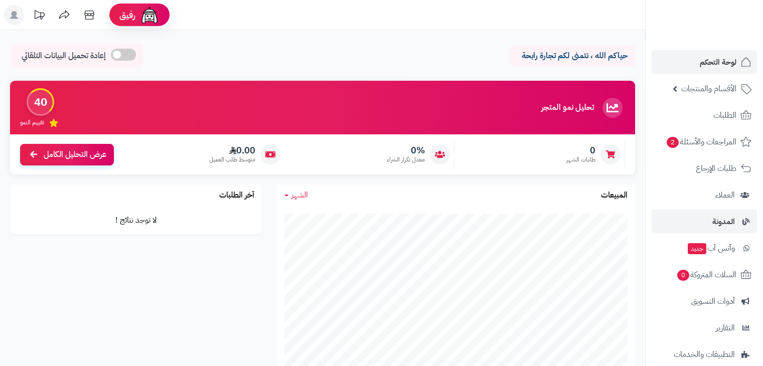
scroll to position [93, 0]
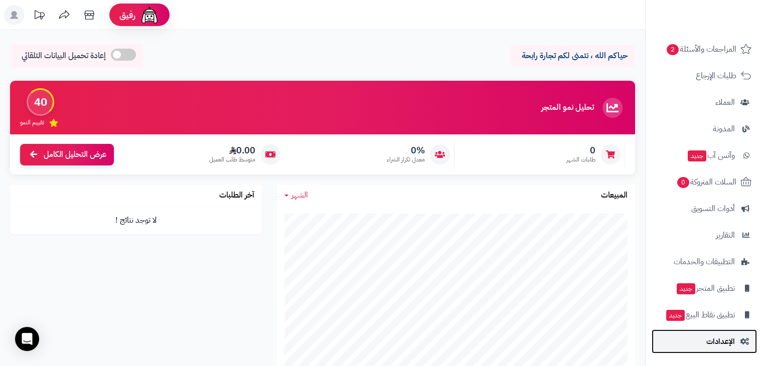
click at [721, 352] on link "الإعدادات" at bounding box center [704, 342] width 105 height 24
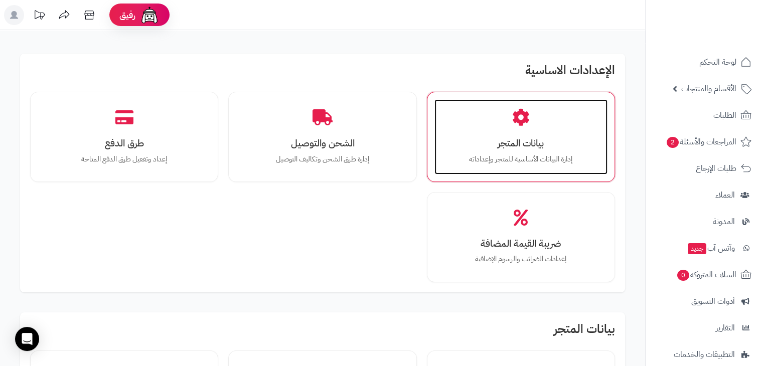
click at [523, 126] on div "بيانات المتجر إدارة البيانات الأساسية للمتجر وإعداداته" at bounding box center [521, 136] width 173 height 75
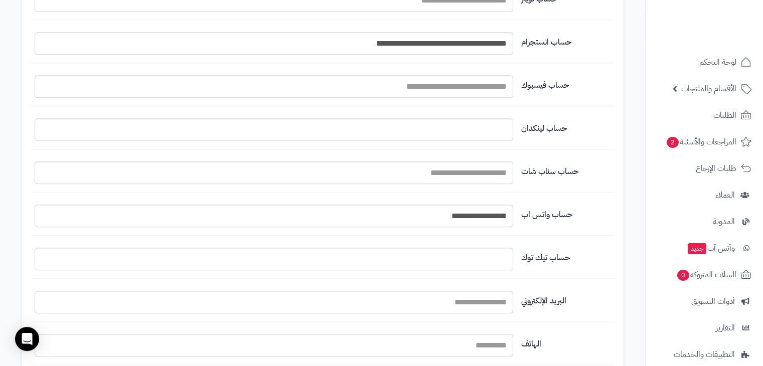
scroll to position [911, 0]
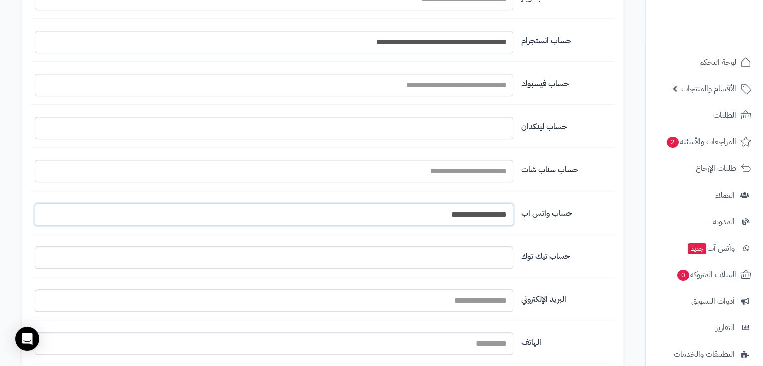
click at [472, 217] on input "**********" at bounding box center [274, 214] width 479 height 23
click at [420, 215] on input "**********" at bounding box center [274, 214] width 479 height 23
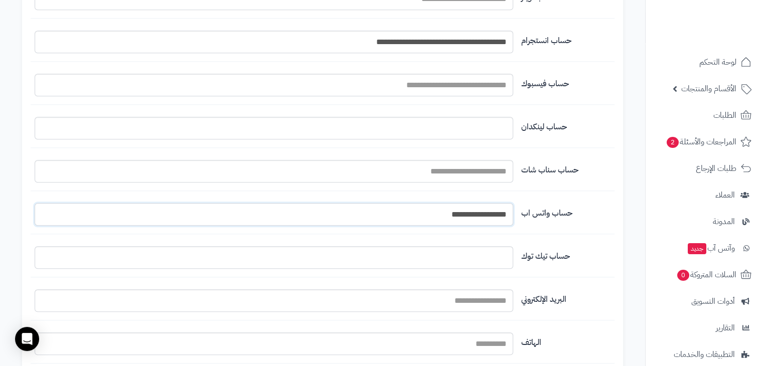
click at [420, 215] on input "**********" at bounding box center [274, 214] width 479 height 23
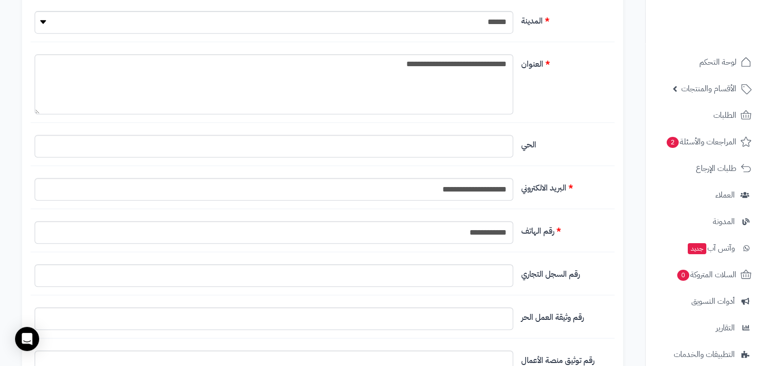
scroll to position [0, 0]
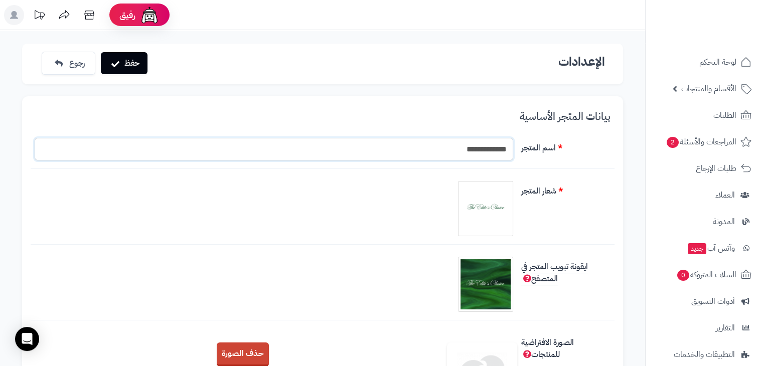
click at [470, 147] on input "**********" at bounding box center [274, 149] width 479 height 23
click at [605, 113] on h3 "بيانات المتجر الأساسية" at bounding box center [323, 121] width 576 height 20
click at [705, 93] on span "الأقسام والمنتجات" at bounding box center [709, 89] width 55 height 14
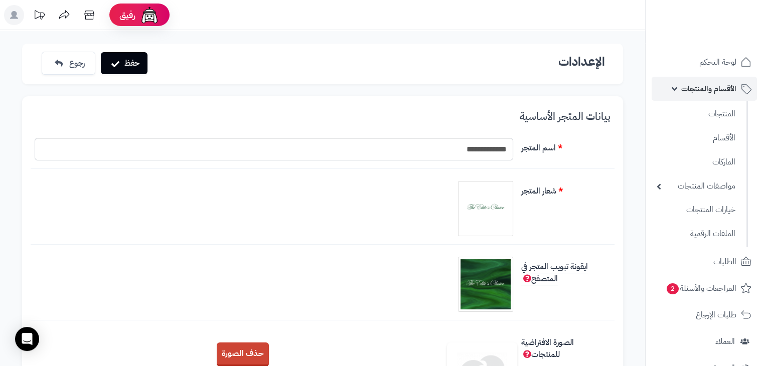
click at [705, 93] on span "الأقسام والمنتجات" at bounding box center [709, 89] width 55 height 14
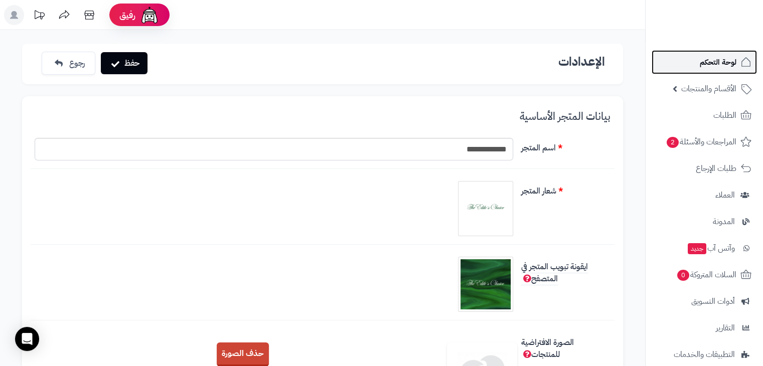
click at [715, 61] on span "لوحة التحكم" at bounding box center [718, 62] width 37 height 14
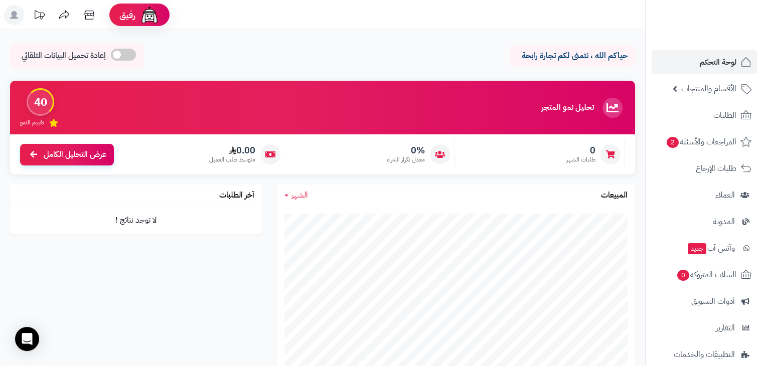
scroll to position [93, 0]
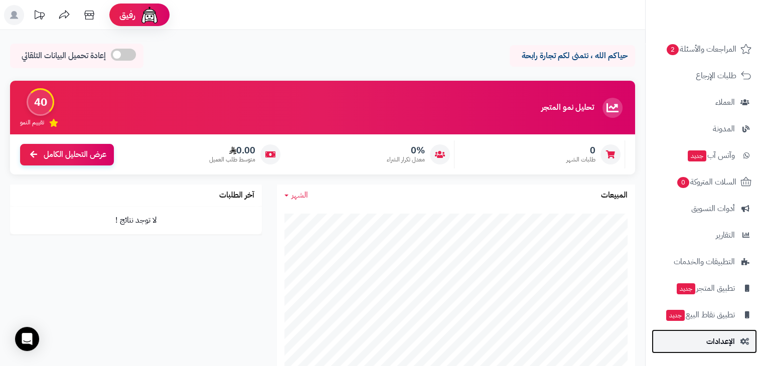
click at [701, 346] on link "الإعدادات" at bounding box center [704, 342] width 105 height 24
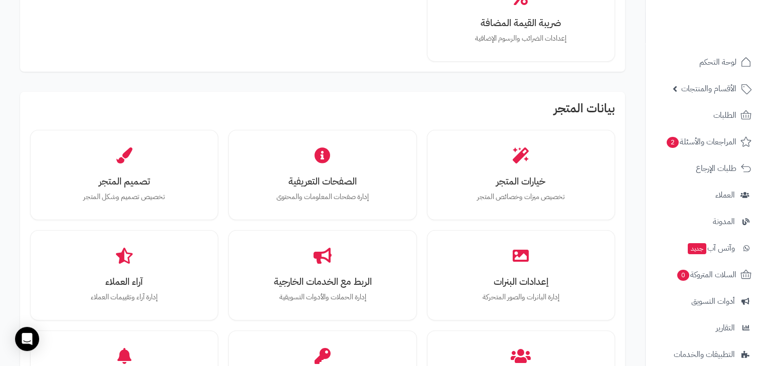
scroll to position [227, 0]
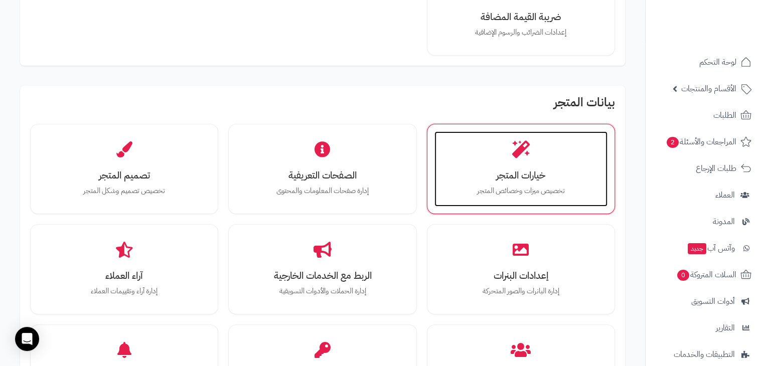
click at [506, 174] on h3 "خيارات المتجر" at bounding box center [521, 175] width 153 height 11
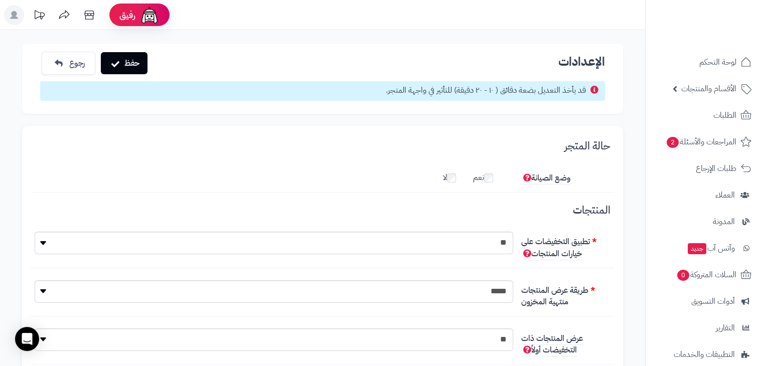
scroll to position [7, 0]
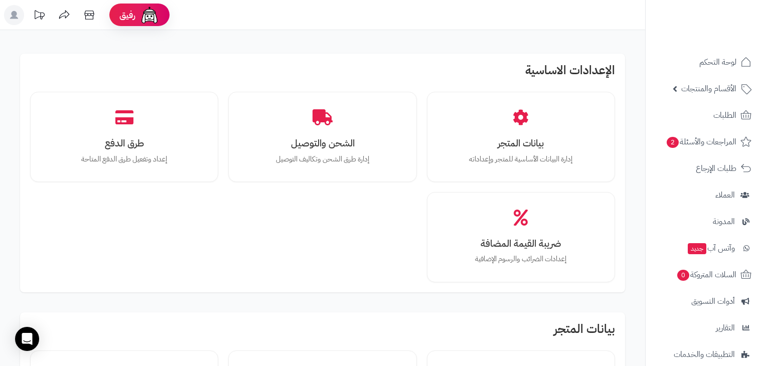
scroll to position [227, 0]
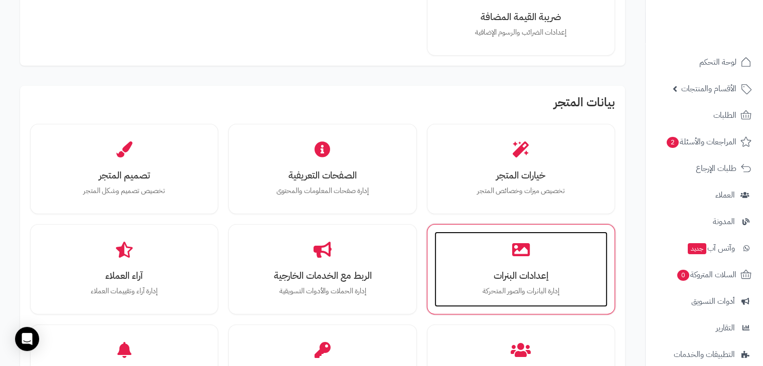
click at [546, 232] on div "إعدادات البنرات إدارة البانرات والصور المتحركة" at bounding box center [521, 269] width 173 height 75
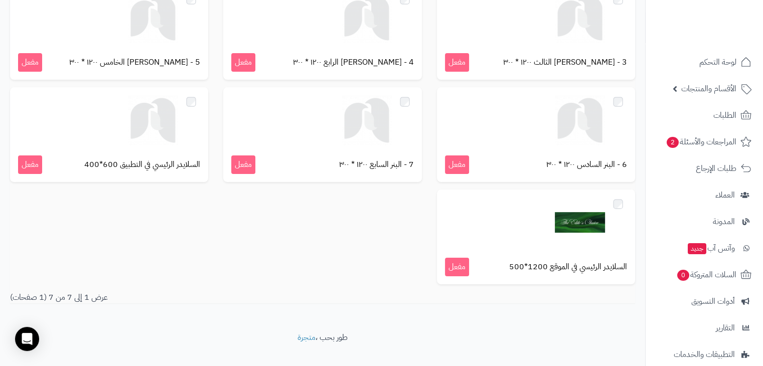
scroll to position [130, 0]
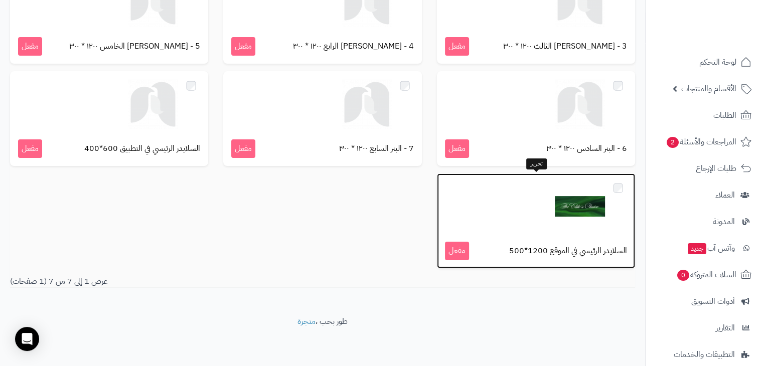
click at [542, 190] on div at bounding box center [536, 207] width 182 height 50
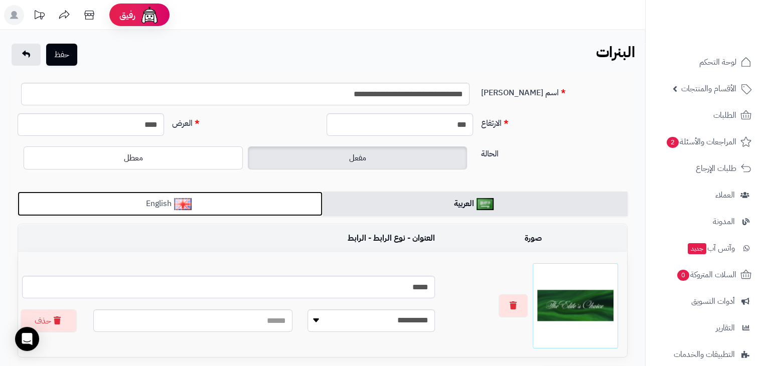
click at [229, 205] on link "English" at bounding box center [170, 204] width 305 height 25
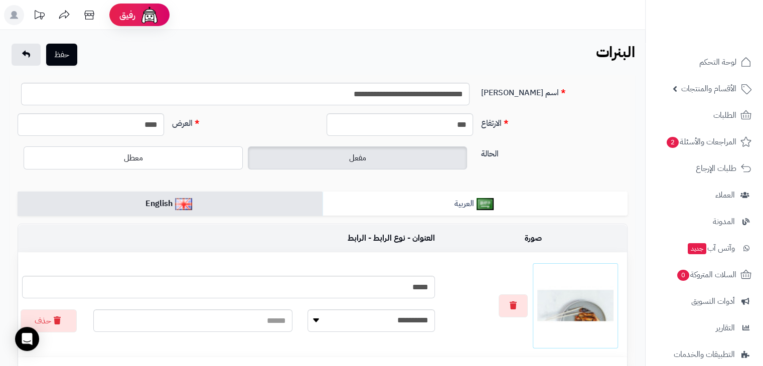
click at [563, 298] on img at bounding box center [576, 306] width 76 height 76
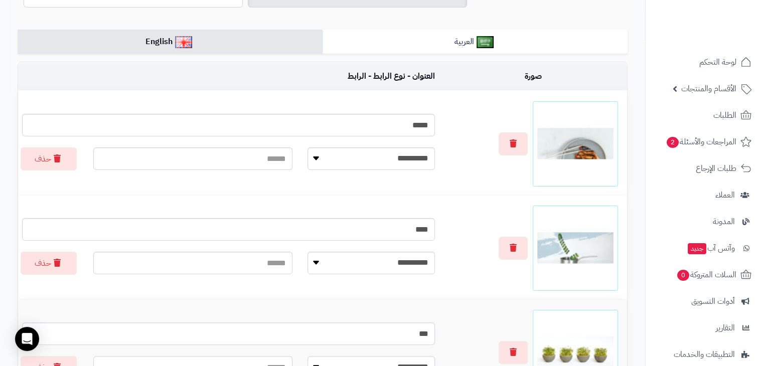
scroll to position [163, 0]
click at [512, 138] on button "button" at bounding box center [513, 143] width 29 height 23
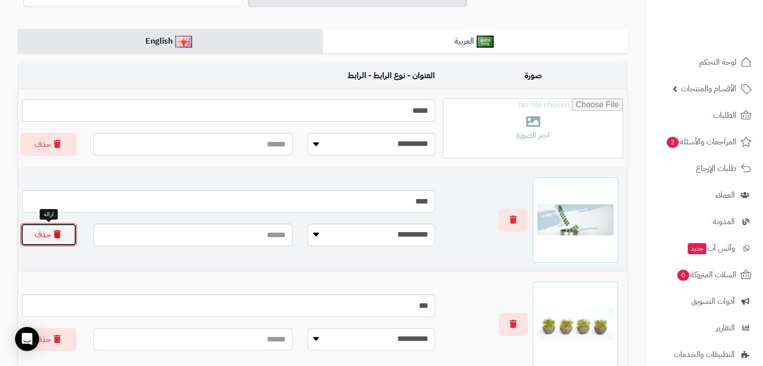
click at [39, 239] on button "حذف" at bounding box center [49, 234] width 56 height 23
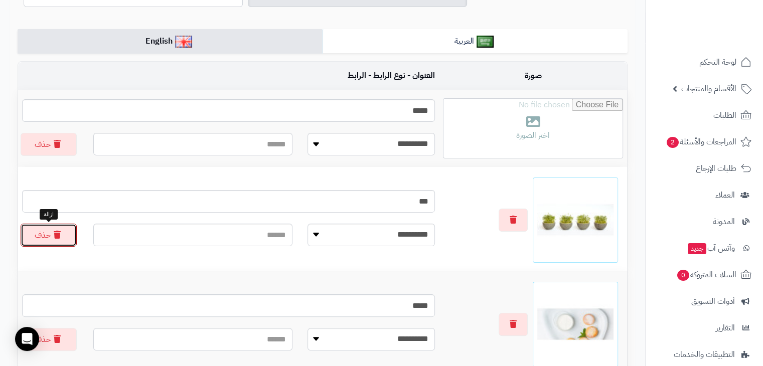
click at [39, 239] on button "حذف" at bounding box center [49, 235] width 56 height 23
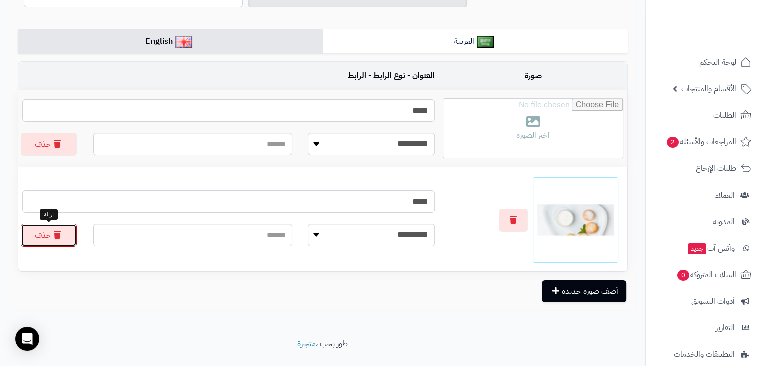
click at [39, 239] on button "حذف" at bounding box center [49, 235] width 56 height 23
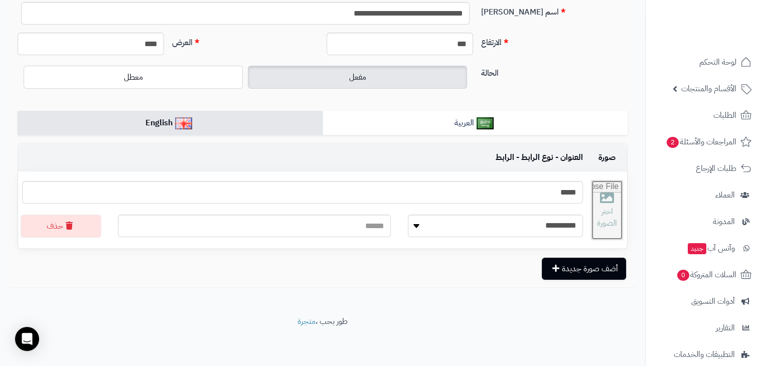
click at [594, 215] on input "file" at bounding box center [607, 210] width 31 height 59
click at [618, 212] on input "file" at bounding box center [607, 210] width 31 height 59
type input "**********"
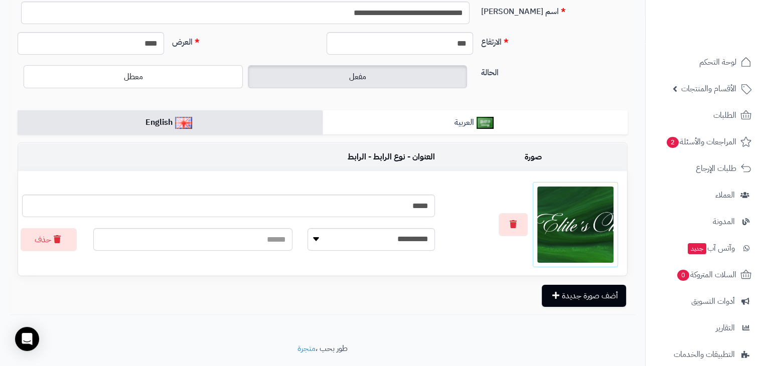
scroll to position [0, 0]
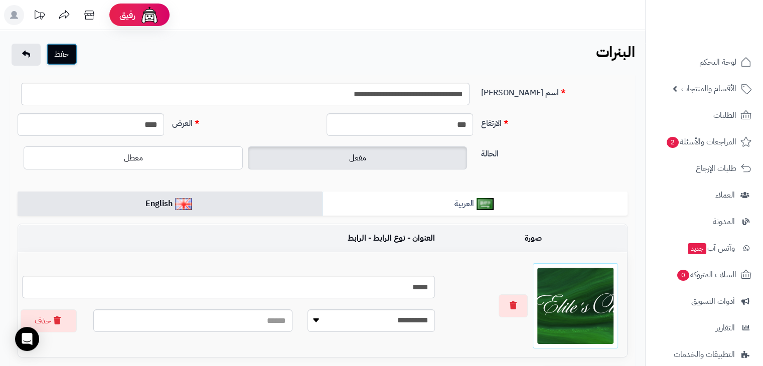
click at [67, 58] on button "حفظ" at bounding box center [61, 54] width 31 height 22
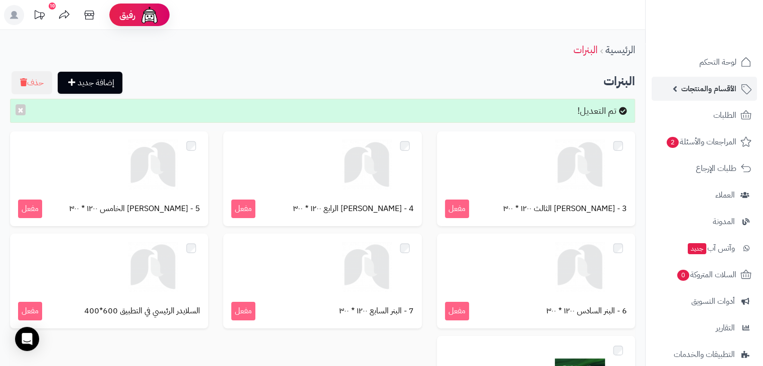
click at [708, 88] on span "الأقسام والمنتجات" at bounding box center [709, 89] width 55 height 14
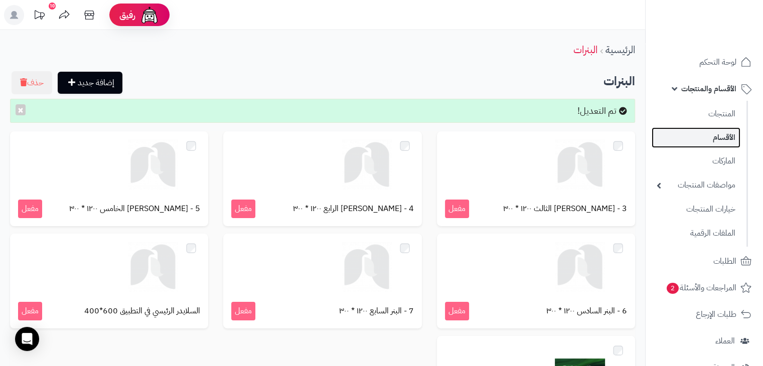
click at [706, 138] on link "الأقسام" at bounding box center [696, 137] width 89 height 21
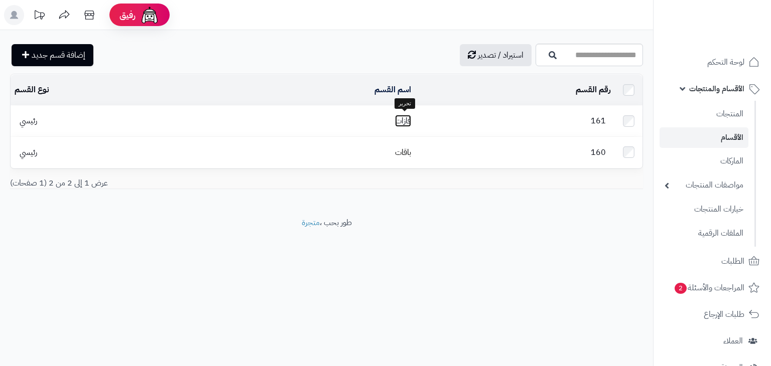
click at [407, 115] on link "فازات" at bounding box center [403, 121] width 16 height 12
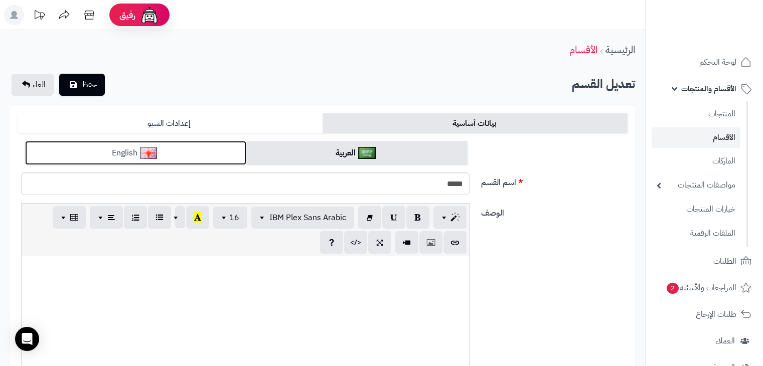
click at [145, 142] on link "English" at bounding box center [135, 153] width 221 height 25
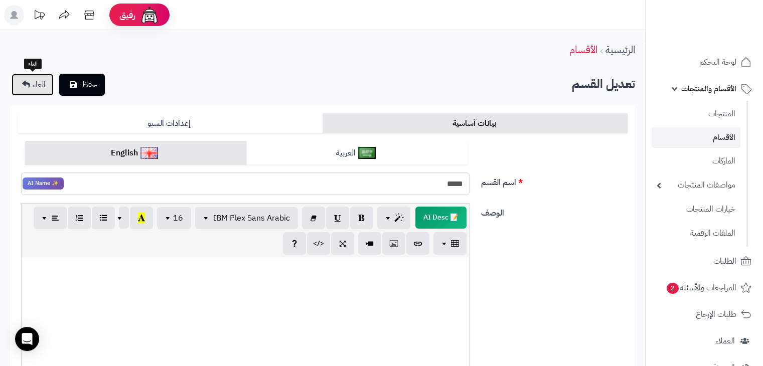
click at [25, 75] on link "الغاء" at bounding box center [33, 85] width 42 height 22
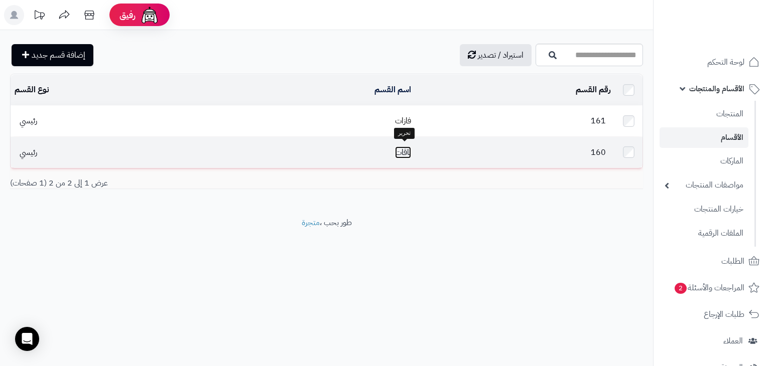
click at [399, 149] on link "باقات" at bounding box center [403, 153] width 16 height 12
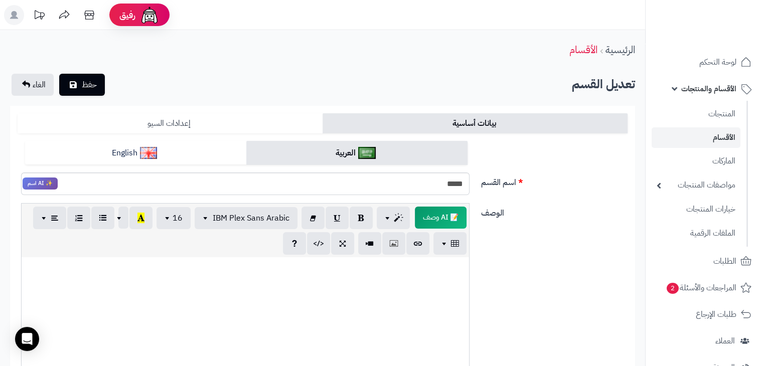
click at [278, 121] on link "إعدادات السيو" at bounding box center [170, 123] width 305 height 20
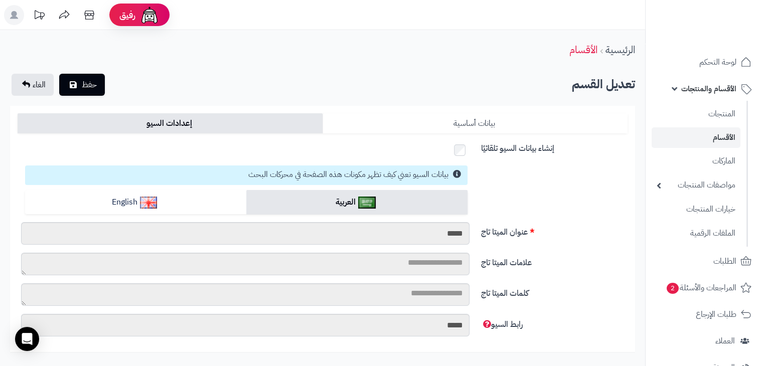
click at [422, 116] on link "بيانات أساسية" at bounding box center [475, 123] width 305 height 20
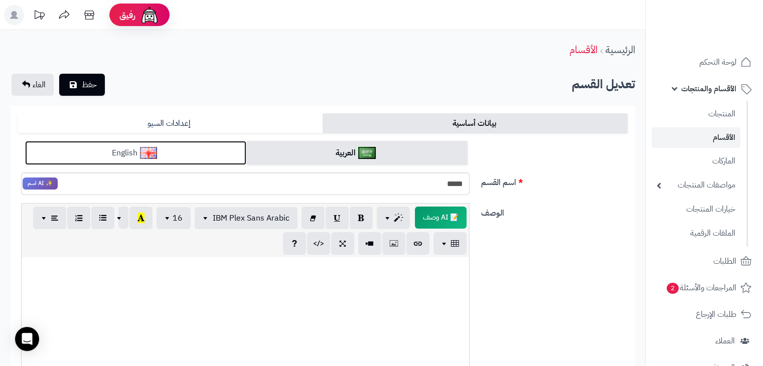
click at [172, 148] on link "English" at bounding box center [135, 153] width 221 height 25
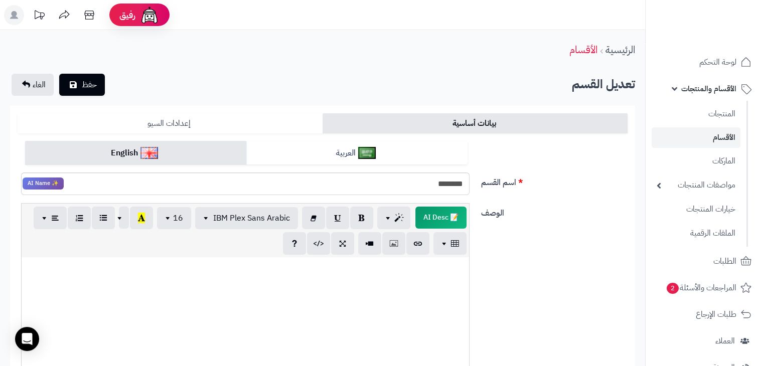
click at [217, 115] on link "إعدادات السيو" at bounding box center [170, 123] width 305 height 20
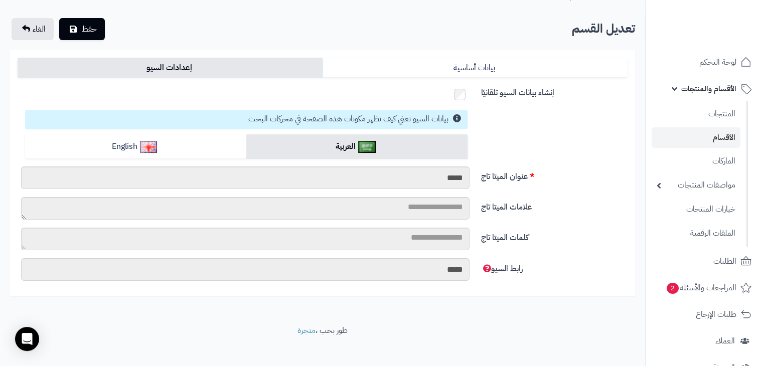
scroll to position [56, 0]
click at [217, 64] on link "إعدادات السيو" at bounding box center [170, 67] width 305 height 20
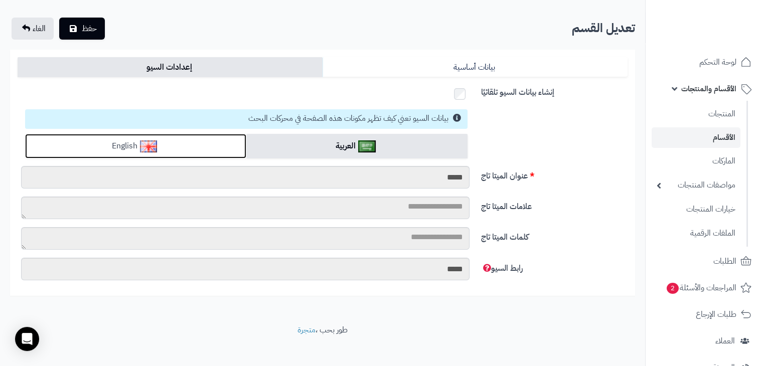
click at [190, 140] on link "English" at bounding box center [135, 146] width 221 height 25
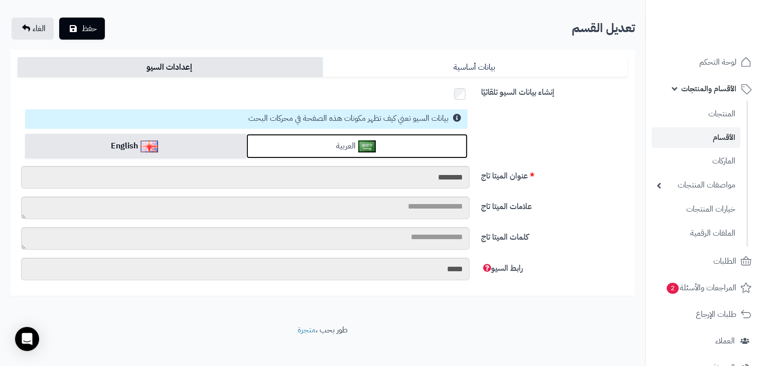
click at [298, 142] on link "العربية" at bounding box center [356, 146] width 221 height 25
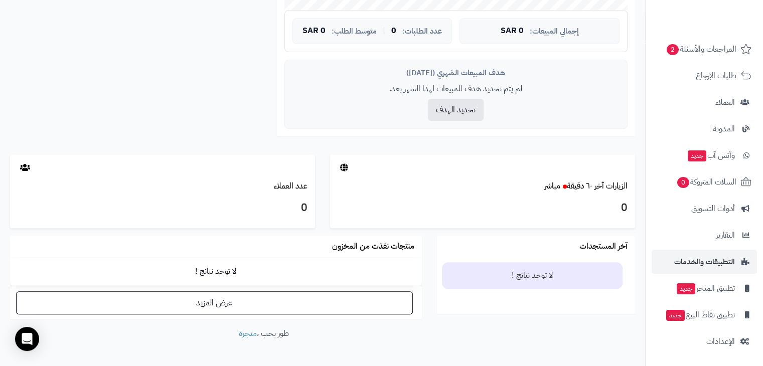
scroll to position [396, 0]
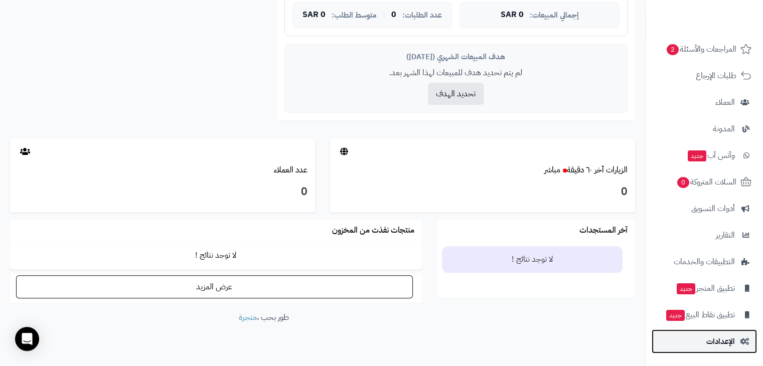
click at [718, 335] on span "الإعدادات" at bounding box center [721, 342] width 29 height 14
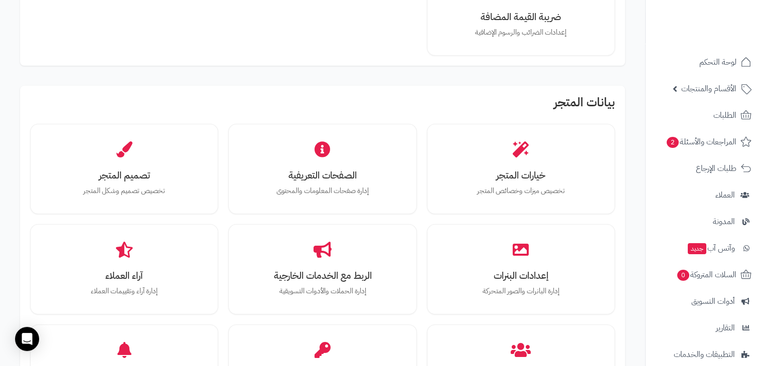
scroll to position [228, 0]
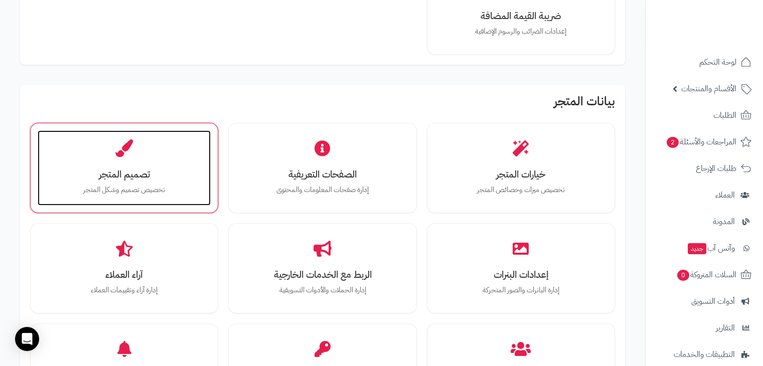
click at [170, 169] on h3 "تصميم المتجر" at bounding box center [124, 174] width 153 height 11
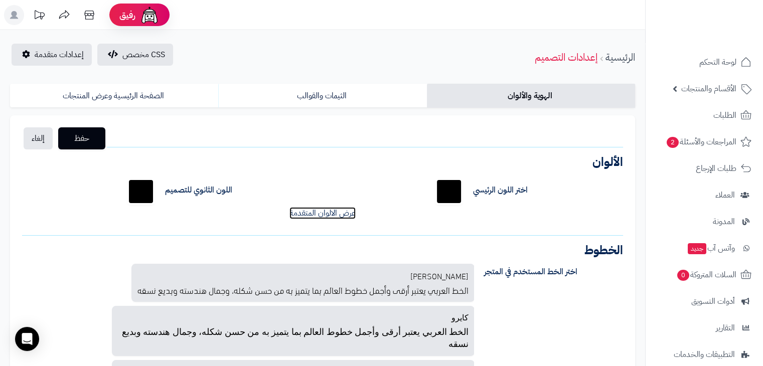
click at [300, 218] on link "عرض الالوان المتقدمة" at bounding box center [323, 213] width 66 height 12
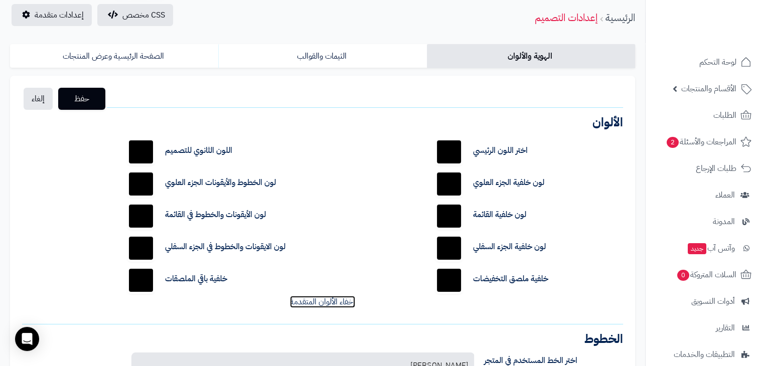
scroll to position [40, 0]
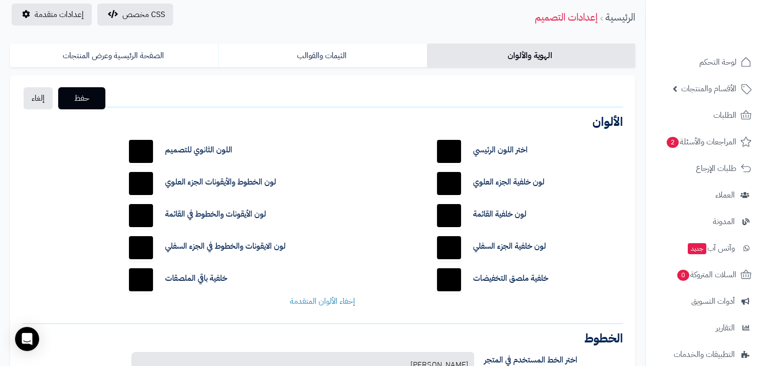
click at [443, 221] on input "*******" at bounding box center [449, 216] width 32 height 32
type input "*******"
click at [626, 233] on div "لون خلفية الجزء السفلي *******" at bounding box center [528, 248] width 205 height 32
click at [92, 97] on span "حفظ" at bounding box center [81, 98] width 31 height 12
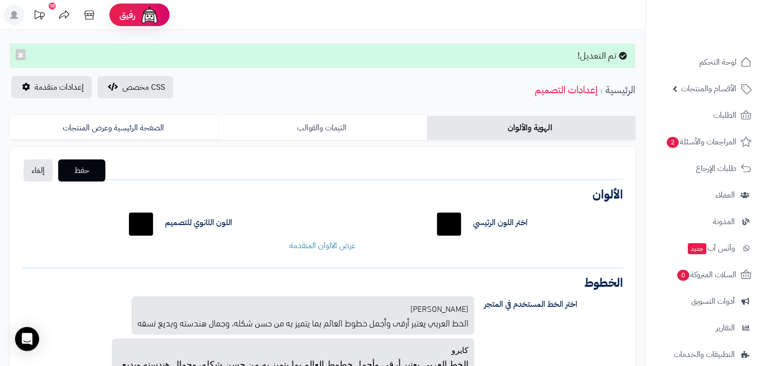
click at [343, 116] on link "الثيمات والقوالب" at bounding box center [322, 128] width 208 height 24
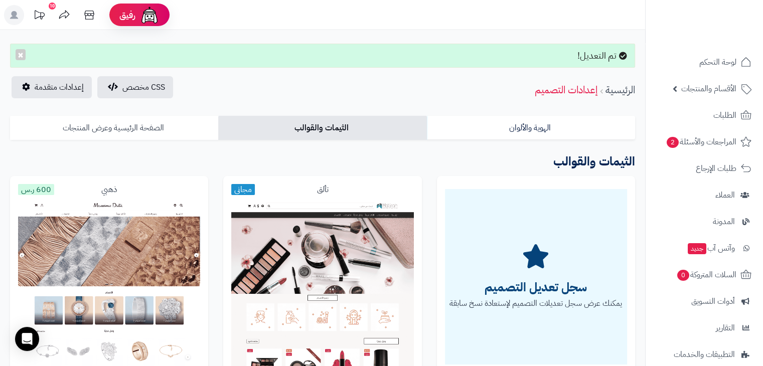
click at [167, 118] on link "الصفحة الرئيسية وعرض المنتجات" at bounding box center [114, 128] width 208 height 24
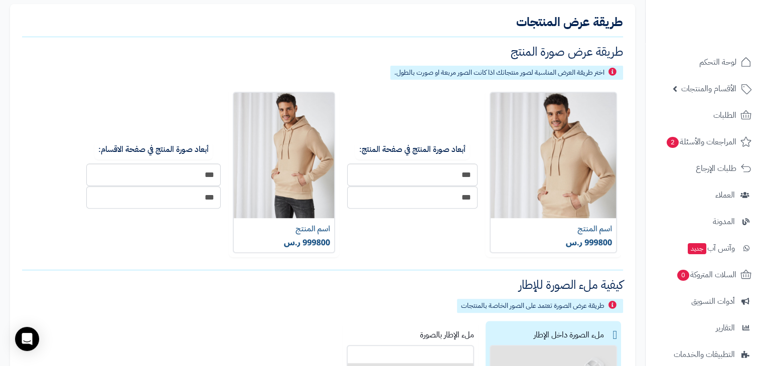
scroll to position [351, 0]
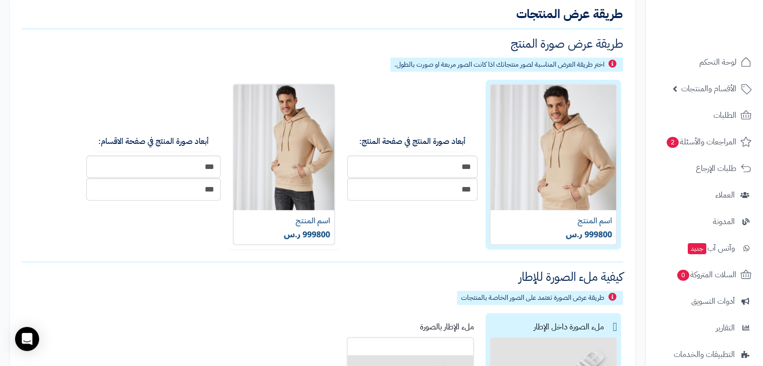
click at [527, 141] on img at bounding box center [553, 165] width 127 height 162
click at [541, 159] on img at bounding box center [553, 165] width 127 height 162
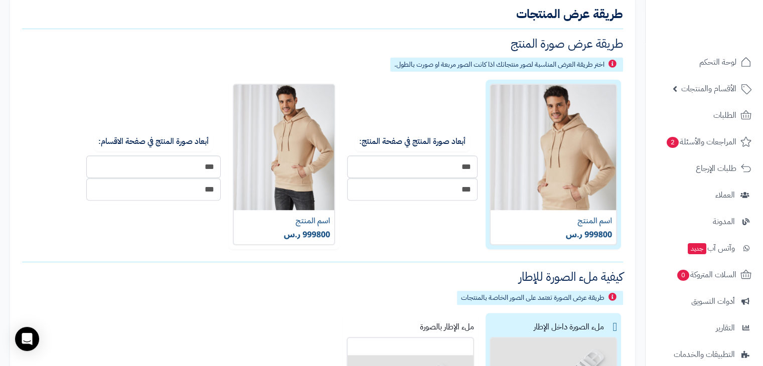
click at [541, 159] on img at bounding box center [553, 165] width 127 height 162
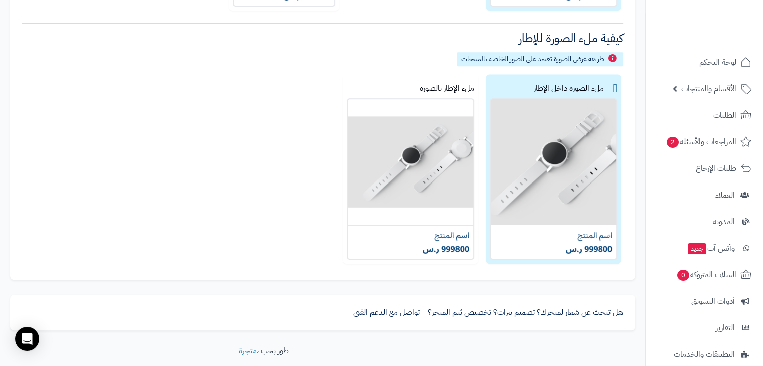
scroll to position [639, 0]
